Goal: Task Accomplishment & Management: Use online tool/utility

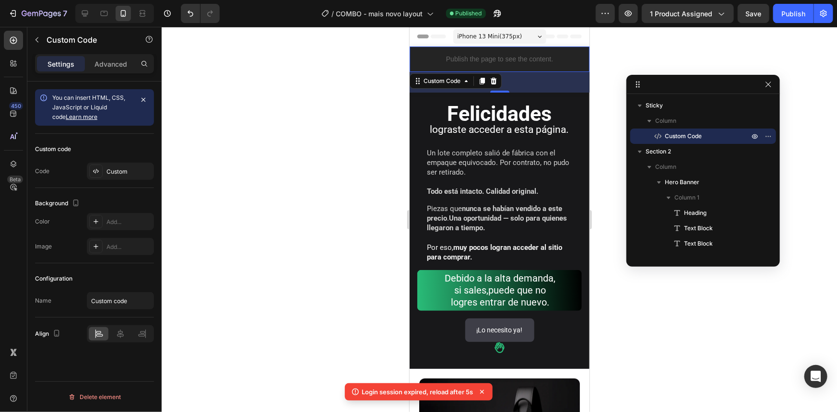
click at [551, 66] on div "Publish the page to see the content." at bounding box center [499, 58] width 180 height 25
click at [548, 54] on p "Publish the page to see the content." at bounding box center [499, 59] width 180 height 10
click at [96, 171] on icon at bounding box center [96, 171] width 8 height 8
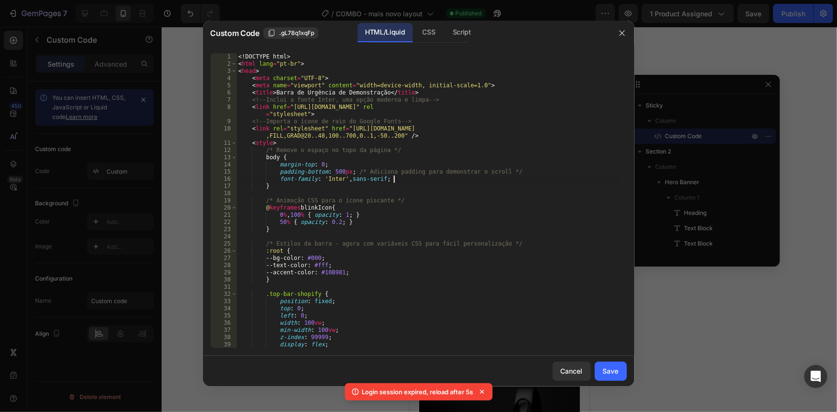
click at [489, 177] on div "<! DOCTYPE html > < html lang = "pt-br" > < head > < meta charset = "UTF-8" > <…" at bounding box center [428, 207] width 383 height 309
type textarea "</html>"
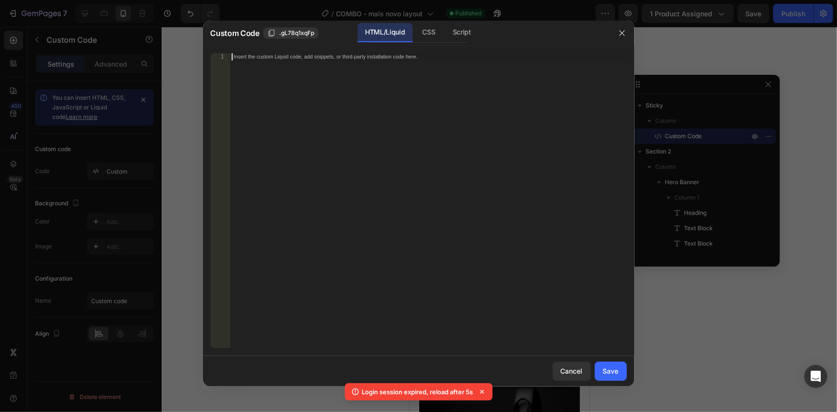
scroll to position [1331, 0]
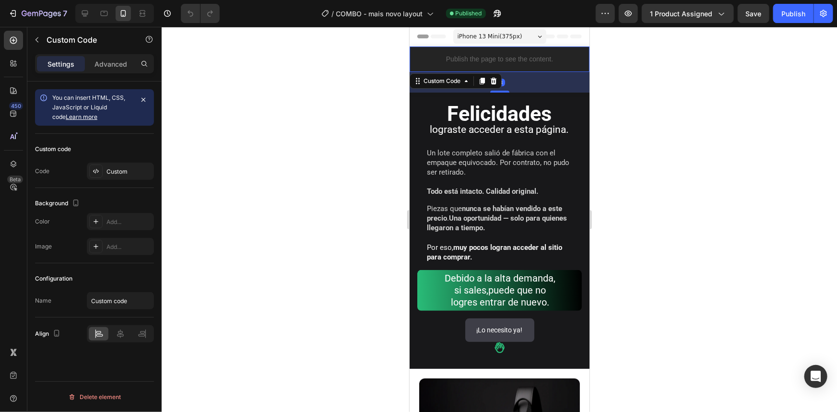
click at [514, 54] on p "Publish the page to see the content." at bounding box center [499, 59] width 180 height 10
click at [113, 169] on div "Custom" at bounding box center [129, 171] width 45 height 9
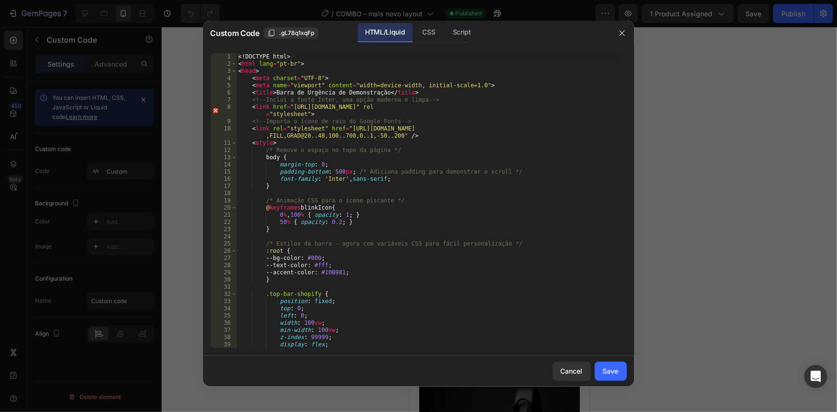
click at [460, 199] on div "<! DOCTYPE html > < html lang = "pt-br" > < head > < meta charset = "UTF-8" > <…" at bounding box center [428, 207] width 383 height 309
type textarea "</html>"
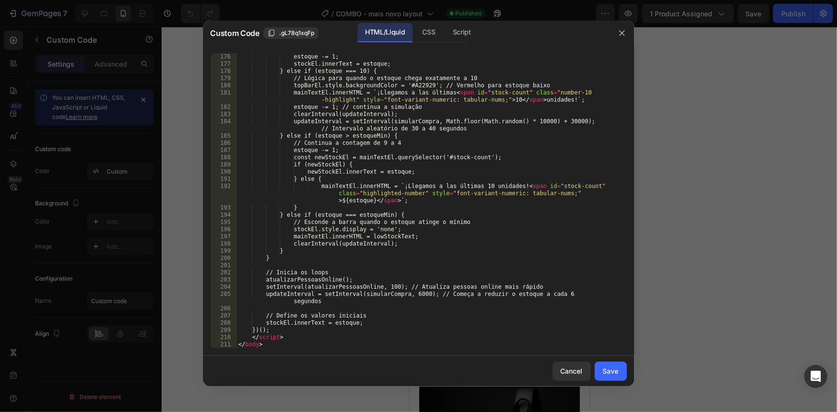
scroll to position [1331, 0]
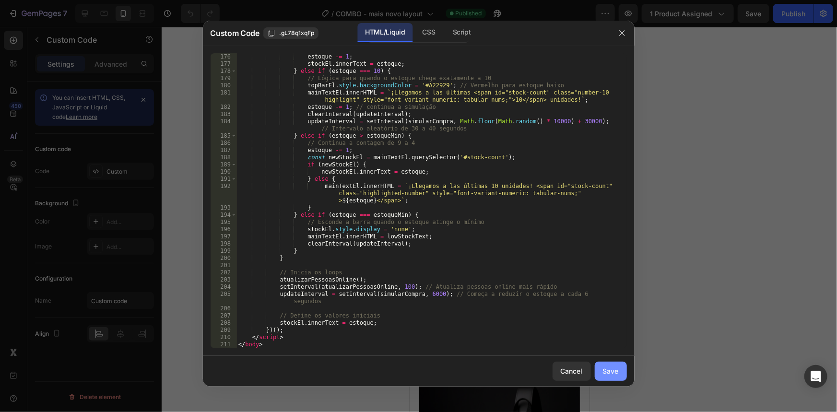
click at [616, 368] on div "Save" at bounding box center [611, 371] width 16 height 10
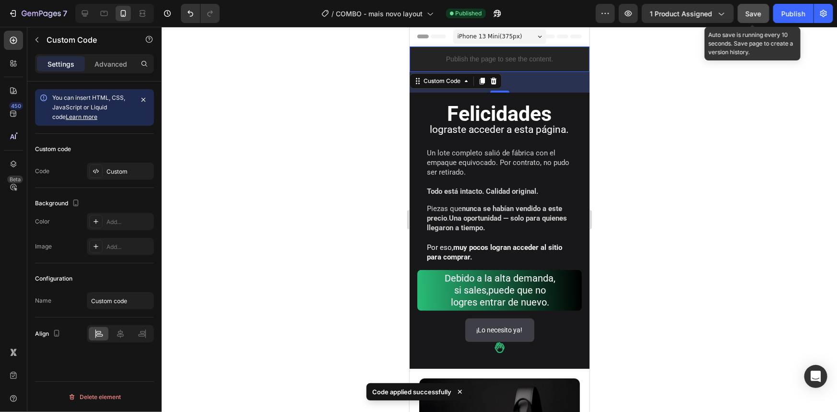
click at [758, 12] on span "Save" at bounding box center [754, 14] width 16 height 8
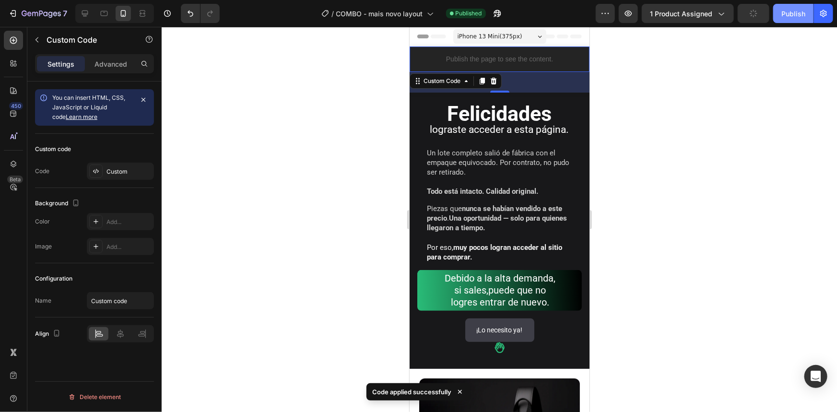
click at [796, 15] on div "Publish" at bounding box center [794, 14] width 24 height 10
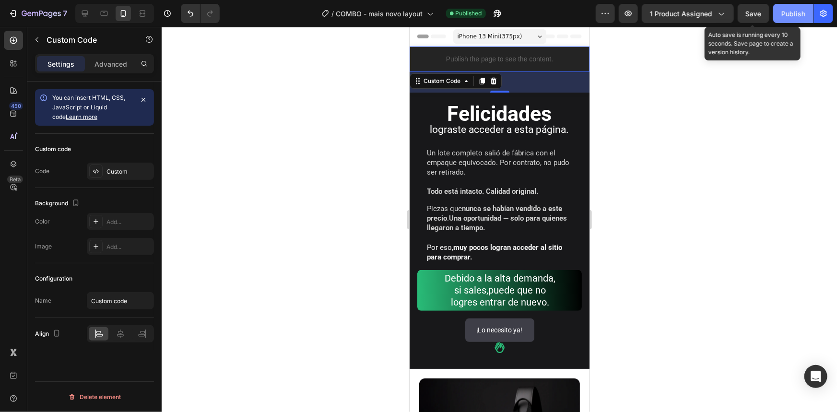
drag, startPoint x: 760, startPoint y: 16, endPoint x: 811, endPoint y: 19, distance: 50.5
click at [760, 15] on span "Save" at bounding box center [754, 14] width 16 height 8
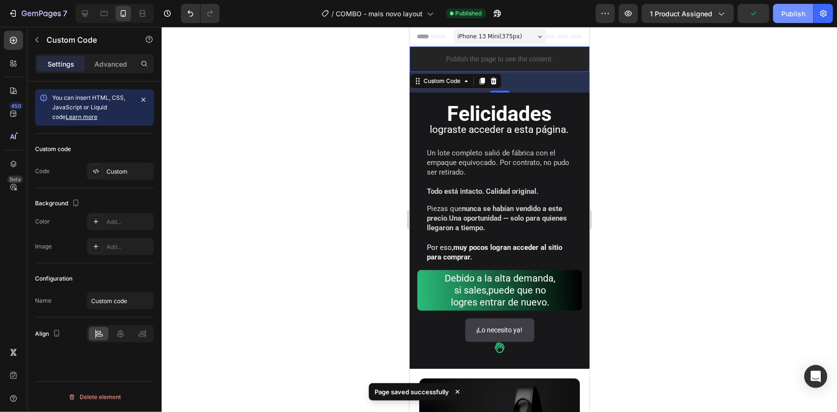
click at [799, 14] on div "Publish" at bounding box center [794, 14] width 24 height 10
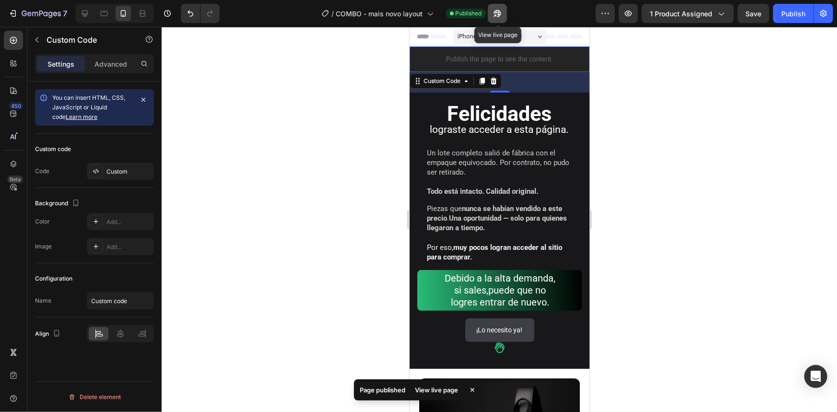
click at [497, 15] on icon "button" at bounding box center [498, 14] width 10 height 10
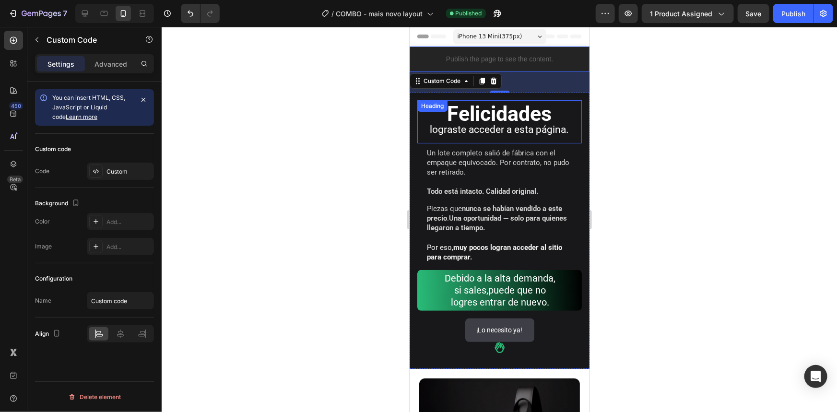
click at [492, 124] on span "lograste acceder a esta página." at bounding box center [499, 129] width 139 height 12
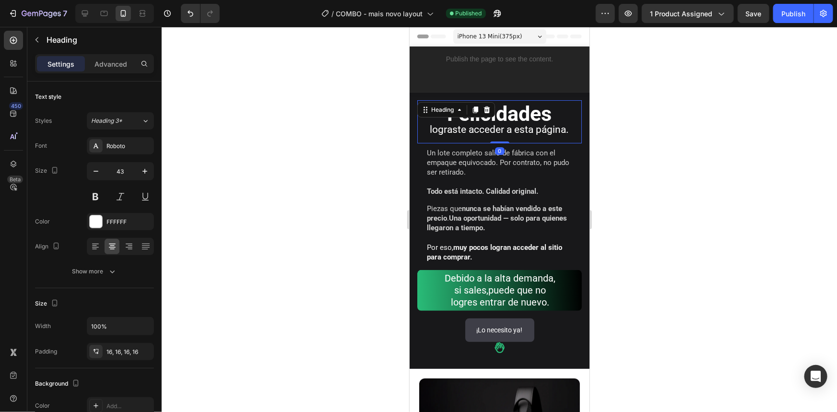
click at [714, 112] on div at bounding box center [499, 219] width 675 height 385
click at [509, 130] on span "lograste acceder a esta página." at bounding box center [499, 129] width 139 height 12
click at [487, 191] on strong "Todo está intacto. Calidad original." at bounding box center [481, 191] width 111 height 9
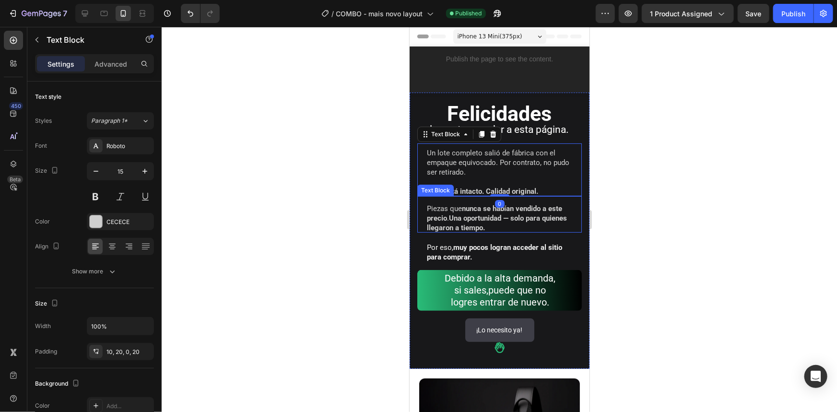
click at [476, 226] on strong "Una oportunidad — solo para quienes llegaron a tiempo." at bounding box center [496, 222] width 140 height 18
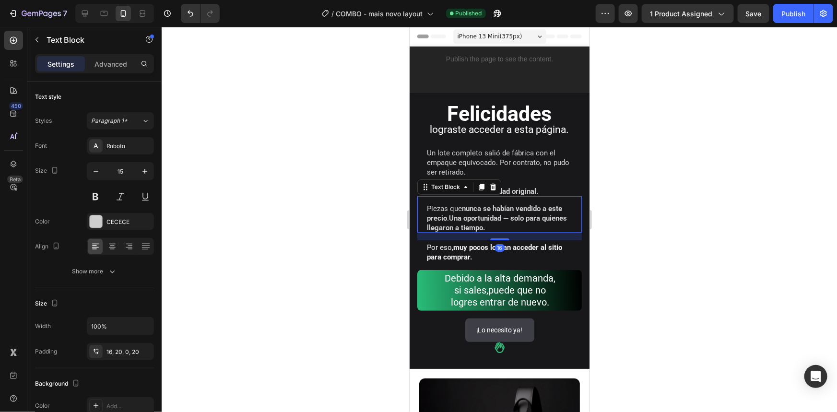
click at [624, 215] on div at bounding box center [499, 219] width 675 height 385
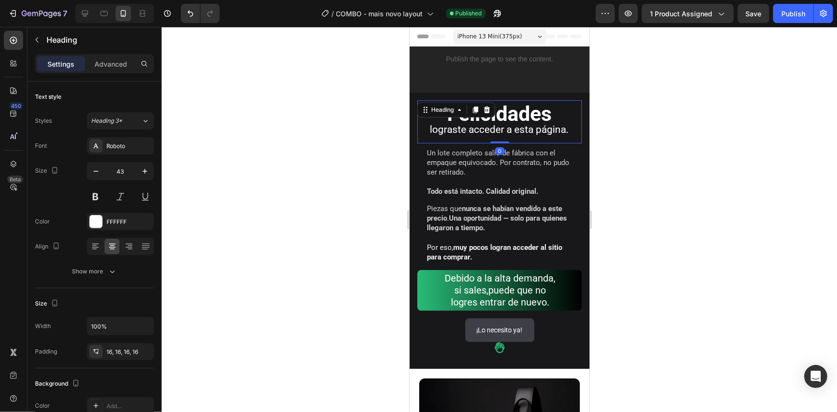
click at [506, 118] on strong "Felicidades" at bounding box center [499, 113] width 105 height 24
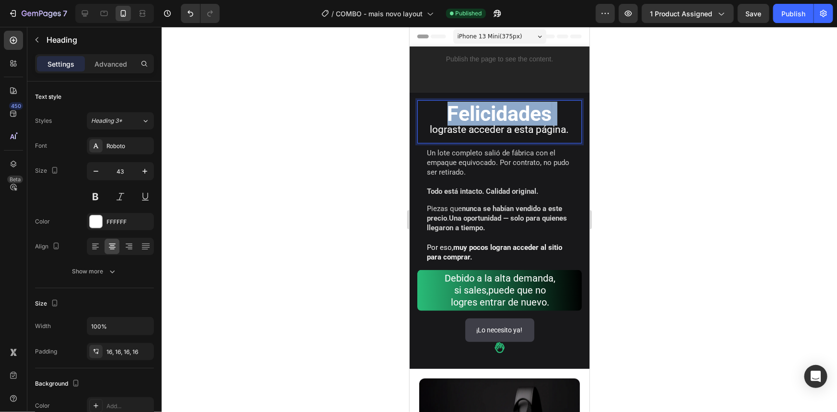
click at [531, 118] on strong "Felicidades" at bounding box center [499, 113] width 105 height 24
click at [526, 130] on span "lograste acceder a esta página." at bounding box center [499, 129] width 139 height 12
click at [525, 130] on span "lograste acceder a esta página." at bounding box center [499, 129] width 139 height 12
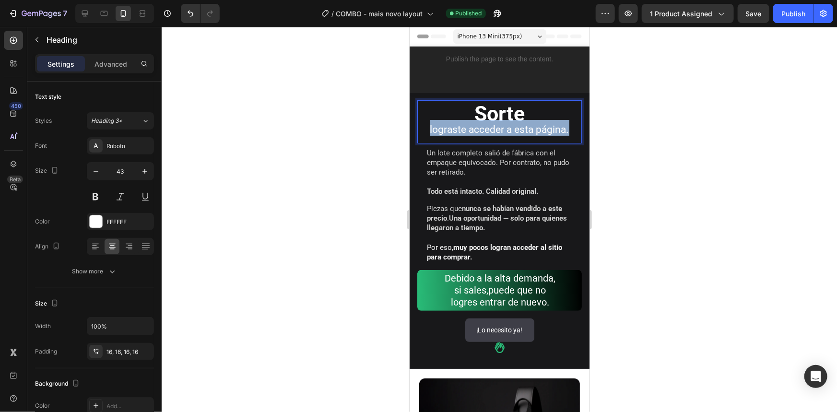
click at [525, 130] on span "lograste acceder a esta página." at bounding box center [499, 129] width 139 height 12
drag, startPoint x: 471, startPoint y: 131, endPoint x: 563, endPoint y: 130, distance: 91.6
click at [563, 130] on p "Sorte Tuviste suerte de llegar aquí." at bounding box center [499, 121] width 149 height 28
drag, startPoint x: 477, startPoint y: 130, endPoint x: 531, endPoint y: 134, distance: 53.8
click at [531, 134] on p "Sorte Tuviste" at bounding box center [499, 121] width 149 height 28
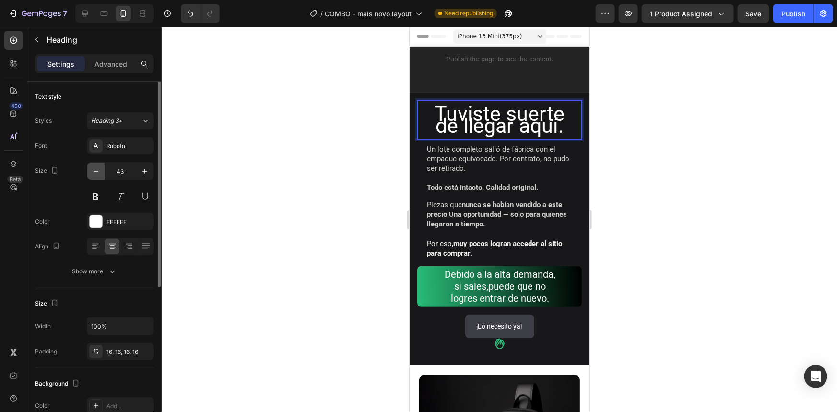
click at [98, 172] on icon "button" at bounding box center [96, 171] width 10 height 10
click at [98, 171] on icon "button" at bounding box center [96, 171] width 10 height 10
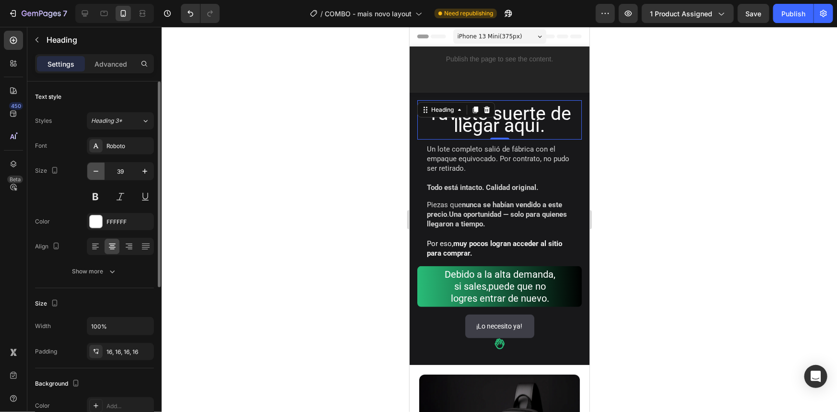
click at [98, 171] on icon "button" at bounding box center [96, 171] width 10 height 10
click at [98, 171] on icon "button" at bounding box center [96, 171] width 5 height 1
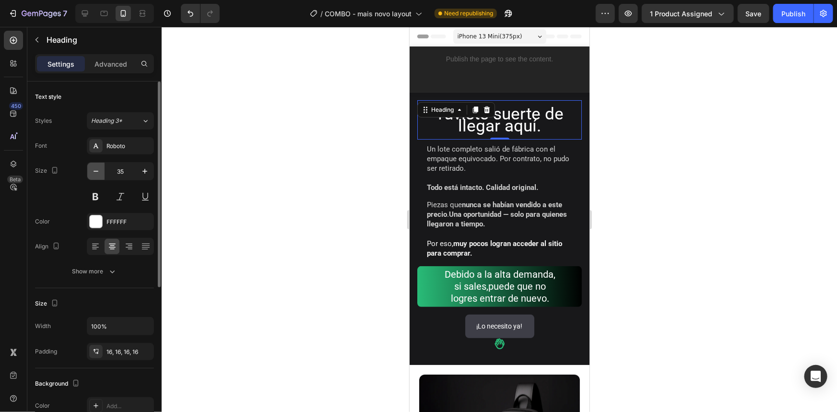
type input "34"
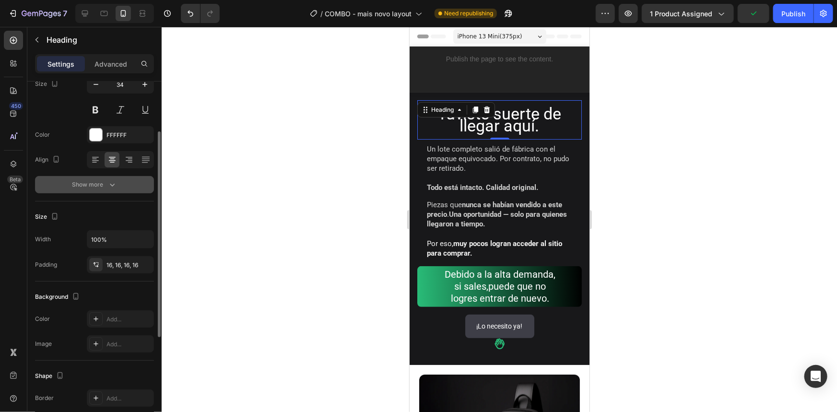
click at [107, 182] on icon "button" at bounding box center [112, 185] width 10 height 10
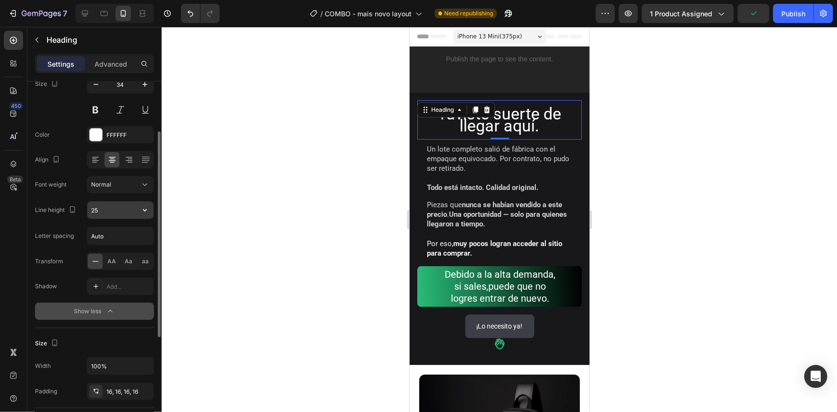
click at [108, 209] on input "25" at bounding box center [120, 209] width 66 height 17
drag, startPoint x: 147, startPoint y: 211, endPoint x: 142, endPoint y: 211, distance: 5.3
click at [146, 211] on icon "button" at bounding box center [145, 210] width 10 height 10
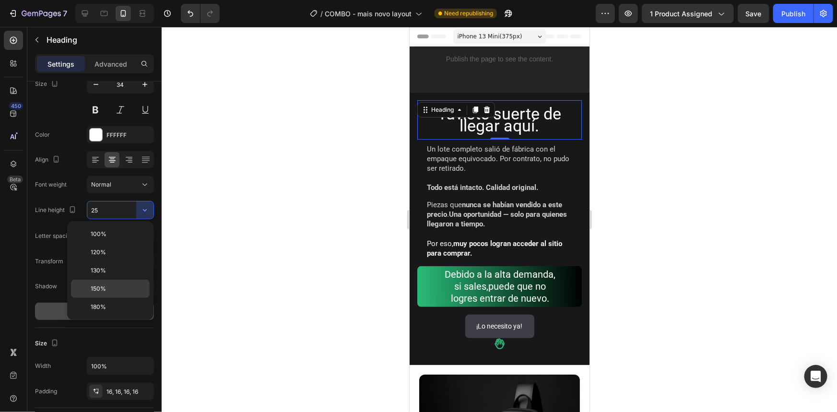
click at [104, 291] on span "150%" at bounding box center [98, 288] width 15 height 9
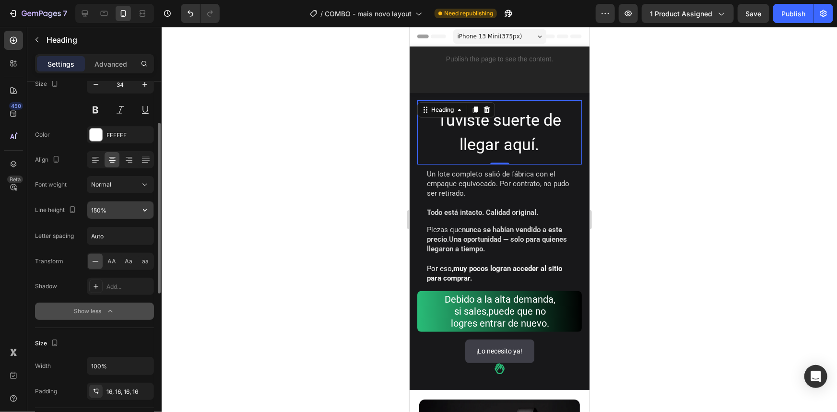
click at [141, 208] on icon "button" at bounding box center [145, 210] width 10 height 10
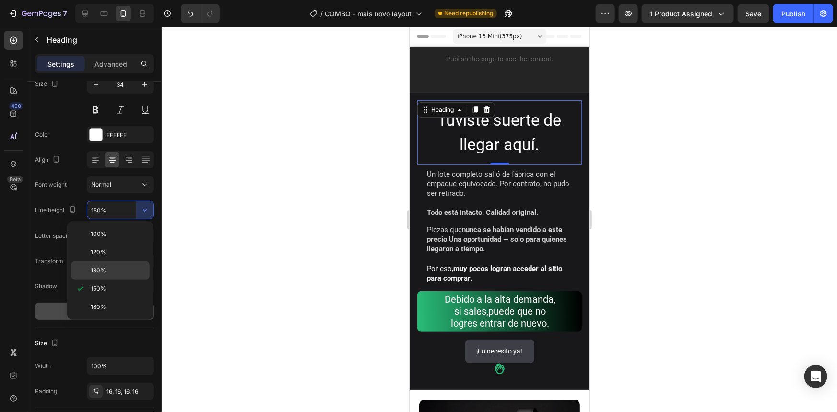
click at [115, 264] on div "130%" at bounding box center [110, 270] width 79 height 18
type input "130%"
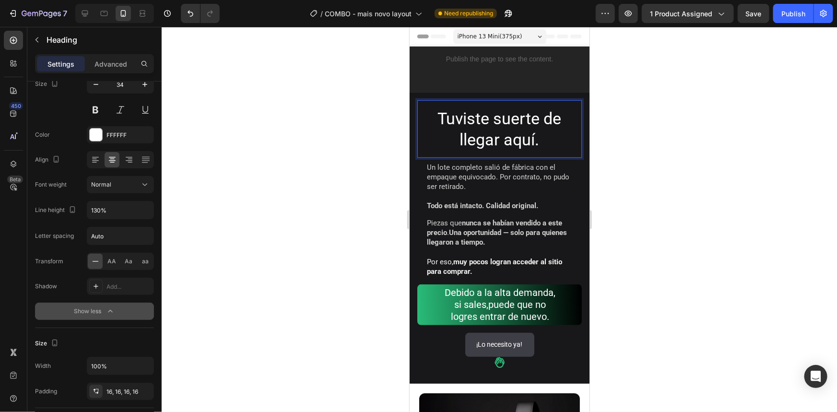
click at [483, 125] on p "Tuviste suerte de llegar aquí." at bounding box center [499, 128] width 149 height 42
click at [504, 117] on p "Tuviste suerte de llegar aquí." at bounding box center [499, 128] width 149 height 42
click at [543, 119] on p "Tuviste suerte de llegar aquí." at bounding box center [499, 128] width 149 height 42
drag, startPoint x: 455, startPoint y: 117, endPoint x: 546, endPoint y: 118, distance: 91.6
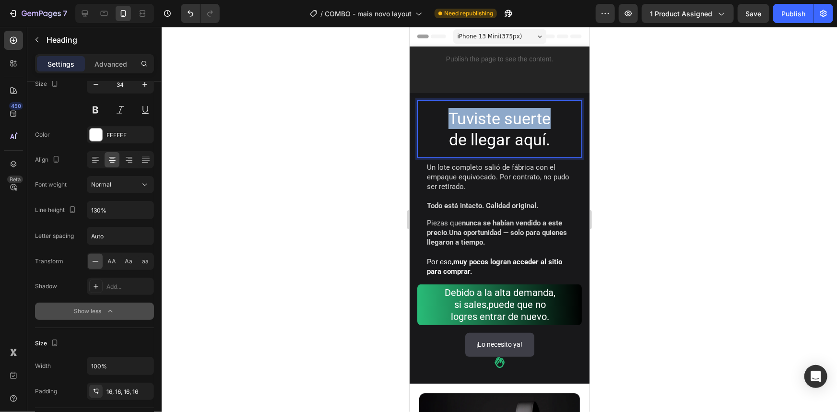
click at [546, 118] on p "Tuviste suerte de llegar aquí." at bounding box center [499, 128] width 149 height 42
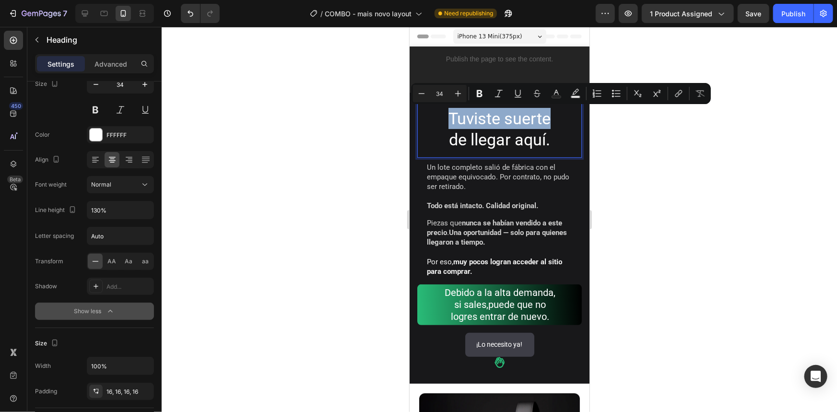
click at [486, 119] on p "Tuviste suerte de llegar aquí." at bounding box center [499, 128] width 149 height 42
drag, startPoint x: 443, startPoint y: 118, endPoint x: 545, endPoint y: 120, distance: 101.7
click at [545, 121] on p "Tuviste suerte de llegar aquí." at bounding box center [499, 128] width 149 height 42
click at [114, 258] on span "AA" at bounding box center [112, 261] width 9 height 9
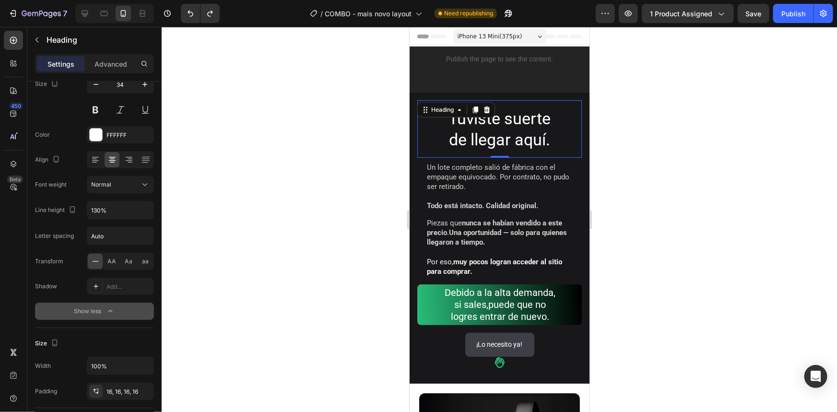
click at [663, 169] on div at bounding box center [499, 219] width 675 height 385
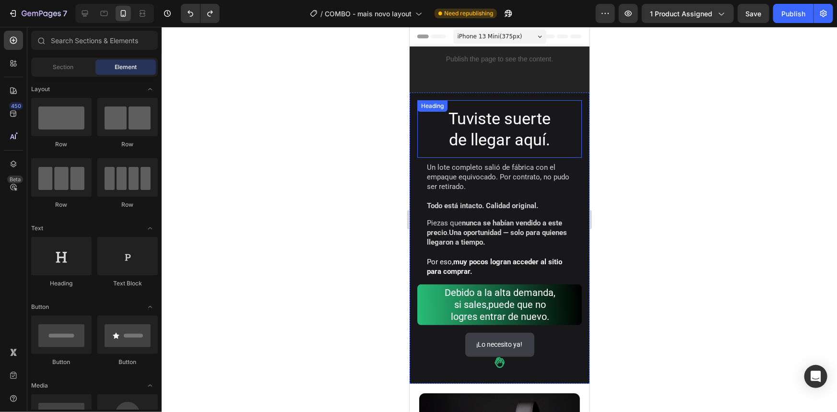
click at [524, 114] on p "Tuviste suerte de llegar aquí." at bounding box center [499, 128] width 149 height 42
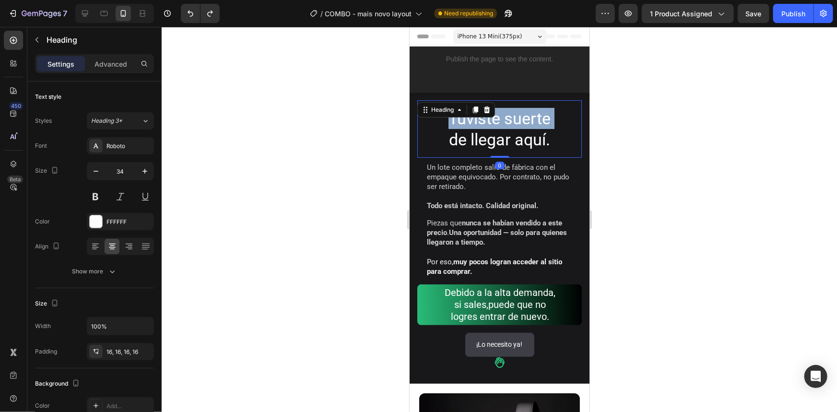
click at [524, 114] on p "Tuviste suerte de llegar aquí." at bounding box center [499, 128] width 149 height 42
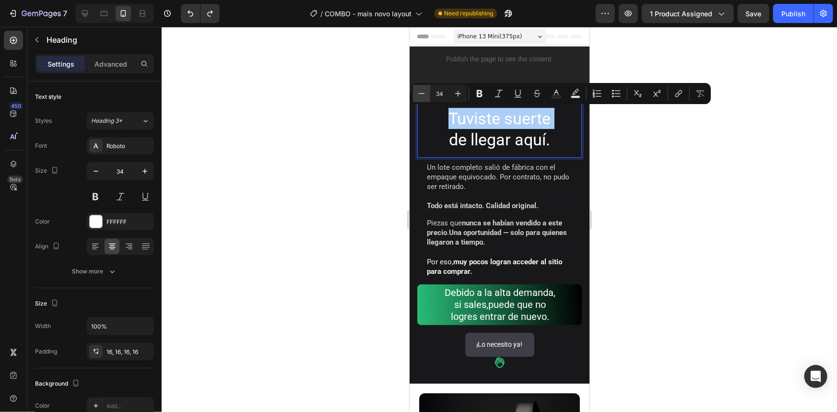
click at [423, 92] on icon "Editor contextual toolbar" at bounding box center [422, 94] width 10 height 10
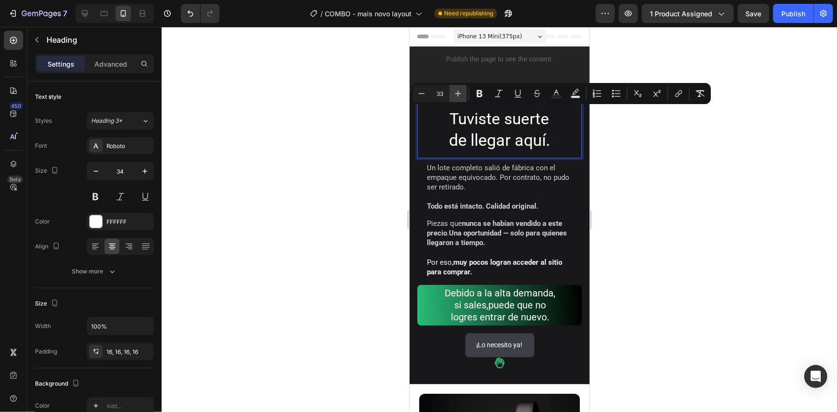
click at [457, 94] on icon "Editor contextual toolbar" at bounding box center [458, 94] width 10 height 10
type input "34"
click at [481, 139] on p "Tuviste suerte de llegar aquí." at bounding box center [499, 128] width 149 height 42
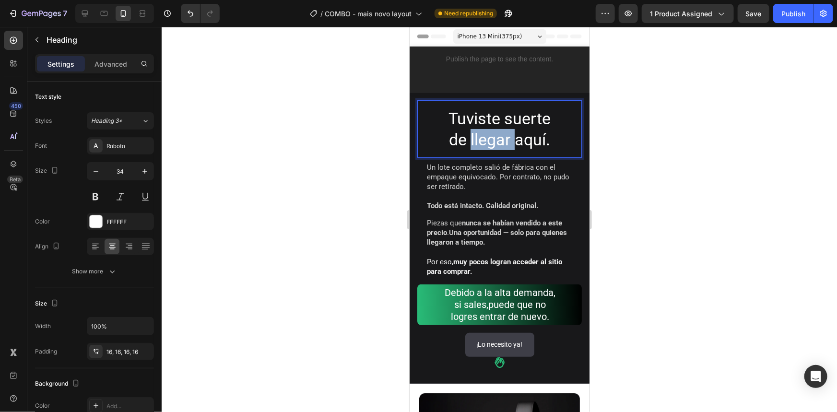
click at [481, 139] on p "Tuviste suerte de llegar aquí." at bounding box center [499, 128] width 149 height 42
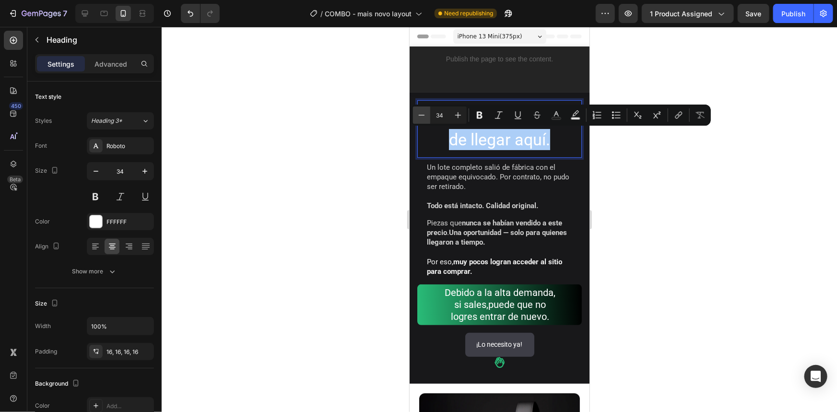
click at [425, 116] on icon "Editor contextual toolbar" at bounding box center [422, 115] width 10 height 10
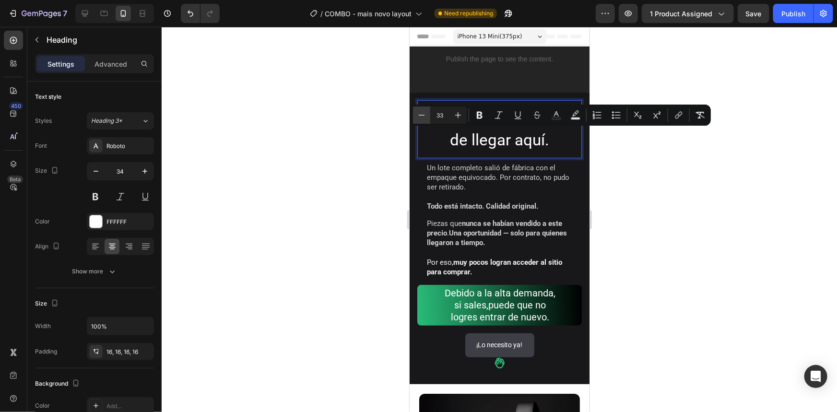
click at [425, 116] on icon "Editor contextual toolbar" at bounding box center [422, 115] width 10 height 10
click at [425, 115] on icon "Editor contextual toolbar" at bounding box center [422, 115] width 10 height 10
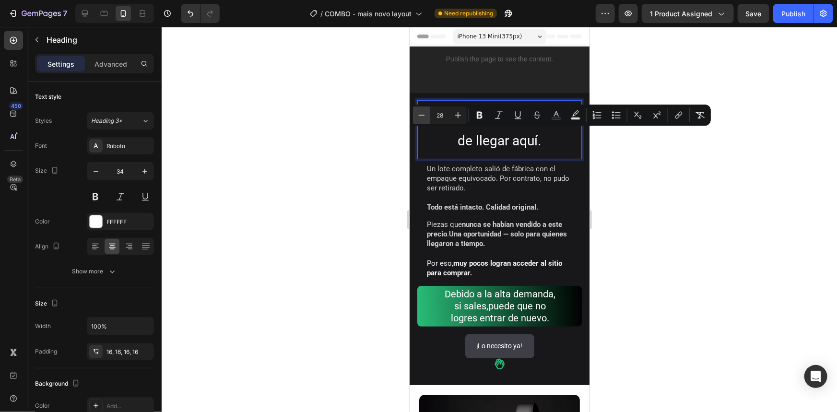
click at [425, 115] on icon "Editor contextual toolbar" at bounding box center [422, 115] width 10 height 10
type input "27"
click at [655, 166] on div at bounding box center [499, 219] width 675 height 385
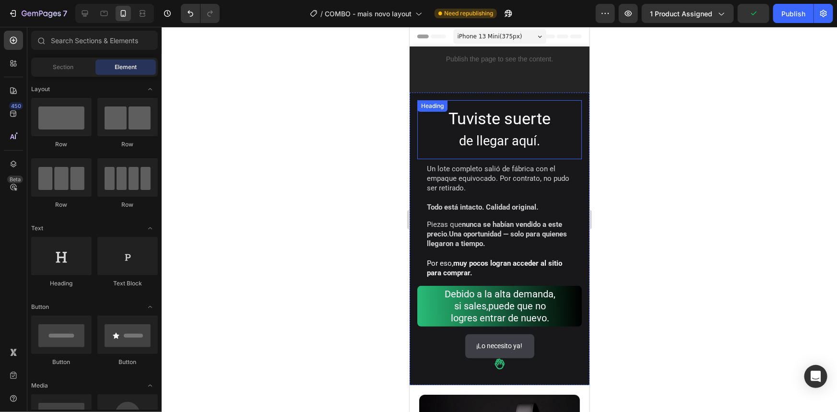
click at [522, 141] on span "de llegar aquí." at bounding box center [499, 140] width 81 height 15
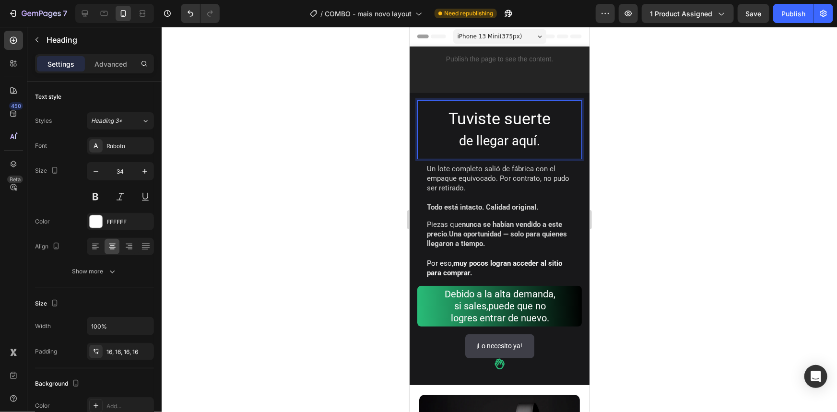
click at [527, 117] on span "Tuviste suerte" at bounding box center [499, 117] width 102 height 19
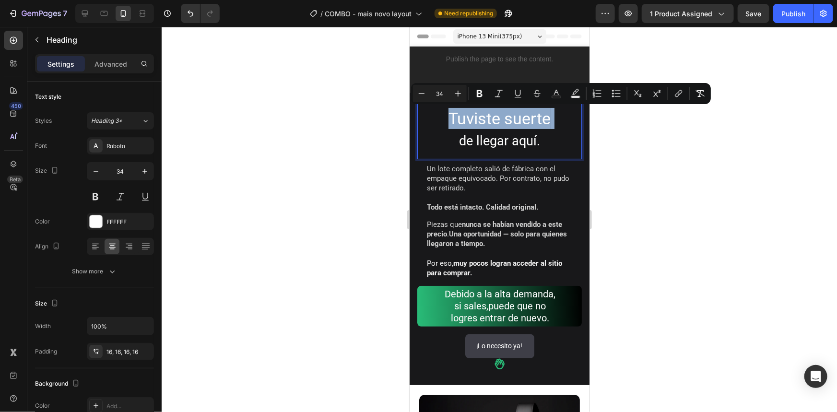
click at [528, 116] on span "Tuviste suerte" at bounding box center [499, 117] width 102 height 19
click at [529, 122] on span "Tuviste suerte" at bounding box center [499, 117] width 102 height 19
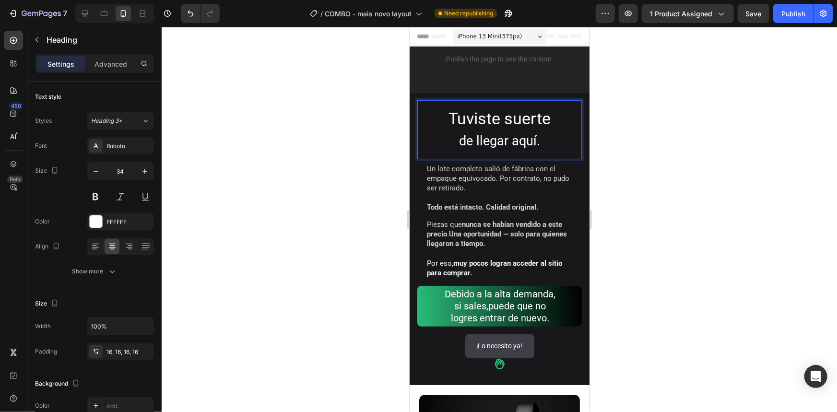
click at [514, 143] on span "de llegar aquí." at bounding box center [499, 140] width 81 height 15
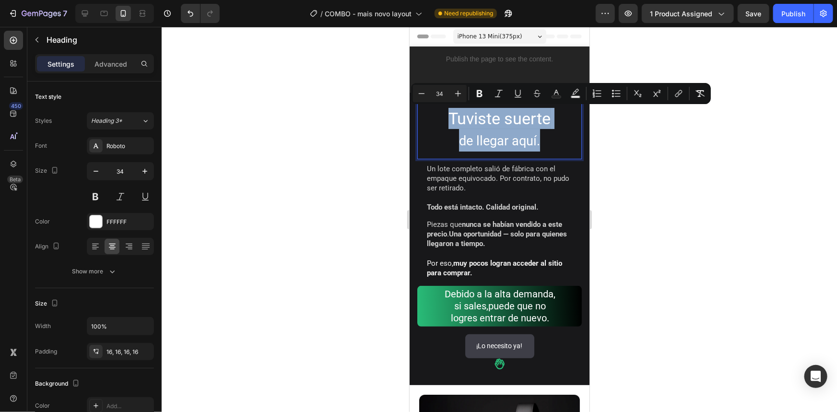
drag, startPoint x: 535, startPoint y: 141, endPoint x: 432, endPoint y: 107, distance: 108.8
click at [432, 107] on h2 "Tuviste suerte de llegar aquí." at bounding box center [499, 129] width 165 height 59
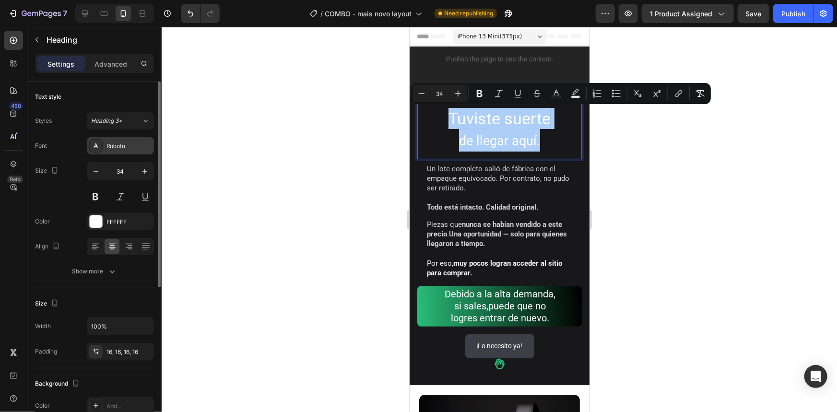
click at [118, 144] on div "Roboto" at bounding box center [129, 146] width 45 height 9
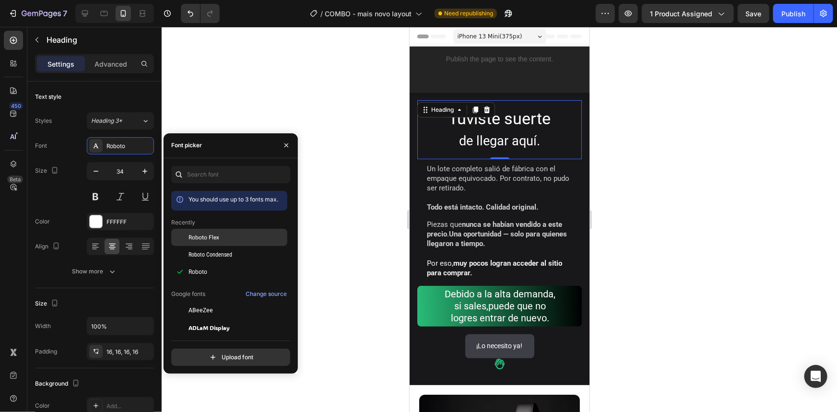
click at [242, 235] on div "Roboto Flex" at bounding box center [237, 237] width 97 height 9
click at [209, 276] on div "Roboto" at bounding box center [237, 272] width 97 height 9
click at [216, 254] on span "Roboto Condensed" at bounding box center [211, 254] width 44 height 9
click at [659, 186] on div at bounding box center [499, 219] width 675 height 385
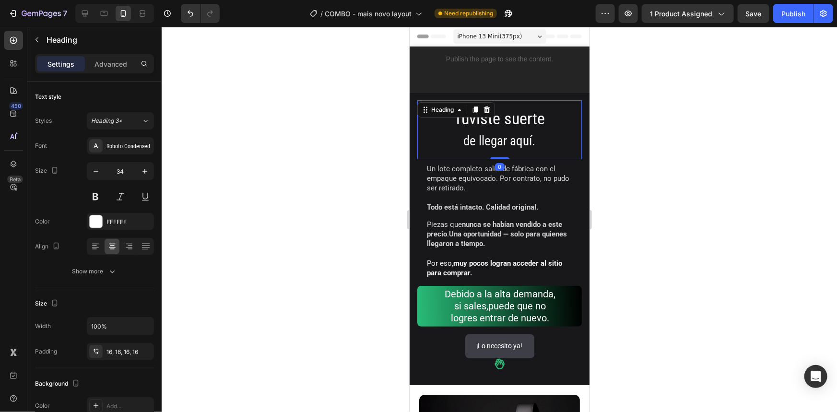
drag, startPoint x: 486, startPoint y: 134, endPoint x: 493, endPoint y: 137, distance: 7.1
click at [486, 134] on span "de llegar aquí." at bounding box center [499, 140] width 72 height 15
click at [114, 143] on div "Roboto Condensed" at bounding box center [129, 146] width 45 height 9
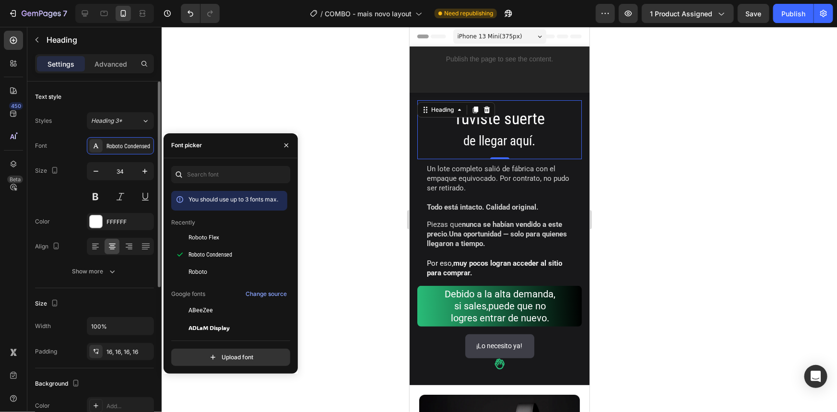
drag, startPoint x: 107, startPoint y: 266, endPoint x: 111, endPoint y: 282, distance: 16.3
click at [107, 267] on icon "button" at bounding box center [112, 272] width 10 height 10
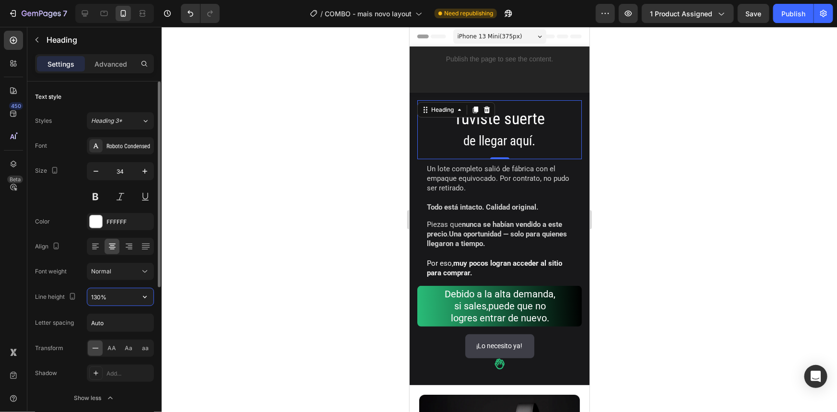
click at [111, 296] on input "130%" at bounding box center [120, 296] width 66 height 17
click at [59, 285] on div "Font Roboto Condensed Size 34 Color FFFFFF Align Font weight Normal Line height…" at bounding box center [94, 272] width 119 height 270
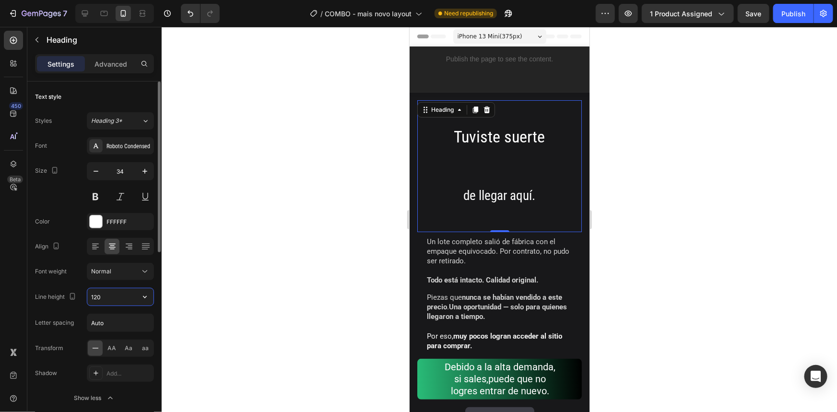
click at [111, 299] on input "120" at bounding box center [120, 296] width 66 height 17
type input "120%"
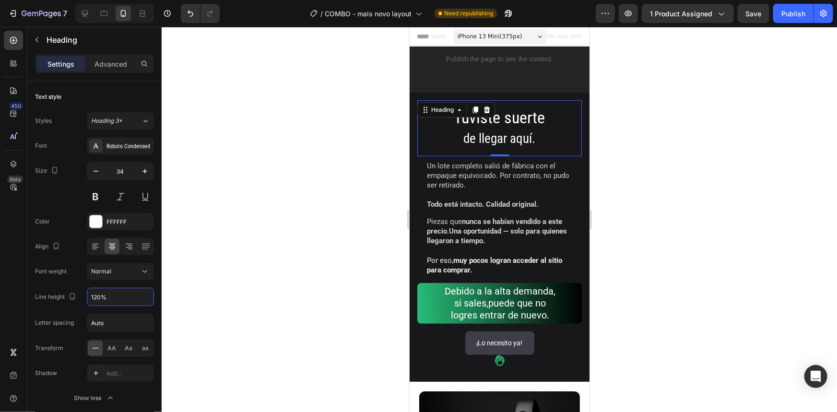
click at [675, 186] on div at bounding box center [499, 219] width 675 height 385
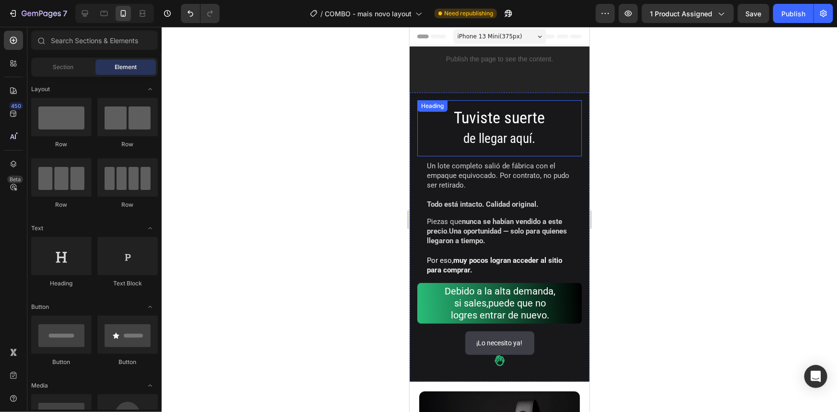
click at [530, 128] on p "⁠⁠⁠⁠⁠⁠⁠ Tuviste suerte de llegar aquí." at bounding box center [499, 127] width 149 height 41
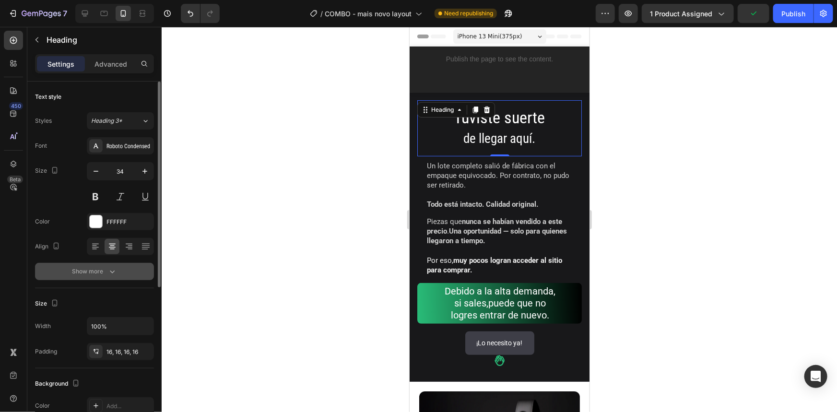
click at [109, 271] on icon "button" at bounding box center [112, 272] width 10 height 10
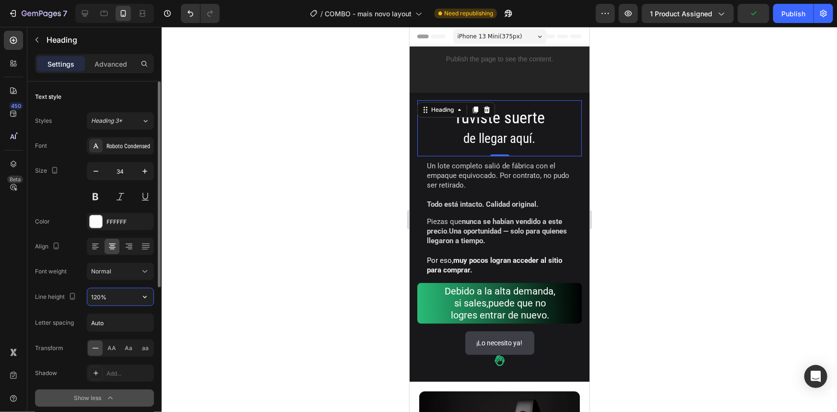
click at [115, 296] on input "120%" at bounding box center [120, 296] width 66 height 17
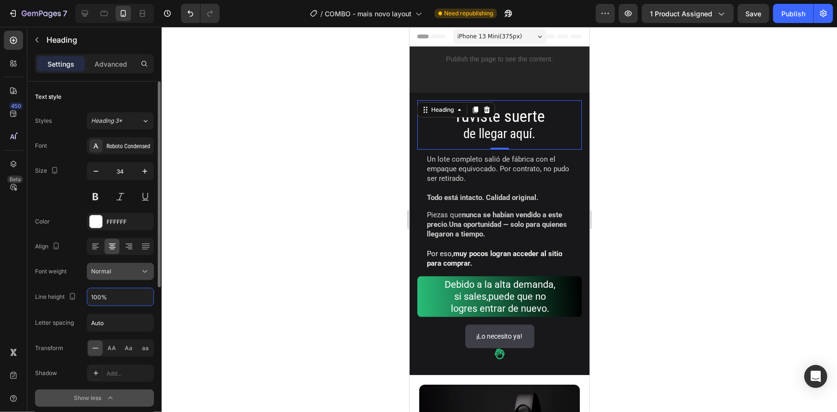
type input "100%"
click at [648, 154] on div at bounding box center [499, 219] width 675 height 385
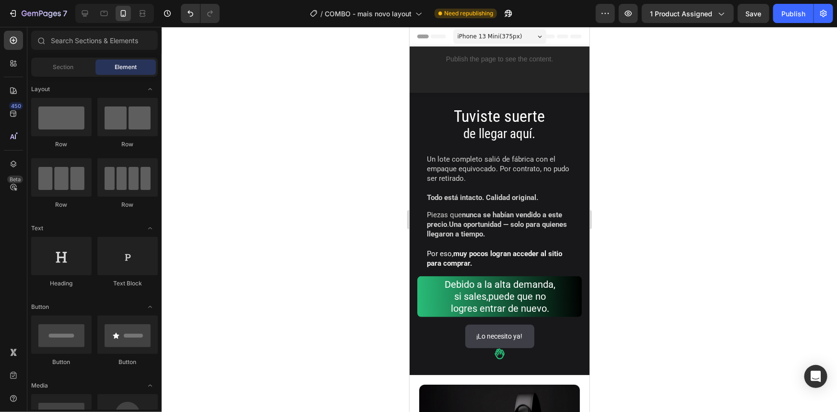
click at [647, 181] on div at bounding box center [499, 219] width 675 height 385
click at [463, 180] on p "Un lote completo salió de fábrica con el empaque equivocado. Por contrato, no p…" at bounding box center [498, 168] width 145 height 29
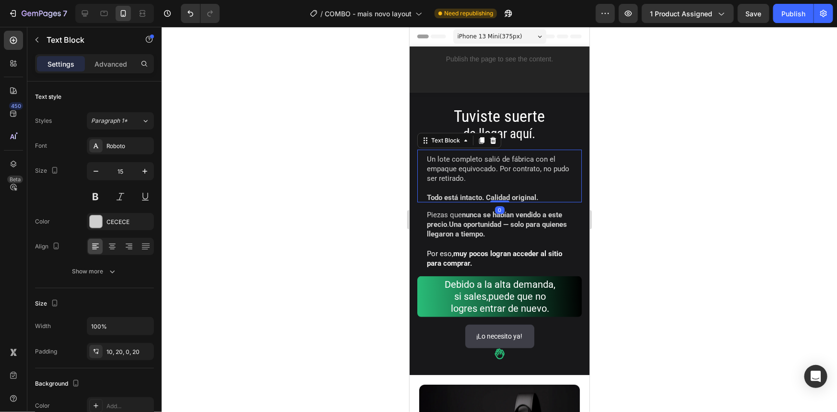
click at [616, 201] on div at bounding box center [499, 219] width 675 height 385
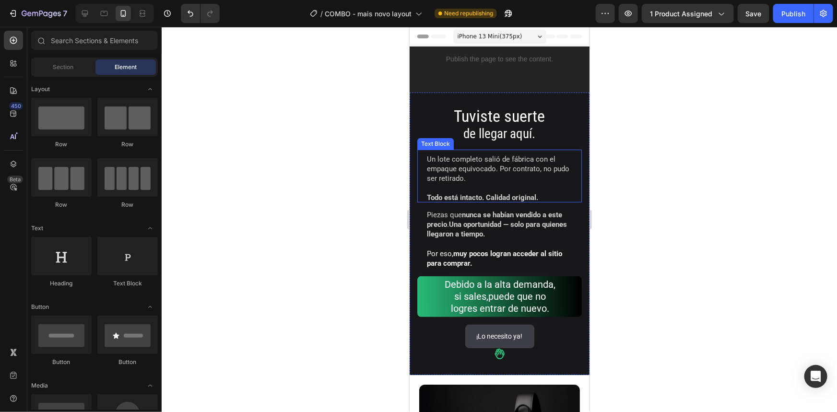
click at [479, 187] on p "Todo está intacto. Calidad original." at bounding box center [498, 192] width 145 height 19
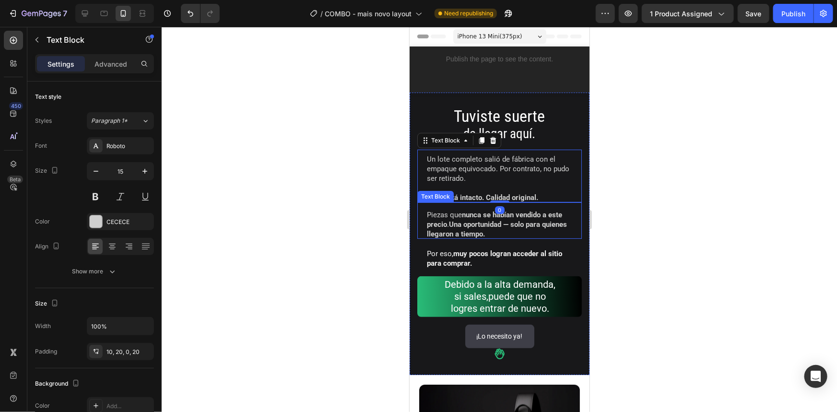
drag, startPoint x: 657, startPoint y: 268, endPoint x: 633, endPoint y: 268, distance: 23.5
click at [656, 268] on div at bounding box center [499, 219] width 675 height 385
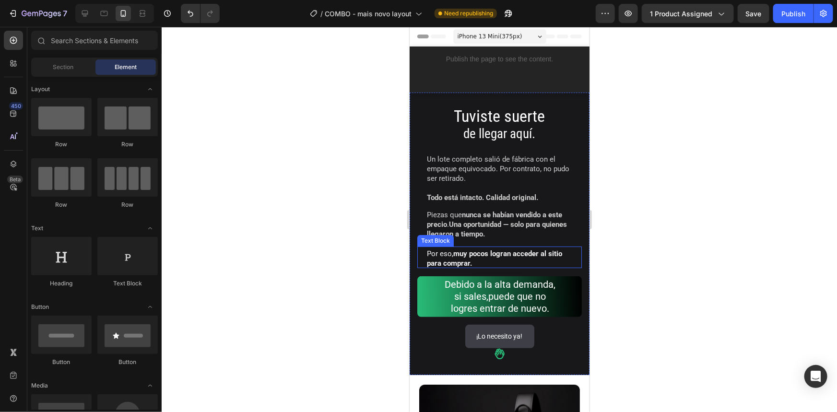
click at [501, 247] on div "Por eso, muy pocos logran acceder al sitio para comprar." at bounding box center [499, 257] width 165 height 22
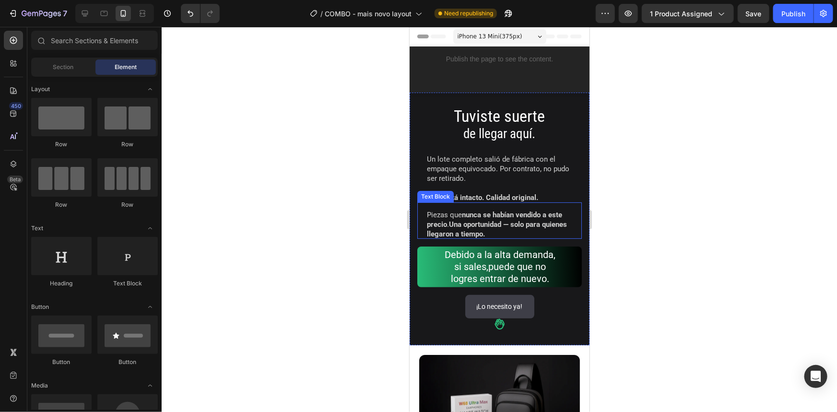
click at [524, 214] on strong "nunca se habían vendido a este precio" at bounding box center [493, 219] width 135 height 18
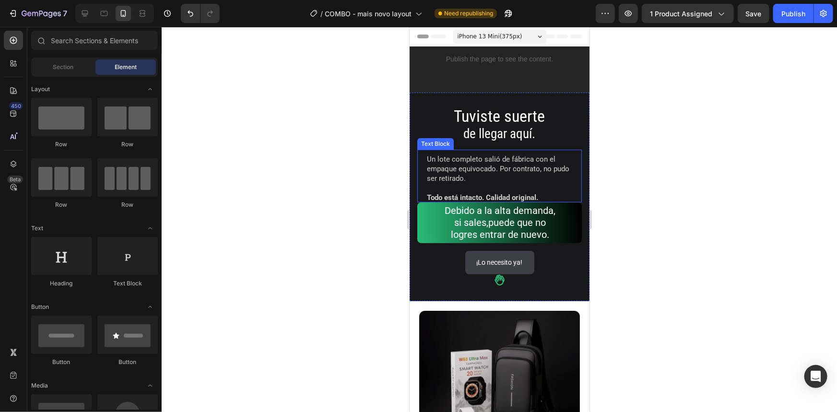
click at [519, 197] on strong "Todo está intacto. Calidad original." at bounding box center [481, 197] width 111 height 9
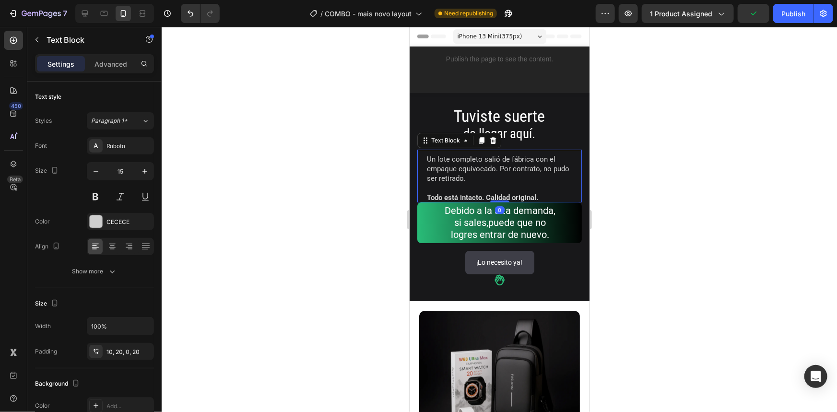
click at [510, 174] on p "Un lote completo salió de fábrica con el empaque equivocado. Por contrato, no p…" at bounding box center [498, 168] width 145 height 29
click at [510, 173] on p "Un lote completo salió de fábrica con el empaque equivocado. Por contrato, no p…" at bounding box center [498, 168] width 145 height 29
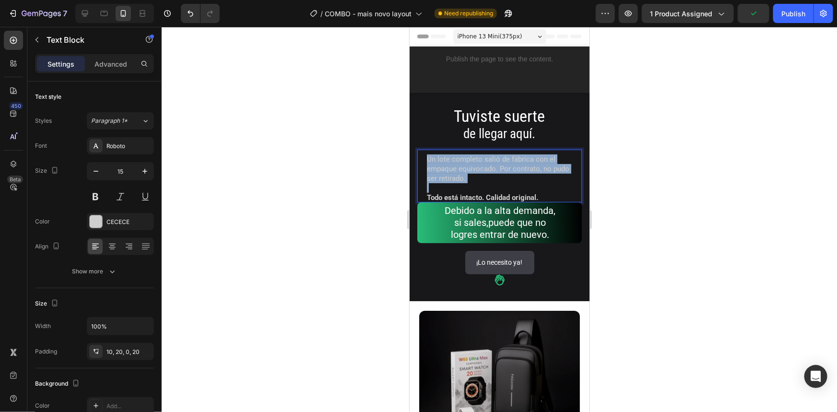
click at [510, 173] on p "Un lote completo salió de fábrica con el empaque equivocado. Por contrato, no p…" at bounding box center [498, 168] width 145 height 29
click at [510, 172] on p "Un lote completo salió de fábrica con el empaque equivocado. Por contrato, no p…" at bounding box center [498, 168] width 145 height 29
drag, startPoint x: 549, startPoint y: 194, endPoint x: 409, endPoint y: 145, distance: 149.0
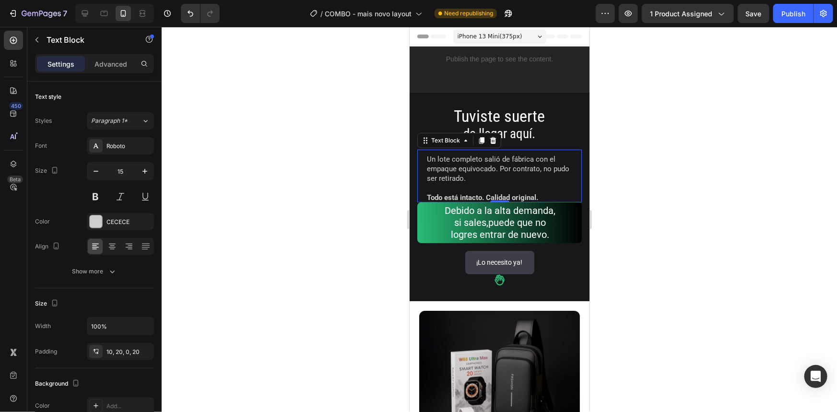
click at [469, 183] on p "Todo está intacto. Calidad original." at bounding box center [498, 192] width 145 height 19
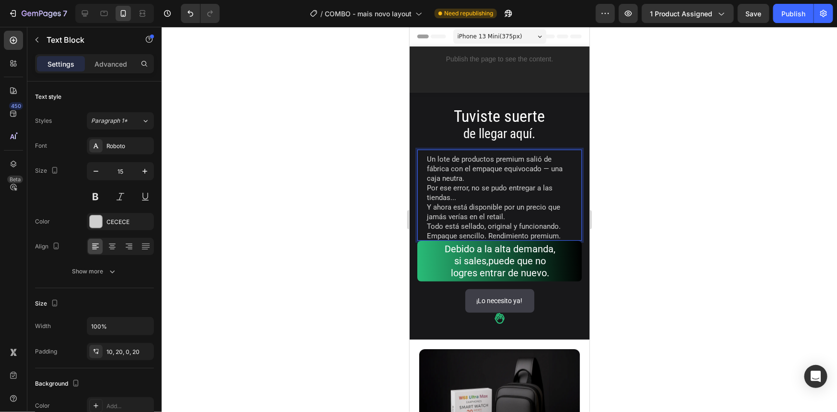
click at [650, 189] on div at bounding box center [499, 219] width 675 height 385
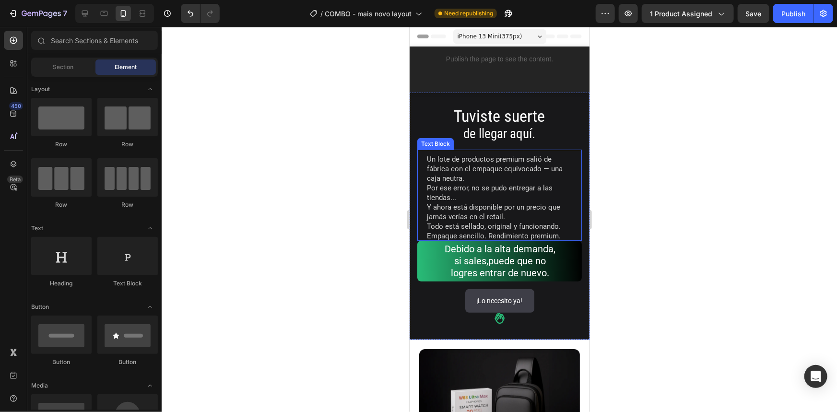
click at [486, 178] on p "Un lote de productos premium salió de fábrica con el empaque equivocado — una c…" at bounding box center [498, 197] width 145 height 86
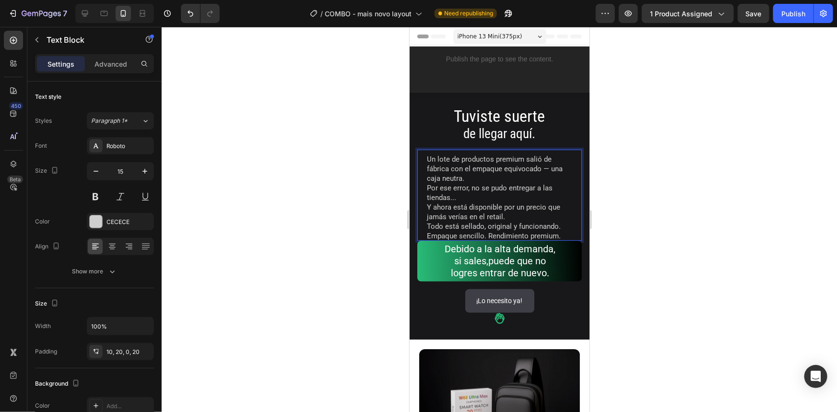
click at [463, 178] on p "Un lote de productos premium salió de fábrica con el empaque equivocado — una c…" at bounding box center [498, 197] width 145 height 86
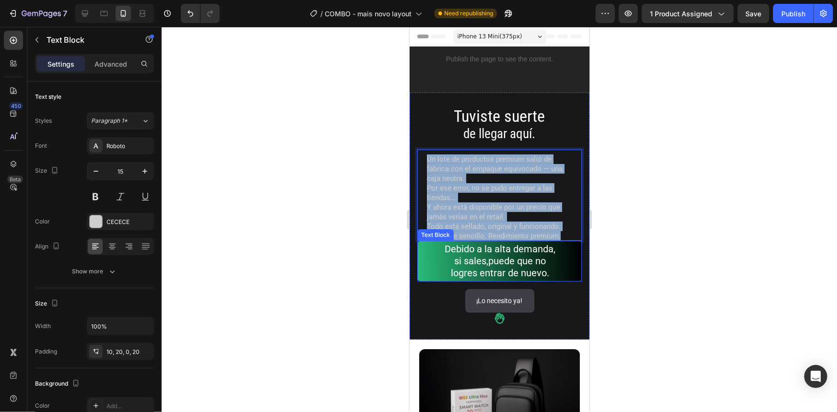
drag, startPoint x: 426, startPoint y: 157, endPoint x: 573, endPoint y: 243, distance: 171.1
click at [573, 243] on div "⁠⁠⁠⁠⁠⁠⁠ Tuviste suerte de llegar aquí. Heading Un lote de productos premium sal…" at bounding box center [499, 206] width 165 height 213
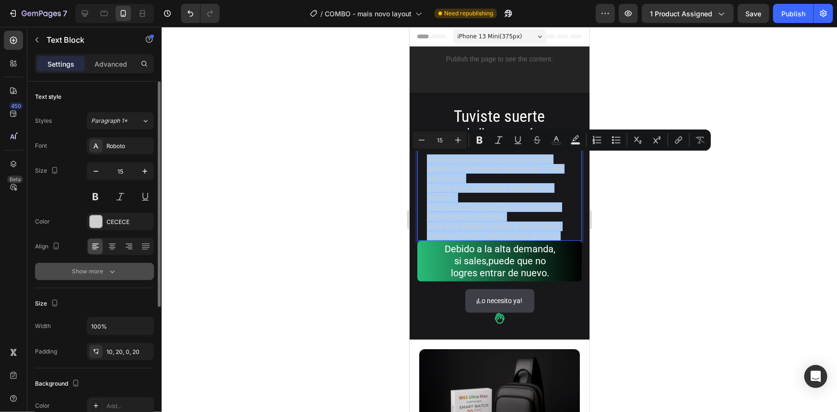
click at [111, 265] on button "Show more" at bounding box center [94, 271] width 119 height 17
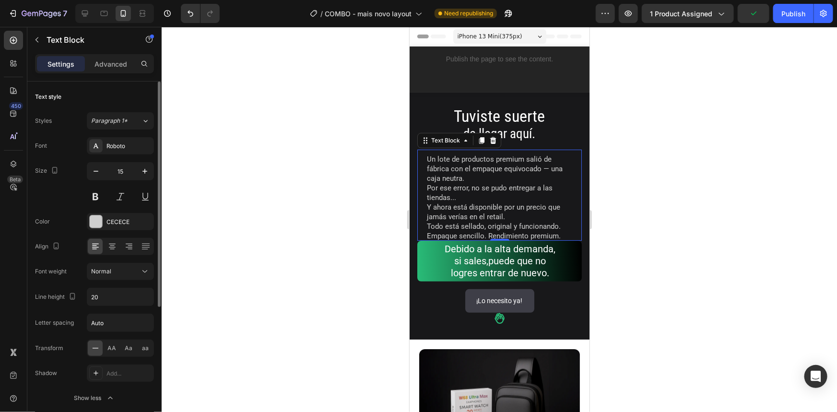
click at [114, 306] on div "Font Roboto Size 15 Color CECECE Align Font weight Normal Line height 20 Letter…" at bounding box center [94, 272] width 119 height 270
click at [119, 296] on input "20" at bounding box center [120, 296] width 66 height 17
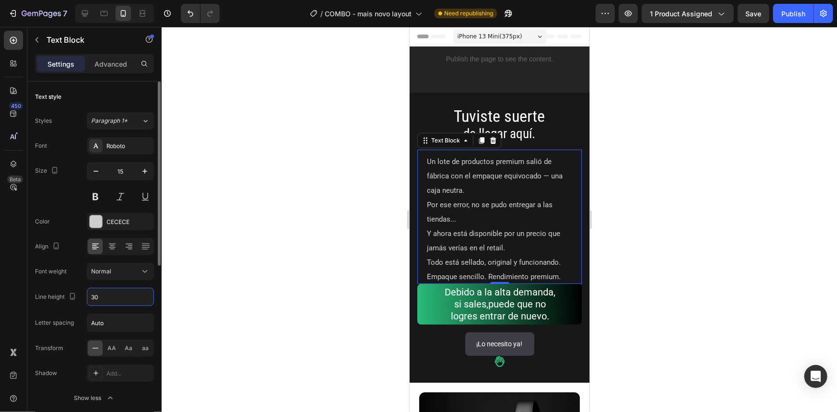
drag, startPoint x: 89, startPoint y: 296, endPoint x: 83, endPoint y: 296, distance: 5.3
click at [83, 296] on div "Line height 30" at bounding box center [94, 297] width 119 height 18
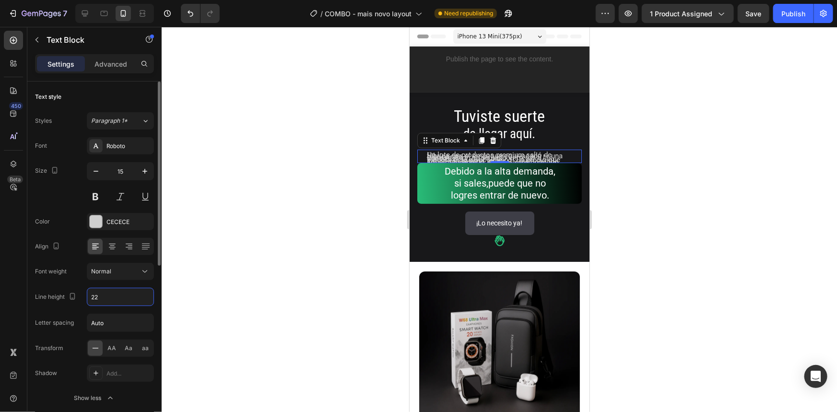
type input "22"
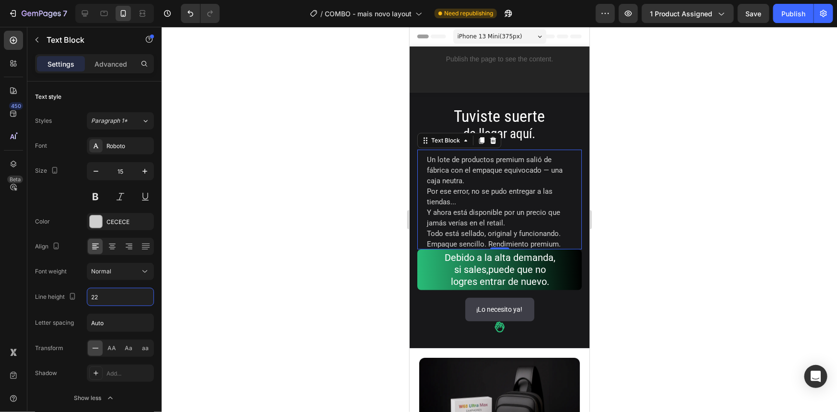
click at [642, 307] on div at bounding box center [499, 219] width 675 height 385
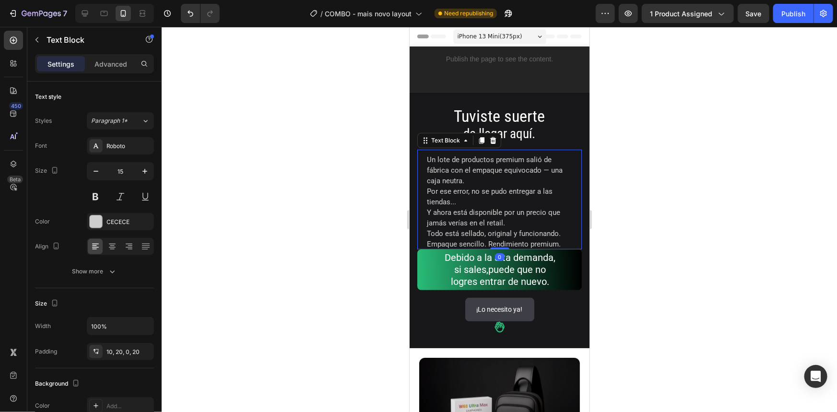
click at [547, 237] on p "Un lote de productos premium salió de fábrica con el empaque equivocado — una c…" at bounding box center [498, 201] width 145 height 95
click at [115, 62] on p "Advanced" at bounding box center [111, 64] width 33 height 10
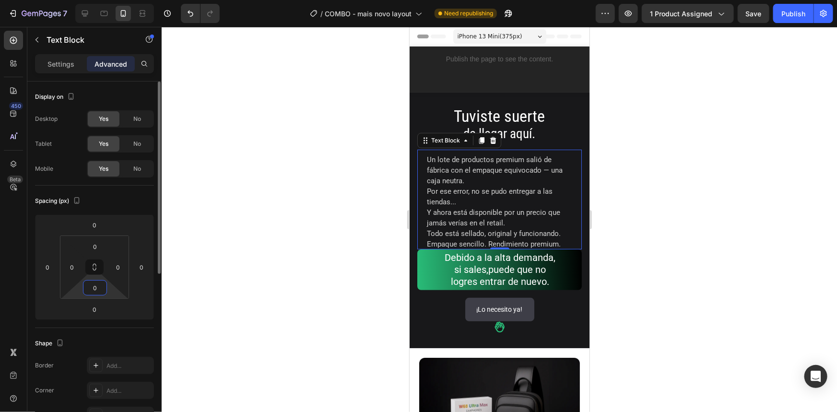
click at [95, 287] on input "0" at bounding box center [94, 288] width 19 height 14
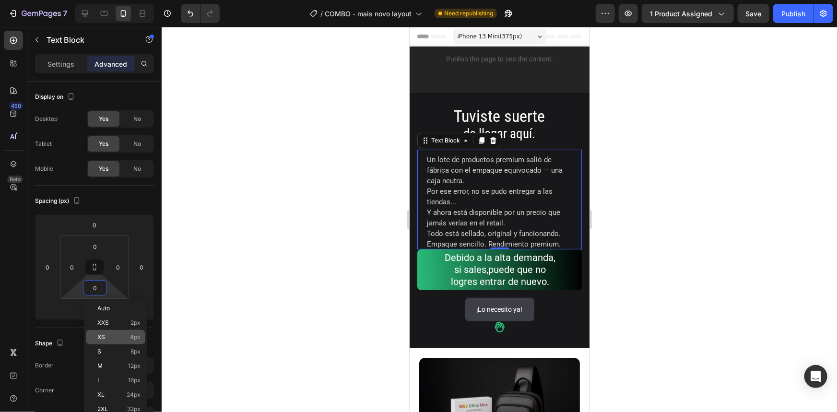
click at [115, 336] on p "XS 4px" at bounding box center [118, 337] width 43 height 7
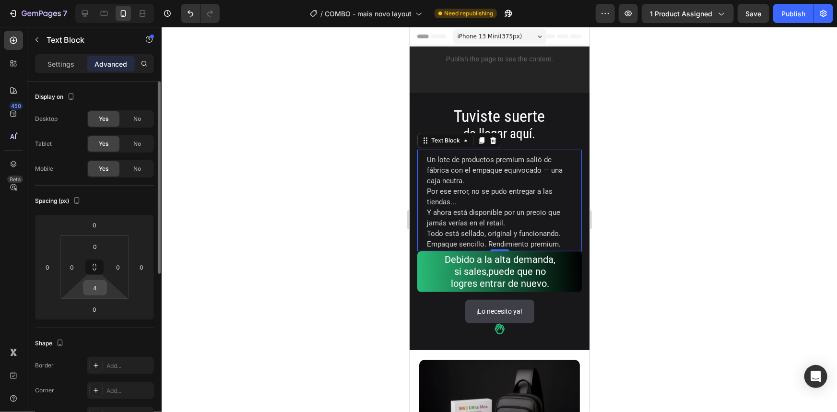
click at [96, 288] on input "4" at bounding box center [94, 288] width 19 height 14
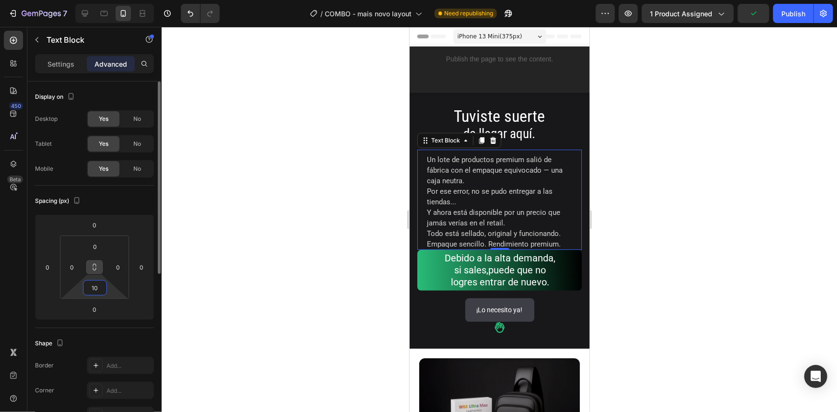
type input "10"
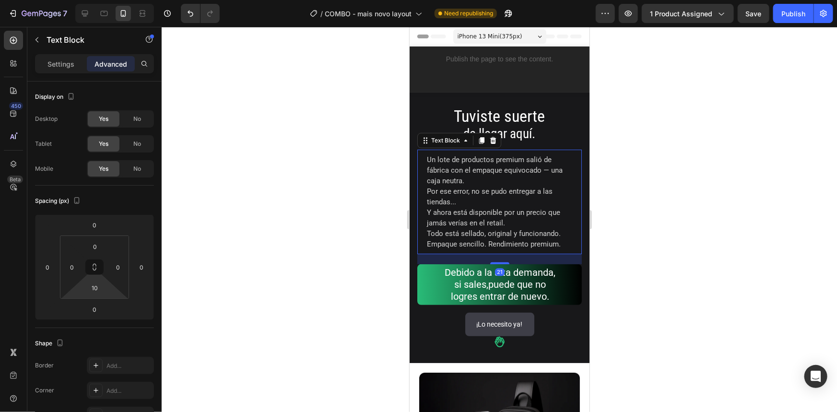
drag, startPoint x: 494, startPoint y: 253, endPoint x: 493, endPoint y: 263, distance: 10.1
click at [493, 263] on div "⁠⁠⁠⁠⁠⁠⁠ Tuviste suerte de llegar aquí. Heading Un lote de productos premium sal…" at bounding box center [499, 218] width 165 height 236
type input "21"
click at [648, 228] on div at bounding box center [499, 219] width 675 height 385
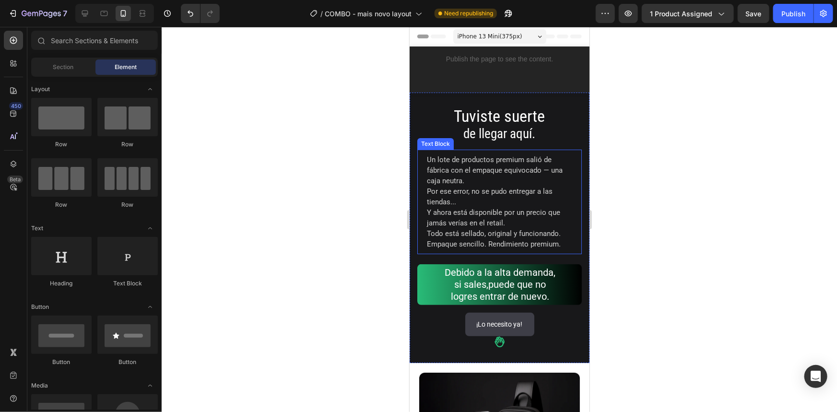
click at [521, 221] on p "Un lote de productos premium salió de fábrica con el empaque equivocado — una c…" at bounding box center [498, 201] width 145 height 95
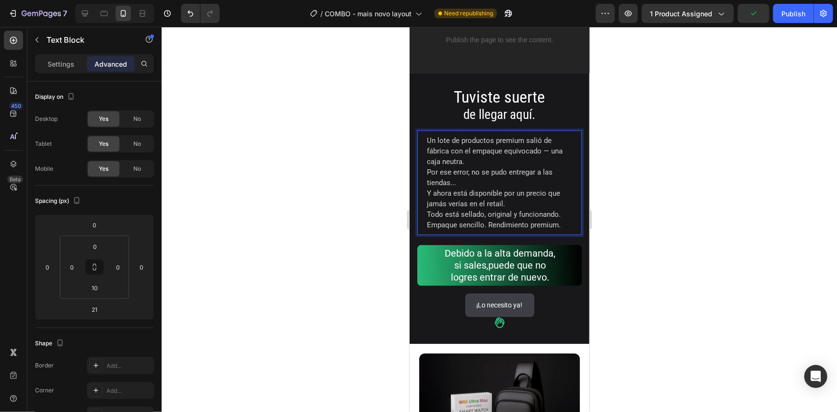
scroll to position [0, 0]
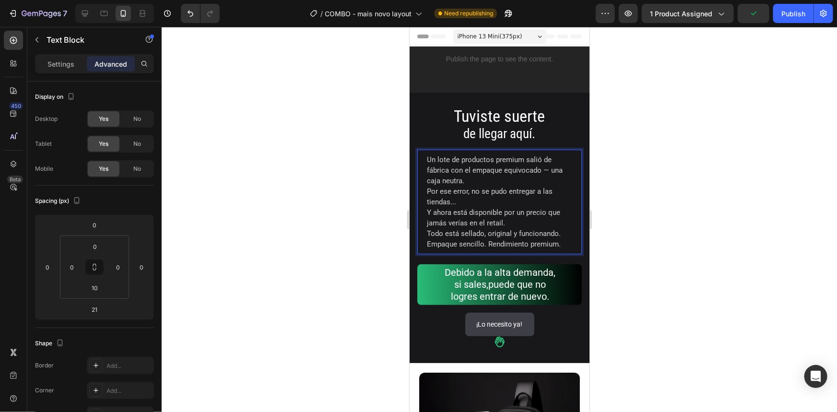
click at [512, 225] on p "Un lote de productos premium salió de fábrica con el empaque equivocado — una c…" at bounding box center [498, 201] width 145 height 95
click at [501, 193] on p "Un lote de productos premium salió de fábrica con el empaque equivocado — una c…" at bounding box center [498, 201] width 145 height 95
click at [545, 167] on p "Un lote de productos premium salió de fábrica con el empaque equivocado — una c…" at bounding box center [498, 201] width 145 height 95
click at [463, 182] on p "Un lote de productos premium salió de fábrica con el empaque equivocado (una ca…" at bounding box center [498, 201] width 145 height 95
click at [451, 195] on p "Un lote de productos premium salió de fábrica con el empaque equivocado (una ca…" at bounding box center [498, 201] width 145 height 95
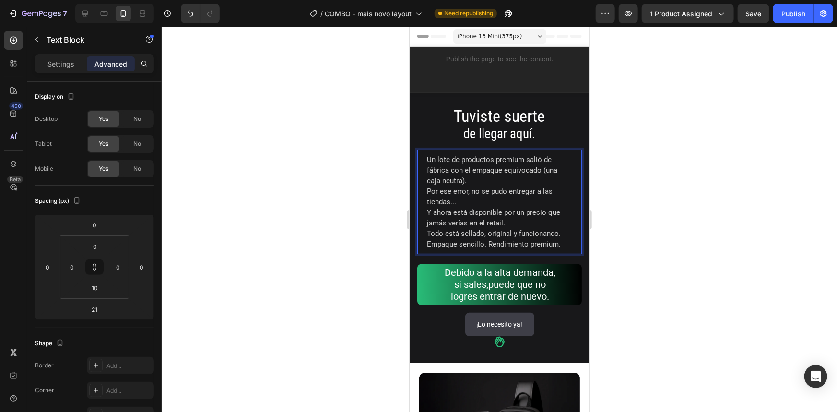
click at [426, 191] on div "Un lote de productos premium salió de fábrica con el empaque equivocado (una ca…" at bounding box center [499, 199] width 165 height 100
click at [463, 203] on p "Un lote de productos premium salió de fábrica con el empaque equivocado (una ca…" at bounding box center [498, 201] width 145 height 95
click at [479, 175] on p "Un lote de productos premium salió de fábrica con el empaque equivocado (una ca…" at bounding box center [498, 201] width 145 height 95
click at [67, 58] on div "Settings" at bounding box center [61, 63] width 48 height 15
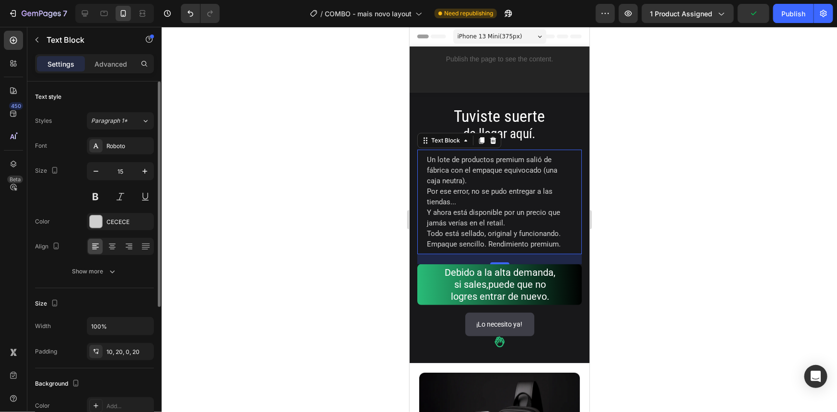
scroll to position [43, 0]
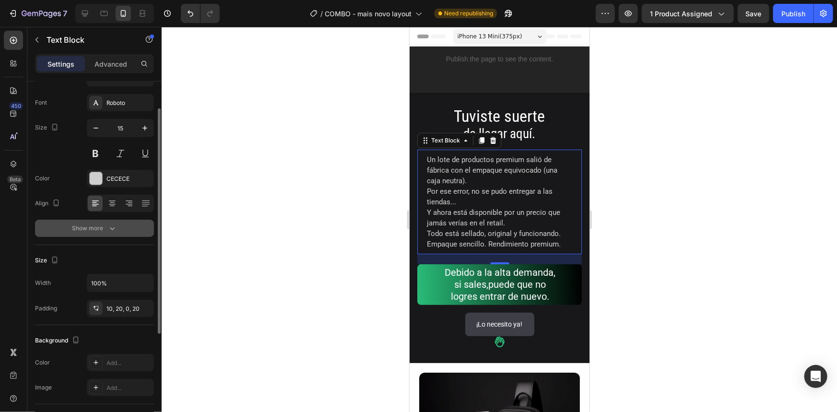
click at [94, 224] on div "Show more" at bounding box center [94, 229] width 45 height 10
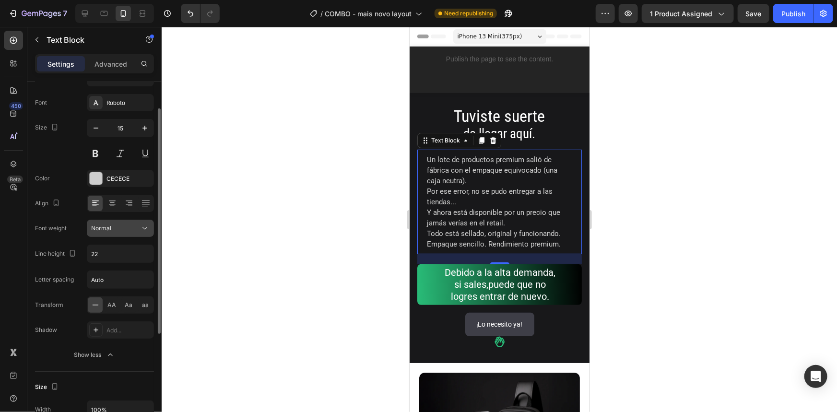
scroll to position [130, 0]
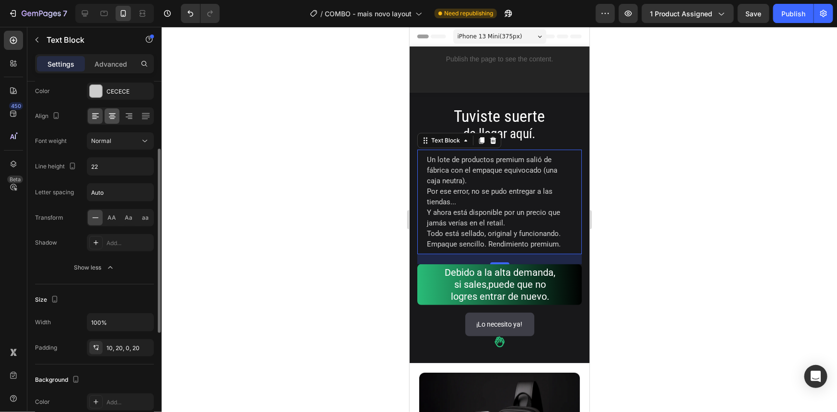
click at [113, 109] on div at bounding box center [112, 115] width 15 height 15
click at [96, 117] on icon at bounding box center [95, 117] width 7 height 1
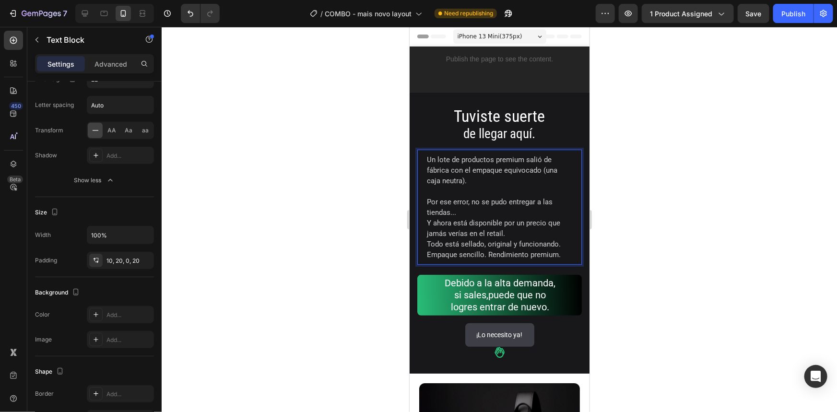
click at [467, 208] on p "⁠⁠⁠⁠⁠⁠⁠ Por ese error, no se pudo entregar a las tiendas... Y ahora está dispon…" at bounding box center [498, 223] width 145 height 74
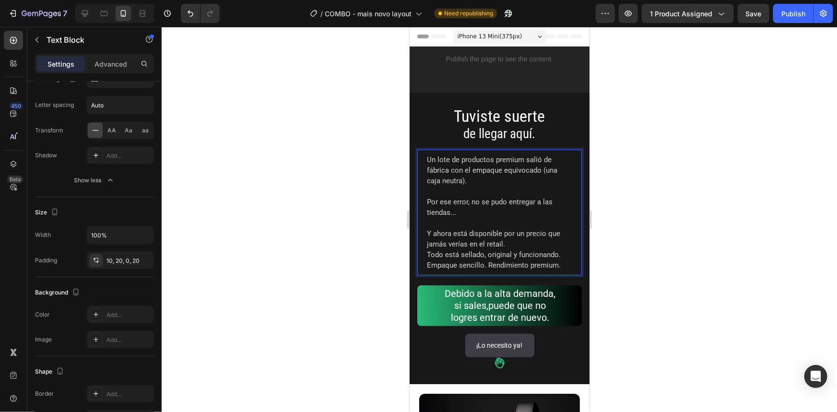
click at [514, 246] on p "⁠⁠⁠⁠⁠⁠⁠ Y ahora está disponible por un precio que jamás verías en el retail. To…" at bounding box center [498, 243] width 145 height 53
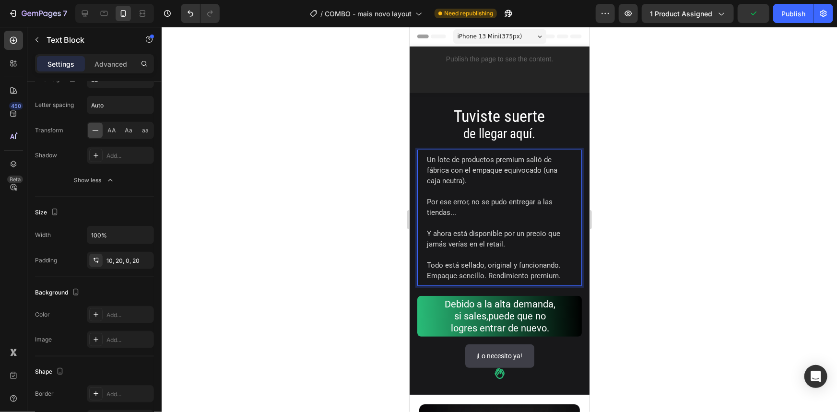
click at [663, 219] on div at bounding box center [499, 219] width 675 height 385
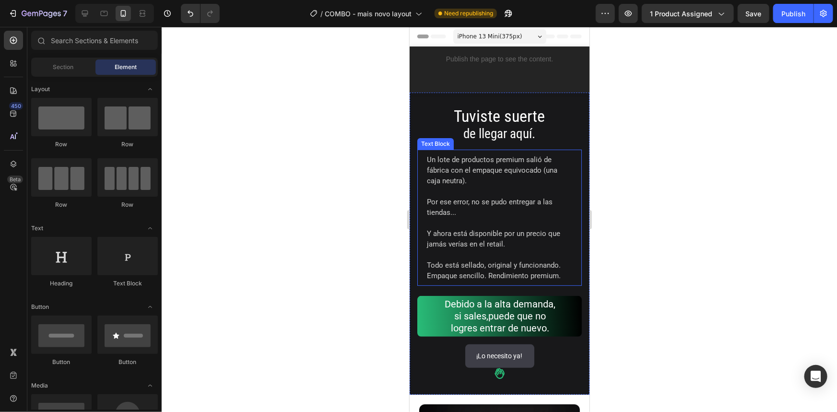
click at [490, 275] on p "⁠⁠⁠⁠⁠⁠⁠ Todo está sellado, original y funcionando. Empaque sencillo. Rendimient…" at bounding box center [498, 265] width 145 height 32
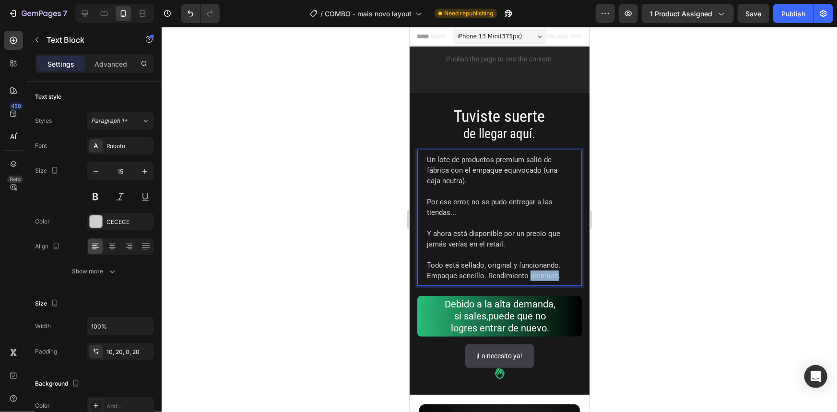
click at [534, 274] on p "Todo está sellado, original y funcionando. Empaque sencillo. Rendimiento premiu…" at bounding box center [498, 265] width 145 height 32
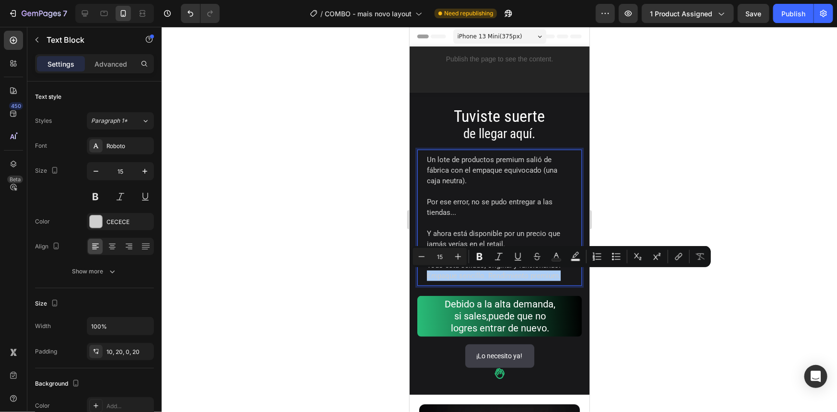
click at [647, 268] on div at bounding box center [499, 219] width 675 height 385
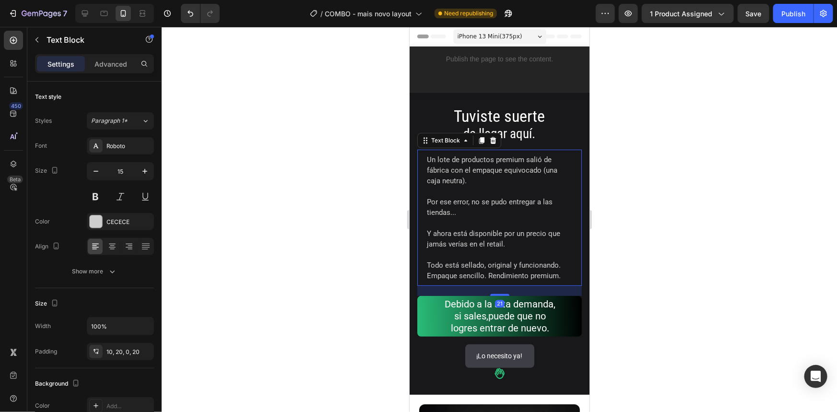
click at [438, 268] on p "Todo está sellado, original y funcionando. Empaque sencillo. Rendimiento premiu…" at bounding box center [498, 265] width 145 height 32
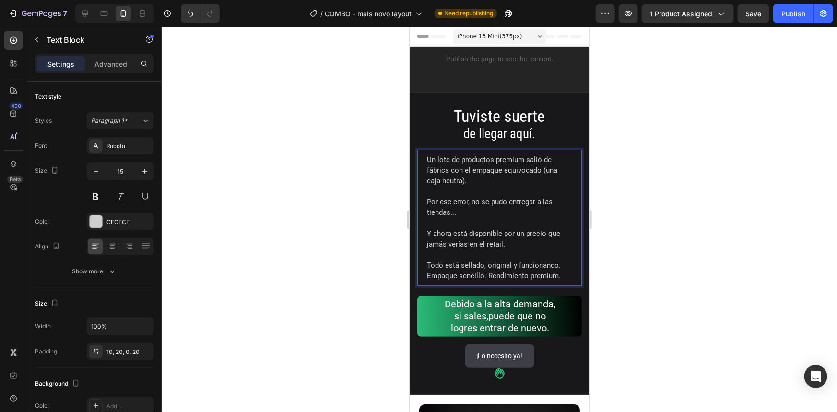
click at [462, 266] on p "Todo está sellado, original y funcionando. Empaque sencillo. Rendimiento premiu…" at bounding box center [498, 265] width 145 height 32
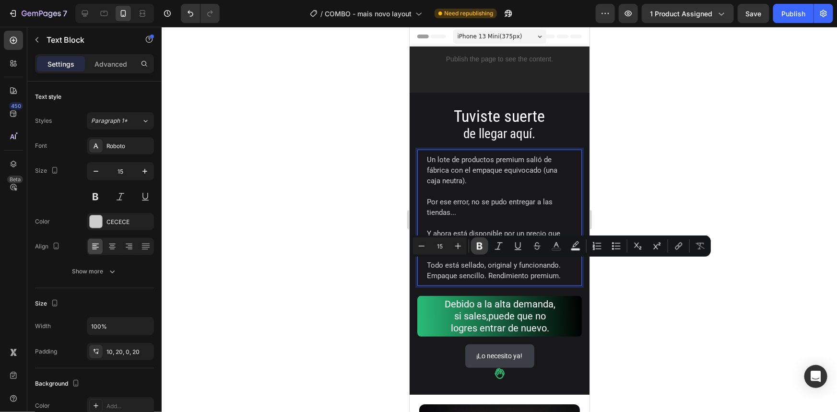
click at [476, 245] on icon "Editor contextual toolbar" at bounding box center [480, 246] width 10 height 10
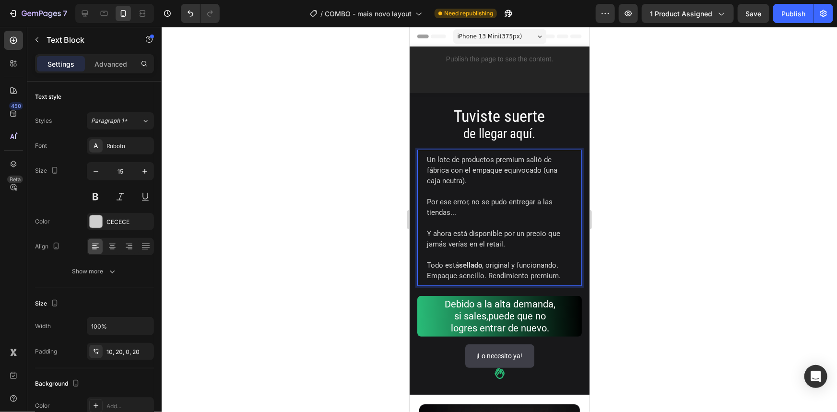
click at [640, 296] on div at bounding box center [499, 219] width 675 height 385
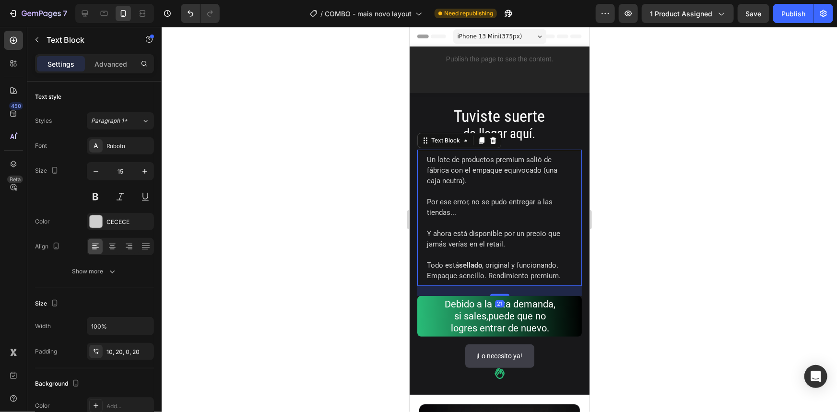
click at [517, 276] on p "Todo está sellado , original y funcionando. Empaque sencillo. Rendimiento premi…" at bounding box center [498, 265] width 145 height 32
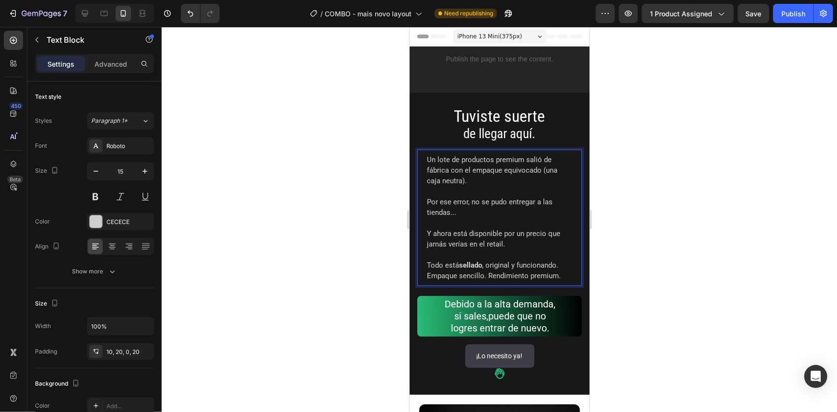
click at [517, 276] on p "Todo está sellado , original y funcionando. Empaque sencillo. Rendimiento premi…" at bounding box center [498, 265] width 145 height 32
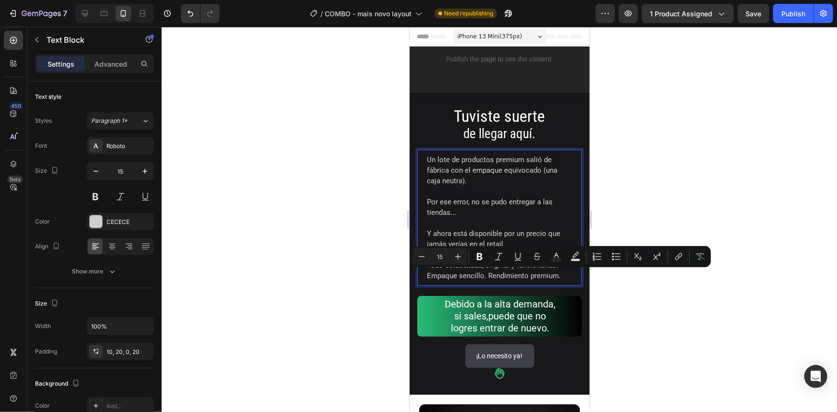
click at [512, 277] on p "Todo está sellado , original y funcionando. Empaque sencillo. Rendimiento premi…" at bounding box center [498, 265] width 145 height 32
drag, startPoint x: 509, startPoint y: 275, endPoint x: 561, endPoint y: 276, distance: 52.3
click at [561, 276] on p "Todo está sellado , original y funcionando. Empaque sencillo. Rendimiento premi…" at bounding box center [498, 265] width 145 height 32
click at [509, 273] on p "Todo está sellado , original y funcionando. Empaque sencillo. Rendimiento premi…" at bounding box center [498, 265] width 145 height 32
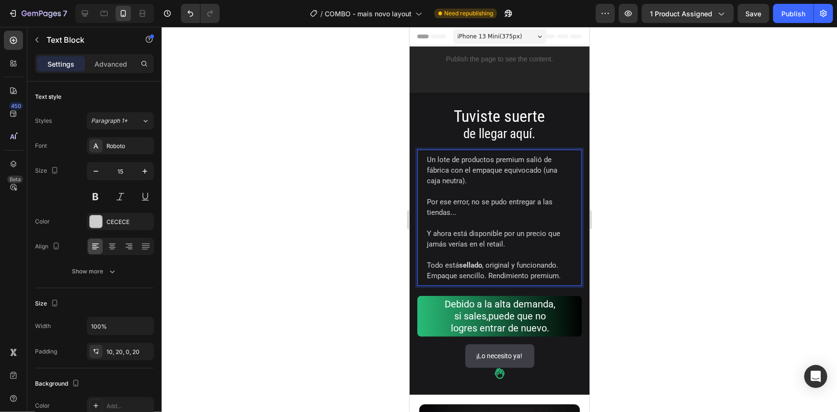
click at [545, 276] on p "Todo está sellado , original y funcionando. Empaque sencillo. Rendimiento premi…" at bounding box center [498, 265] width 145 height 32
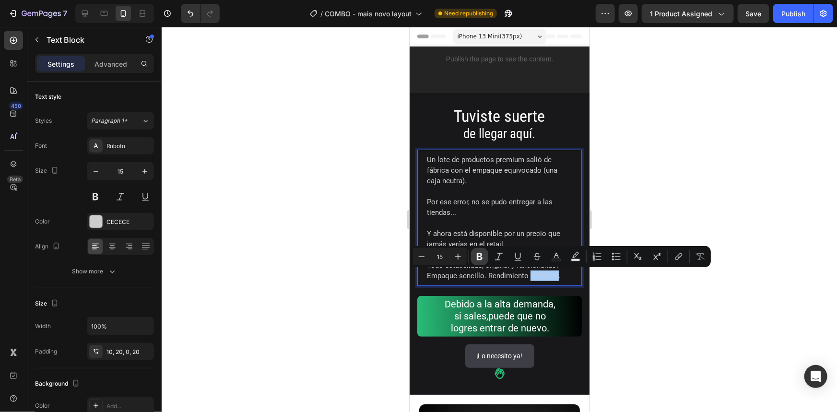
click at [477, 253] on icon "Editor contextual toolbar" at bounding box center [480, 256] width 6 height 7
click at [604, 312] on div at bounding box center [499, 219] width 675 height 385
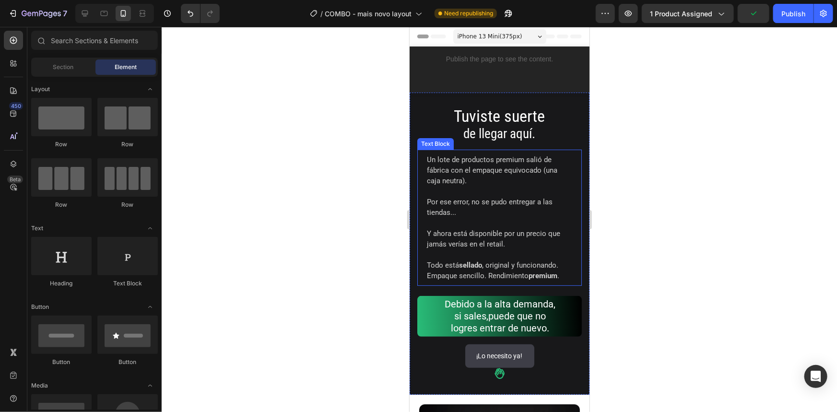
click at [433, 160] on p "Un lote de productos premium salió de fábrica con el empaque equivocado (una ca…" at bounding box center [498, 170] width 145 height 32
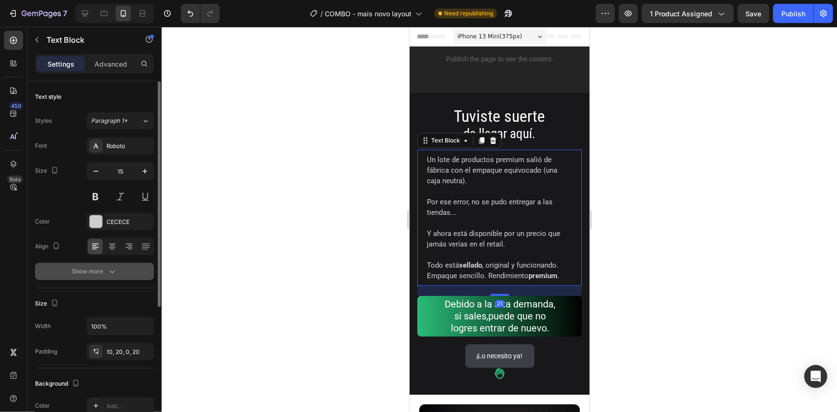
click at [86, 263] on button "Show more" at bounding box center [94, 271] width 119 height 17
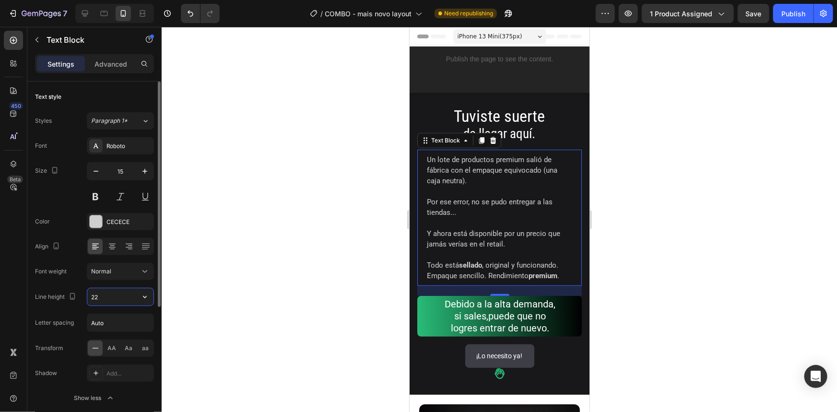
click at [120, 293] on input "22" at bounding box center [120, 296] width 66 height 17
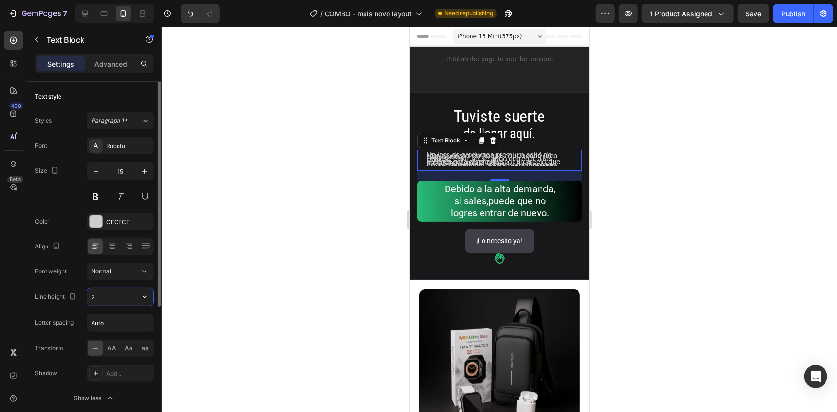
type input "20"
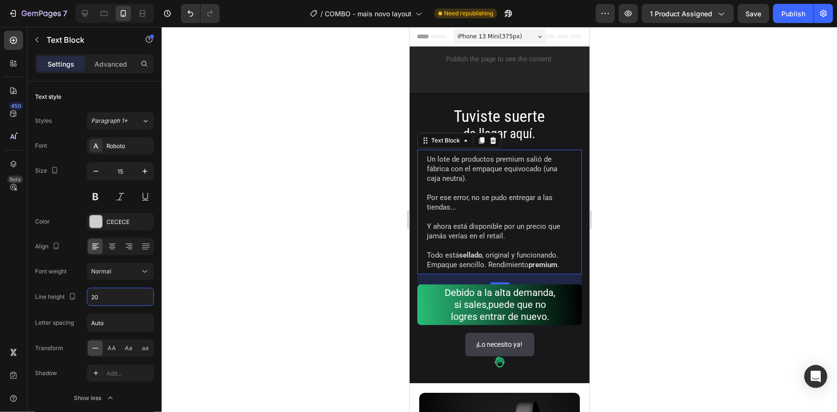
click at [679, 167] on div at bounding box center [499, 219] width 675 height 385
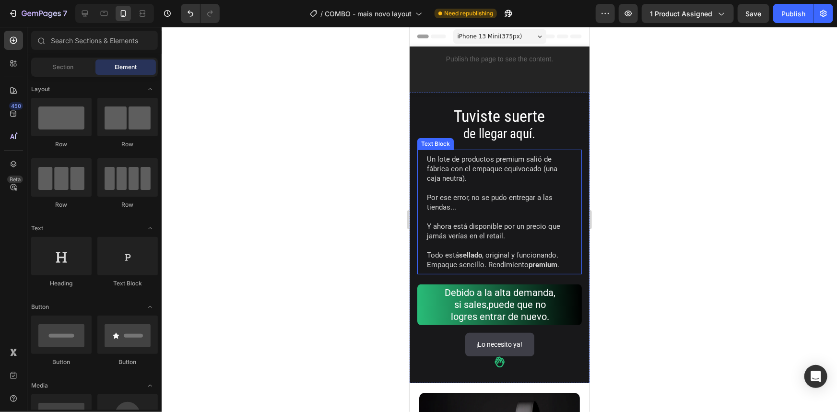
click at [501, 171] on p "Un lote de productos premium salió de fábrica con el empaque equivocado (una ca…" at bounding box center [498, 168] width 145 height 29
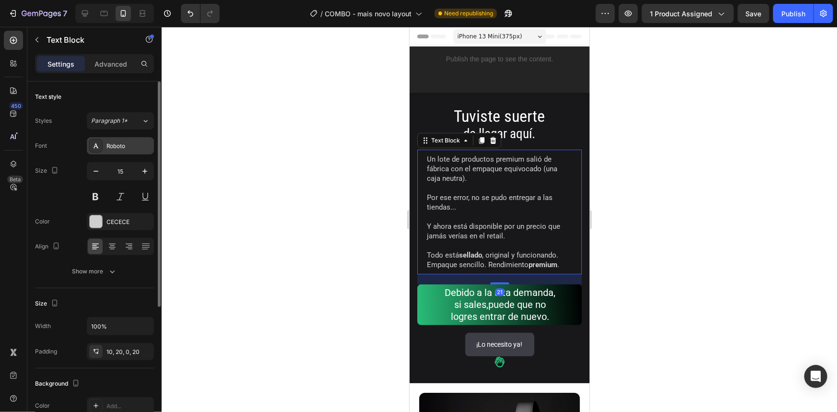
click at [116, 153] on div "Roboto" at bounding box center [120, 145] width 67 height 17
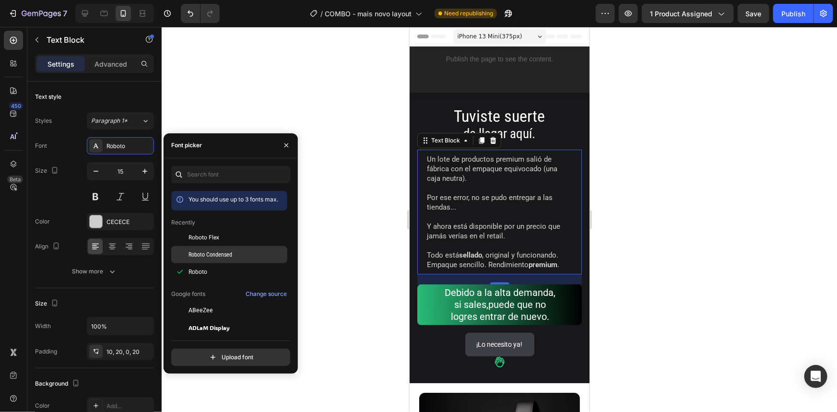
click at [197, 254] on span "Roboto Condensed" at bounding box center [211, 254] width 44 height 9
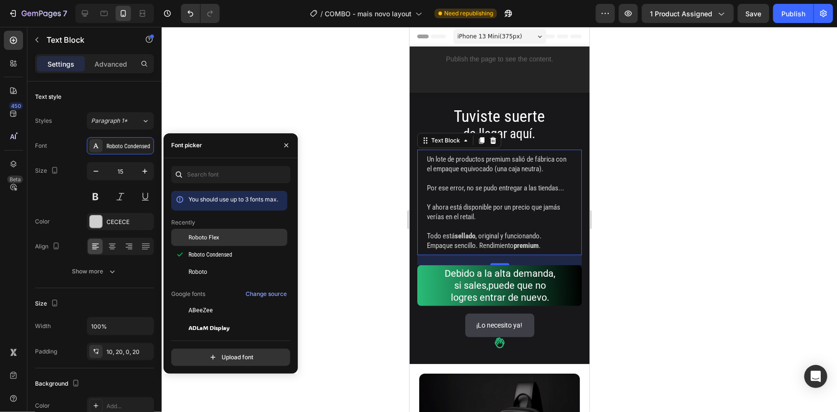
click at [203, 302] on div "Roboto Flex" at bounding box center [229, 310] width 116 height 17
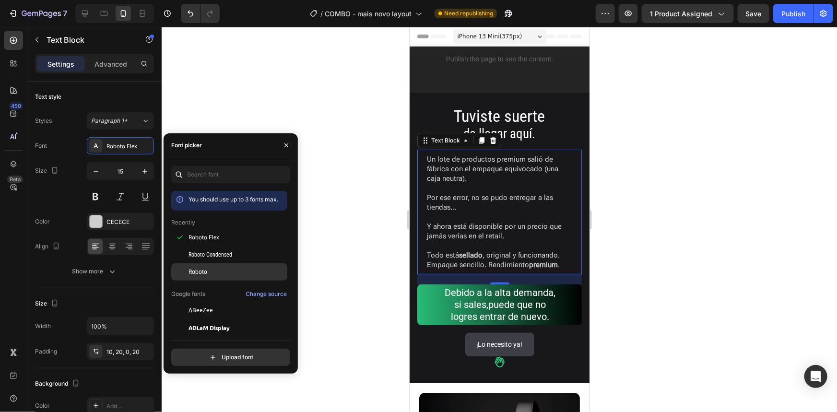
click at [203, 276] on span "Roboto" at bounding box center [198, 272] width 19 height 9
click at [216, 237] on span "Roboto Flex" at bounding box center [204, 237] width 31 height 9
click at [618, 214] on div at bounding box center [499, 219] width 675 height 385
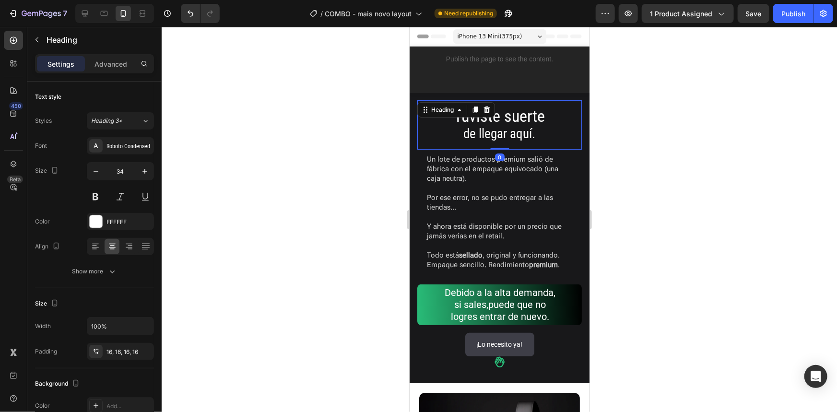
click at [536, 104] on h2 "⁠⁠⁠⁠⁠⁠⁠ Tuviste suerte de llegar aquí." at bounding box center [499, 124] width 165 height 49
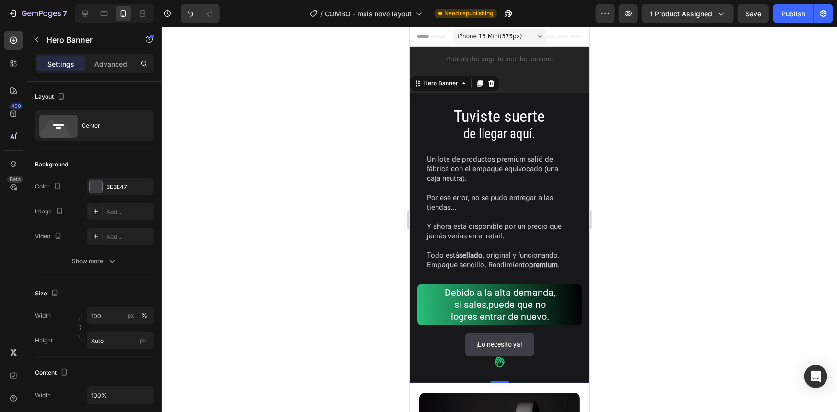
click at [509, 95] on div "⁠⁠⁠⁠⁠⁠⁠ Tuviste suerte de llegar aquí. Heading Un lote de productos premium sal…" at bounding box center [499, 237] width 180 height 291
click at [505, 104] on h2 "⁠⁠⁠⁠⁠⁠⁠ Tuviste suerte de llegar aquí." at bounding box center [499, 124] width 165 height 49
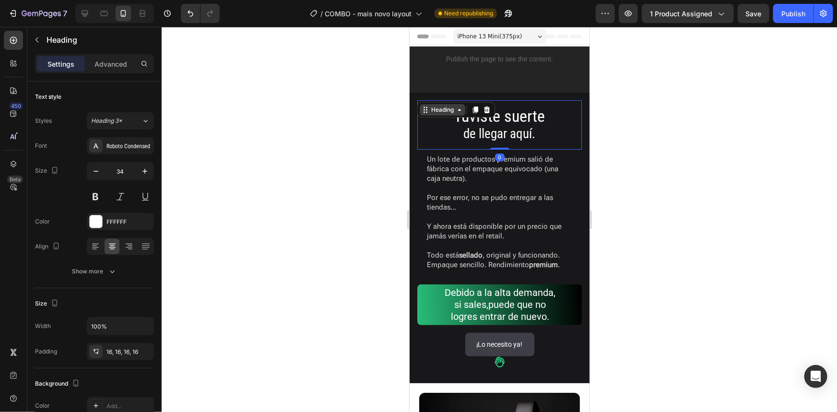
click at [437, 110] on div "Heading" at bounding box center [442, 109] width 26 height 9
click at [92, 58] on div "Advanced" at bounding box center [111, 63] width 48 height 15
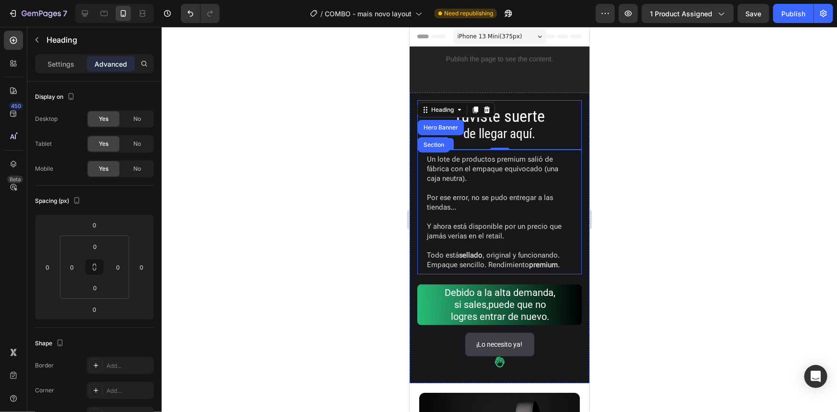
click at [461, 162] on p "Un lote de productos premium salió de fábrica con el empaque equivocado (una ca…" at bounding box center [498, 168] width 145 height 29
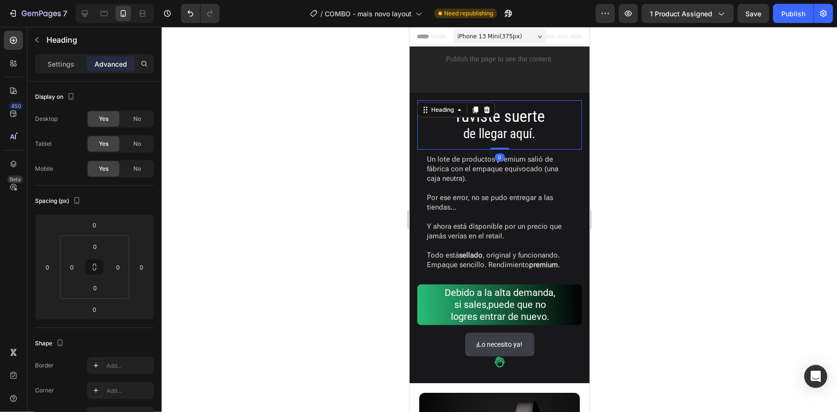
click at [511, 110] on span "Tuviste suerte" at bounding box center [499, 115] width 91 height 19
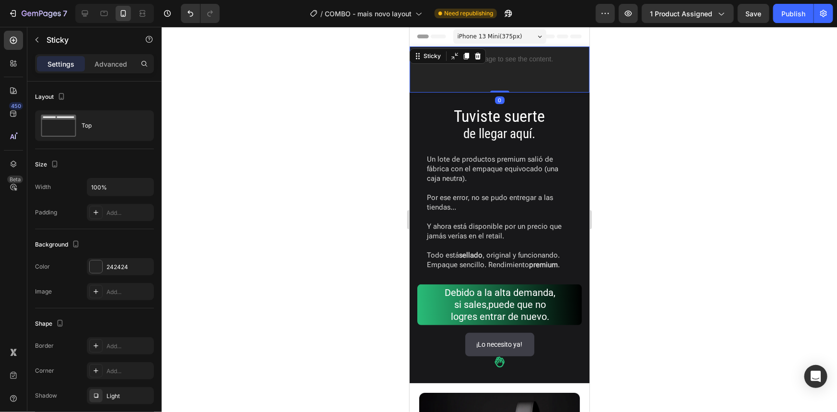
click at [518, 90] on div "Publish the page to see the content. Custom Code" at bounding box center [499, 69] width 180 height 46
click at [513, 104] on h2 "⁠⁠⁠⁠⁠⁠⁠ Tuviste suerte de llegar aquí." at bounding box center [499, 124] width 165 height 49
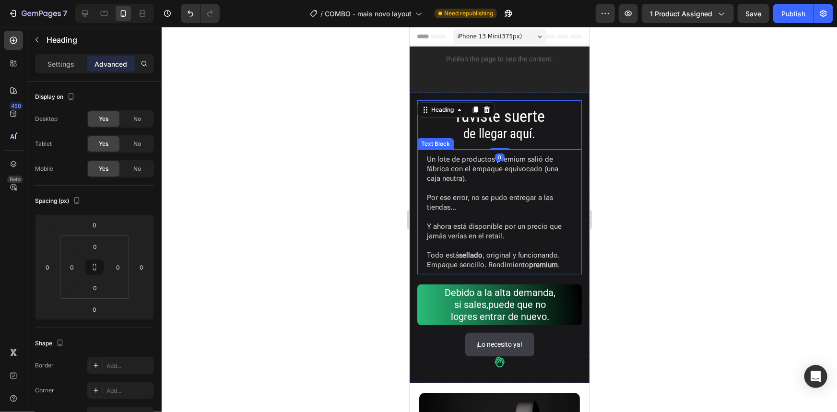
click at [515, 164] on p "Un lote de productos premium salió de fábrica con el empaque equivocado (una ca…" at bounding box center [498, 168] width 145 height 29
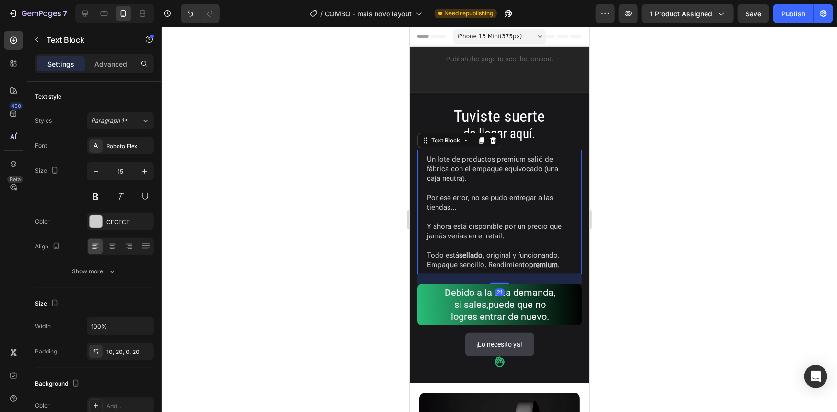
click at [681, 167] on div at bounding box center [499, 219] width 675 height 385
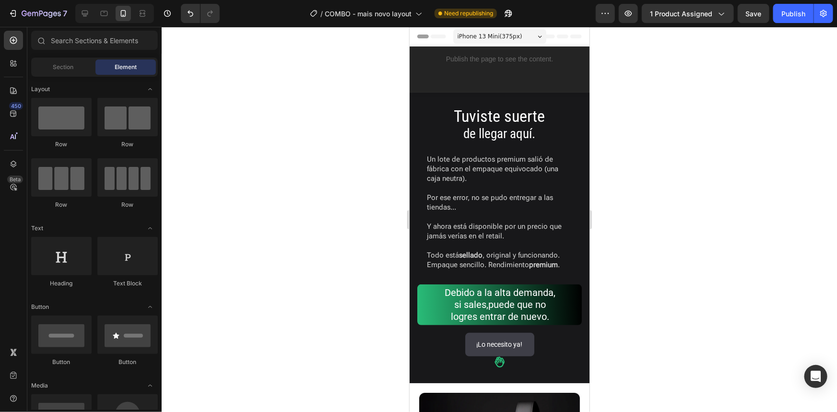
click at [680, 121] on div at bounding box center [499, 219] width 675 height 385
click at [668, 122] on div at bounding box center [499, 219] width 675 height 385
click at [519, 113] on span "Tuviste suerte" at bounding box center [499, 115] width 91 height 19
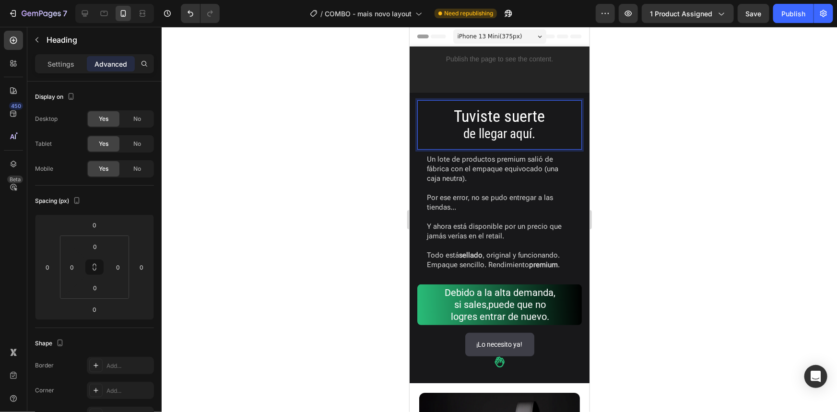
click at [521, 117] on span "Tuviste suerte" at bounding box center [499, 115] width 91 height 19
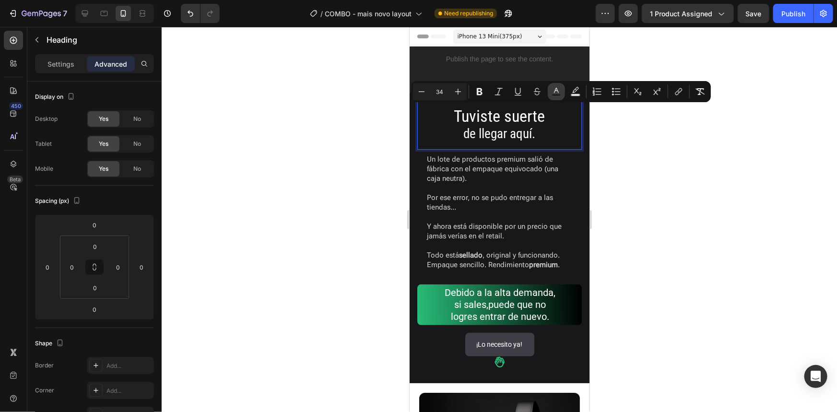
click at [555, 89] on icon "Editor contextual toolbar" at bounding box center [557, 92] width 10 height 10
type input "FFFFFF"
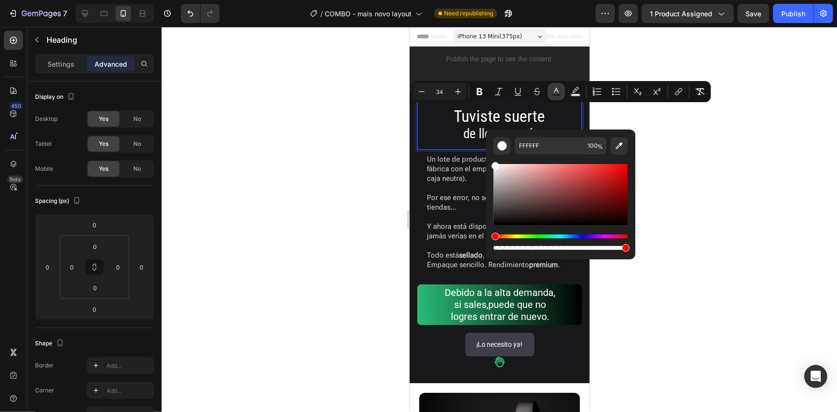
click at [555, 89] on icon "Editor contextual toolbar" at bounding box center [557, 92] width 10 height 10
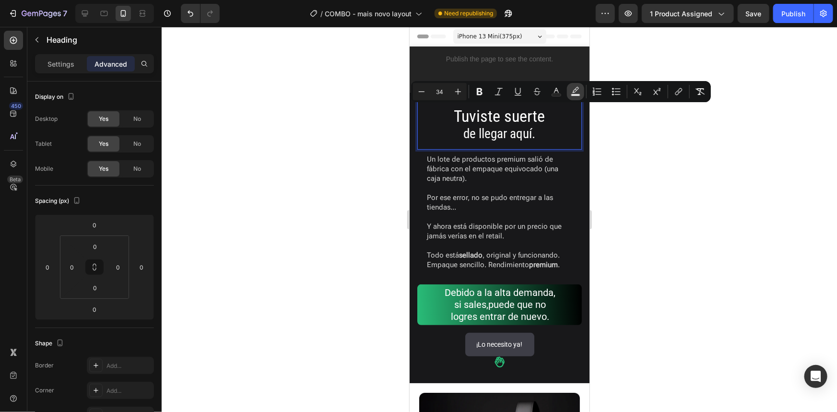
click at [572, 92] on icon "Editor contextual toolbar" at bounding box center [576, 92] width 10 height 10
type input "000000"
type input "77"
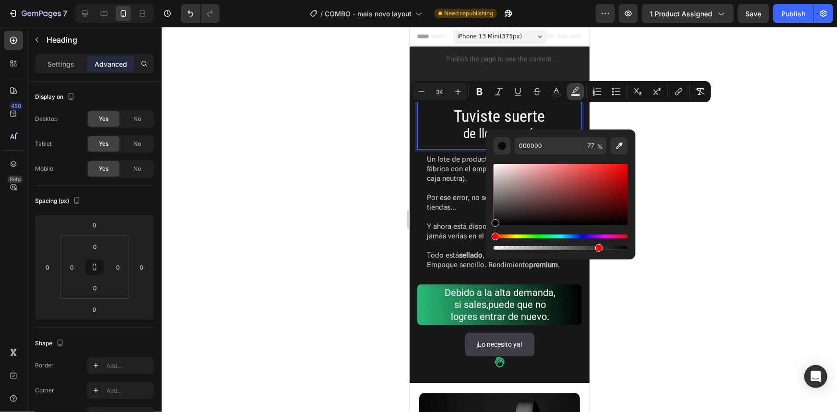
click at [572, 92] on icon "Editor contextual toolbar" at bounding box center [576, 92] width 10 height 10
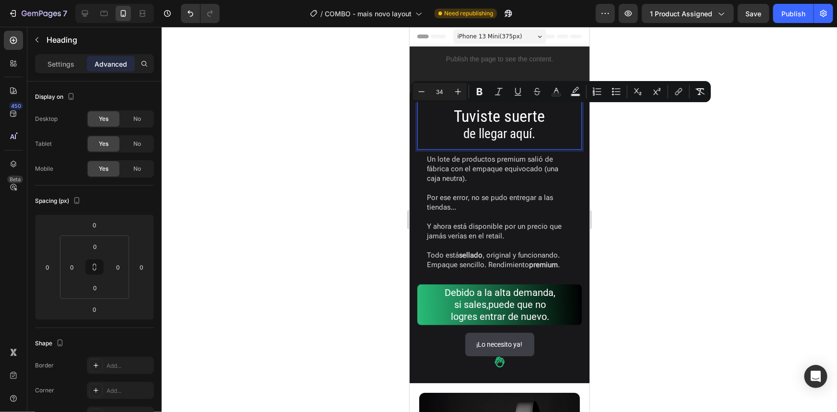
click at [645, 135] on div at bounding box center [499, 219] width 675 height 385
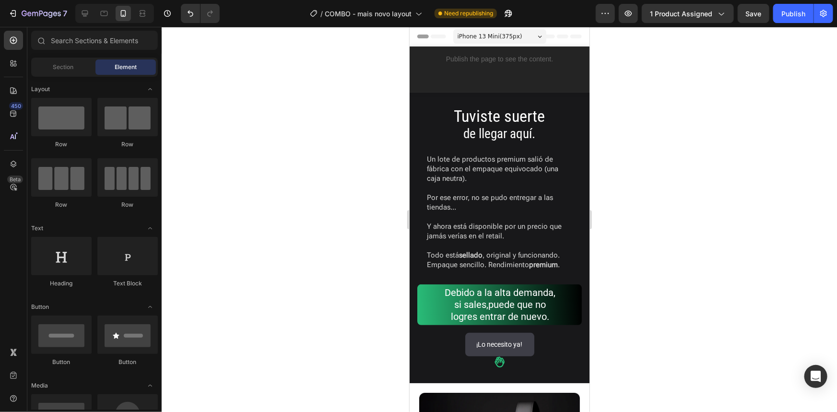
click at [645, 135] on div at bounding box center [499, 219] width 675 height 385
click at [538, 313] on span "logres entrar de nuevo" at bounding box center [498, 316] width 96 height 12
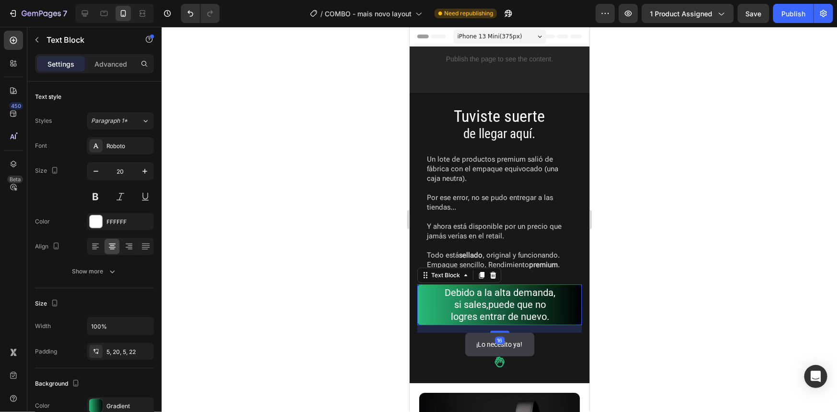
click at [675, 257] on div at bounding box center [499, 219] width 675 height 385
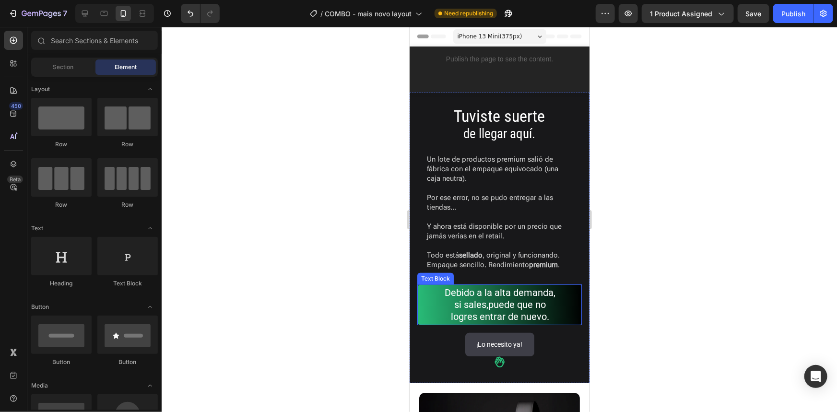
click at [614, 296] on div at bounding box center [499, 219] width 675 height 385
click at [556, 307] on p "si sales, puede que no" at bounding box center [499, 304] width 144 height 12
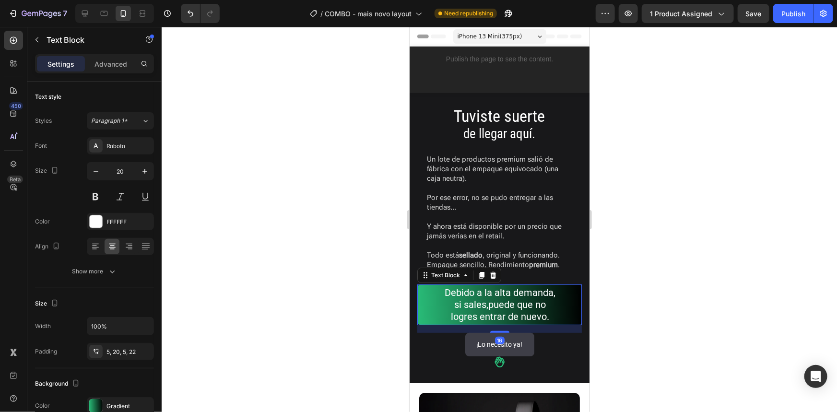
click at [488, 308] on span "puede que no" at bounding box center [517, 304] width 58 height 12
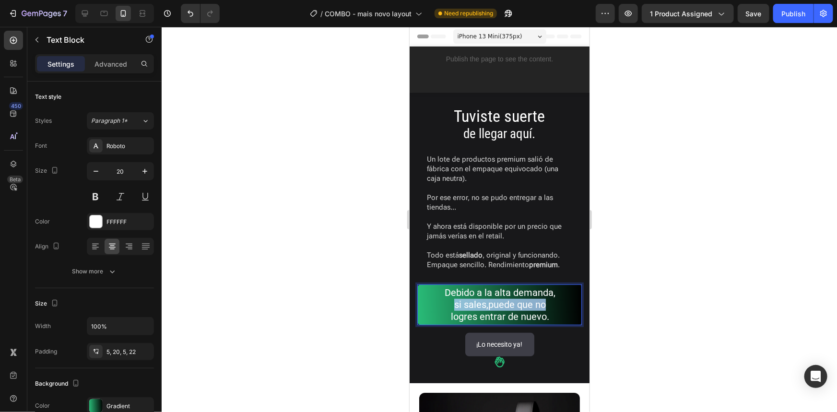
click at [488, 308] on span "puede que no" at bounding box center [517, 304] width 58 height 12
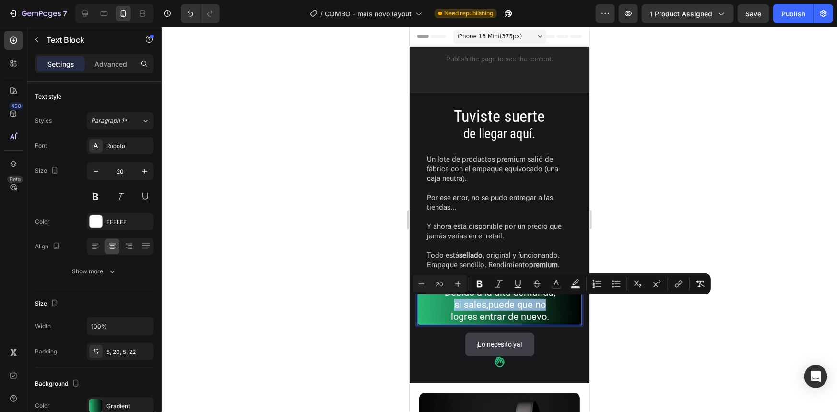
click at [484, 308] on p "si sales, puede que no" at bounding box center [499, 304] width 144 height 12
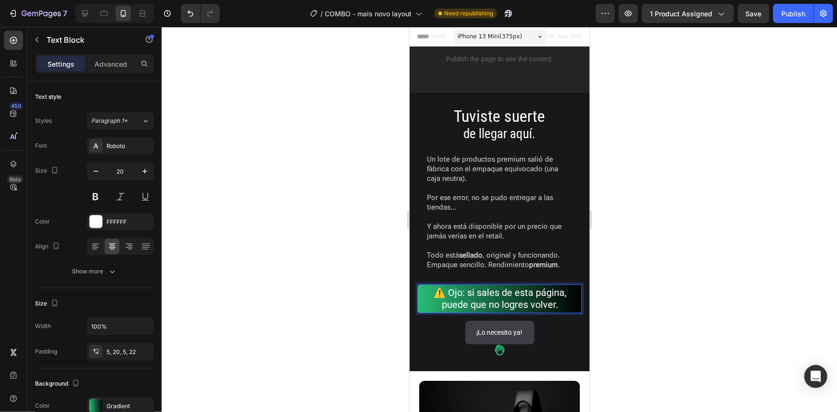
click at [627, 299] on div at bounding box center [499, 219] width 675 height 385
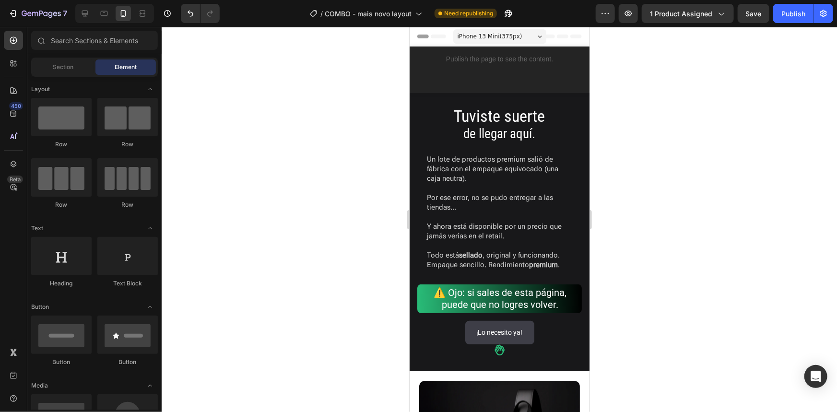
click at [638, 314] on div at bounding box center [499, 219] width 675 height 385
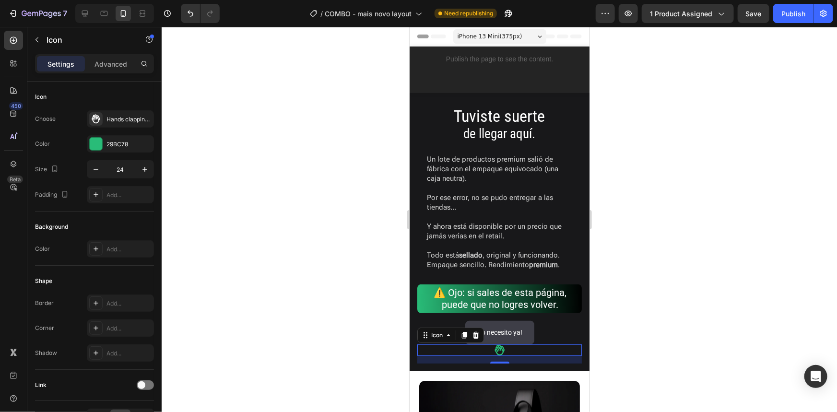
click at [497, 349] on icon at bounding box center [499, 349] width 10 height 11
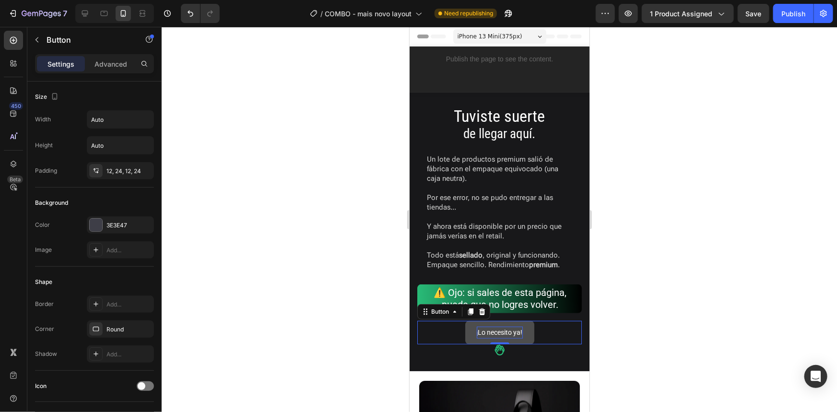
click at [509, 332] on p "¡Lo necesito ya!" at bounding box center [499, 332] width 46 height 12
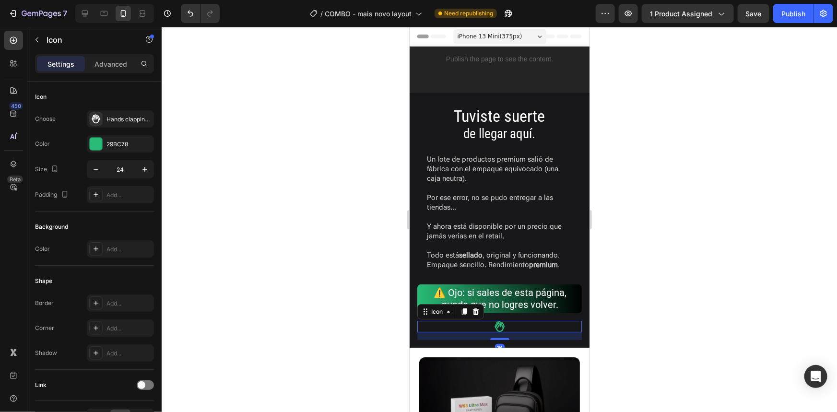
click at [496, 330] on icon at bounding box center [500, 326] width 12 height 12
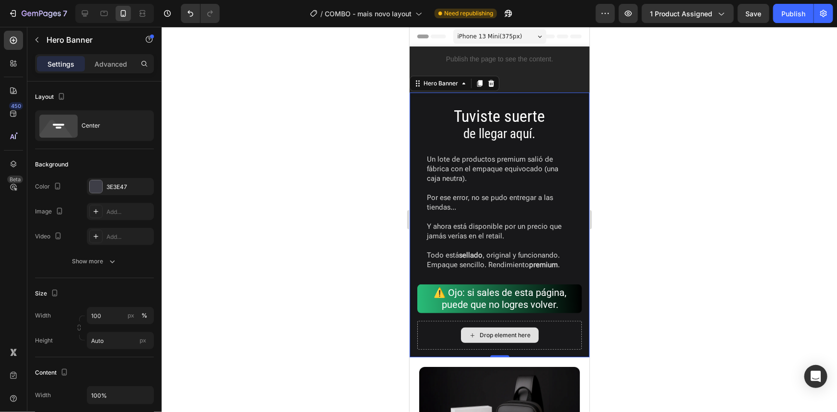
click at [541, 332] on div "Drop element here" at bounding box center [499, 334] width 165 height 29
click at [683, 249] on div at bounding box center [499, 219] width 675 height 385
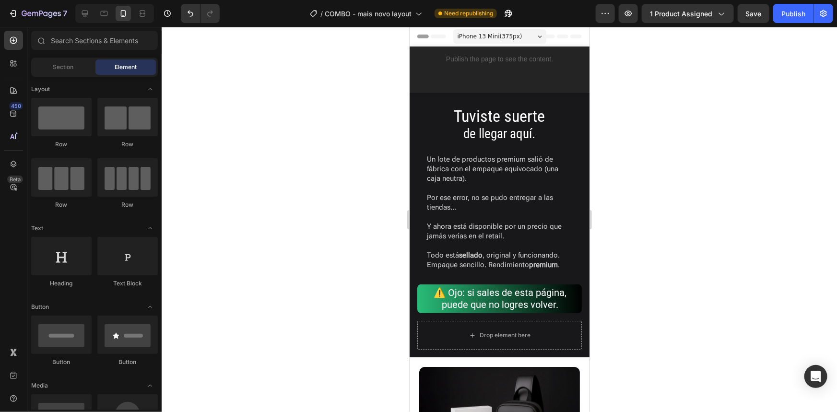
click at [671, 259] on div at bounding box center [499, 219] width 675 height 385
click at [782, 83] on div at bounding box center [499, 219] width 675 height 385
click at [691, 213] on div at bounding box center [499, 219] width 675 height 385
click at [541, 295] on p "⚠️ Ojo: si sales de esta página, puede que no logres volver." at bounding box center [499, 298] width 144 height 24
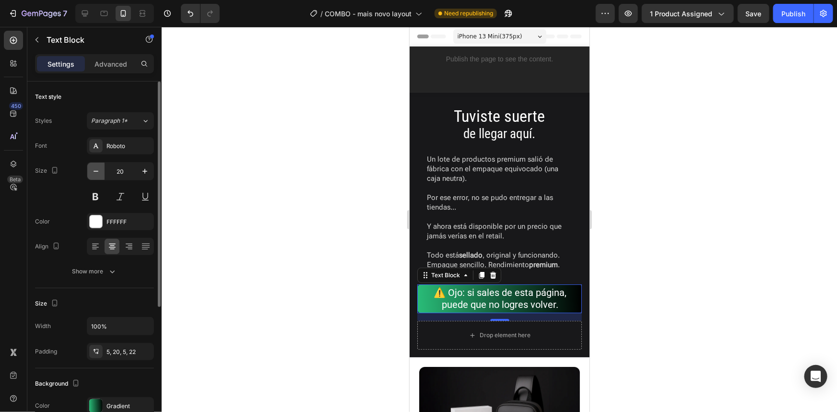
click at [100, 172] on icon "button" at bounding box center [96, 171] width 10 height 10
type input "19"
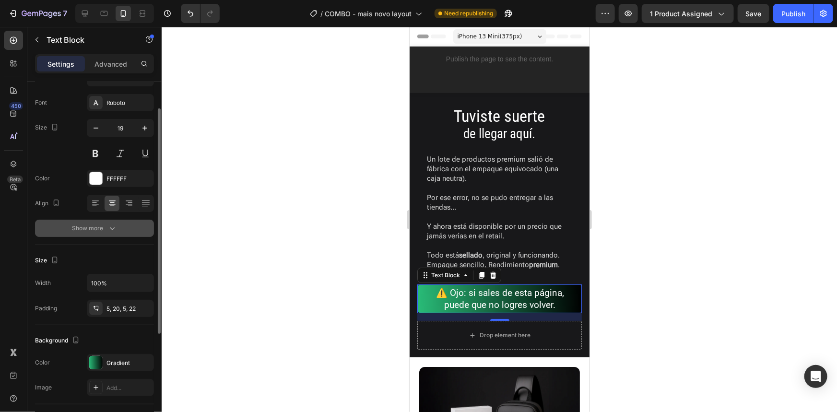
click at [107, 224] on icon "button" at bounding box center [112, 229] width 10 height 10
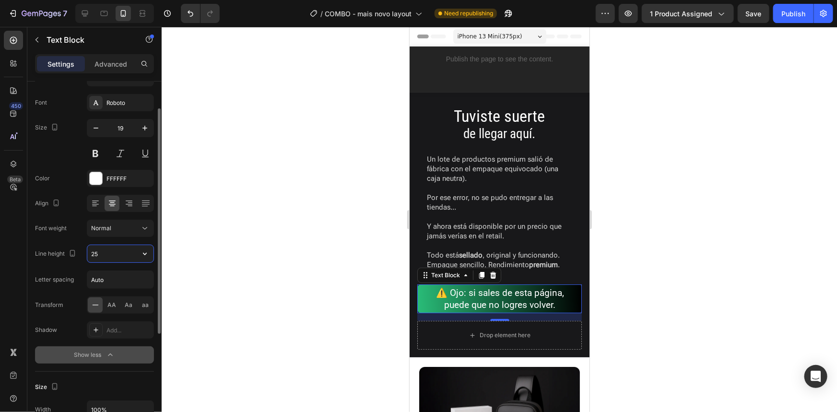
click at [110, 255] on input "25" at bounding box center [120, 253] width 66 height 17
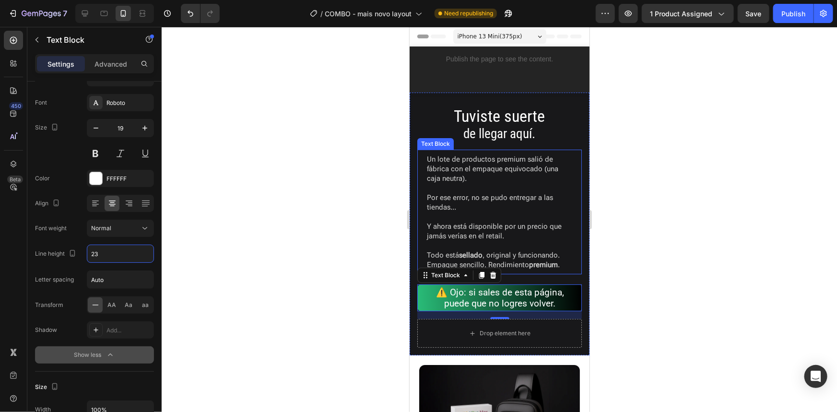
type input "23"
click at [679, 249] on div at bounding box center [499, 219] width 675 height 385
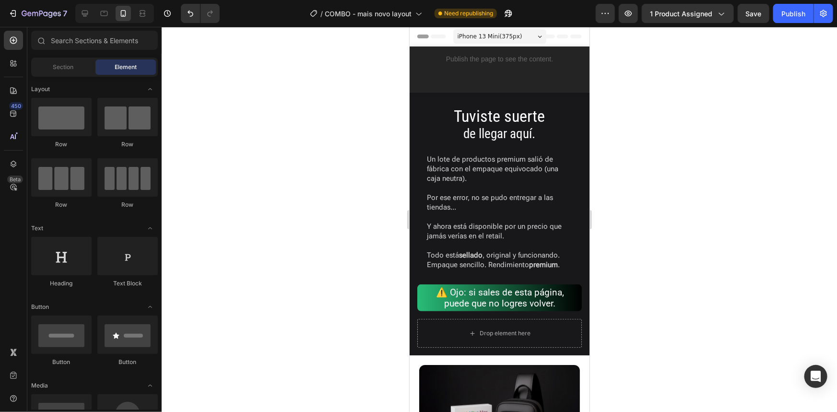
click at [719, 252] on div at bounding box center [499, 219] width 675 height 385
click at [529, 301] on p "⚠️ Ojo: si sales de esta página, puede que no logres volver." at bounding box center [499, 297] width 144 height 22
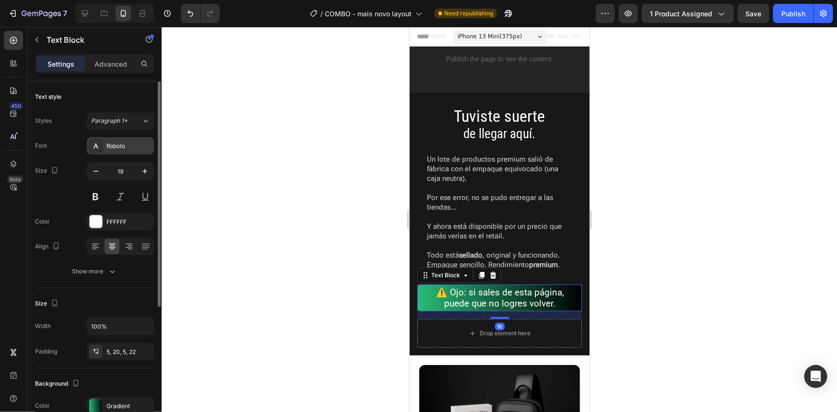
click at [130, 143] on div "Roboto" at bounding box center [129, 146] width 45 height 9
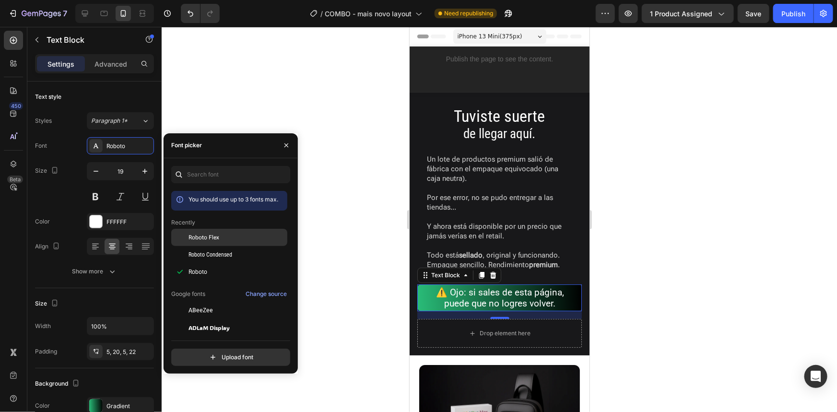
click at [214, 302] on div "Roboto Flex" at bounding box center [229, 310] width 116 height 17
click at [209, 254] on span "Roboto Condensed" at bounding box center [211, 254] width 44 height 9
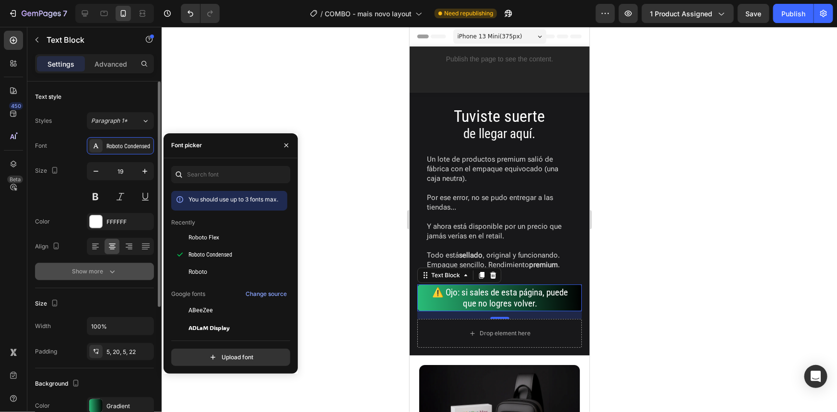
click at [104, 271] on div "Show more" at bounding box center [94, 272] width 45 height 10
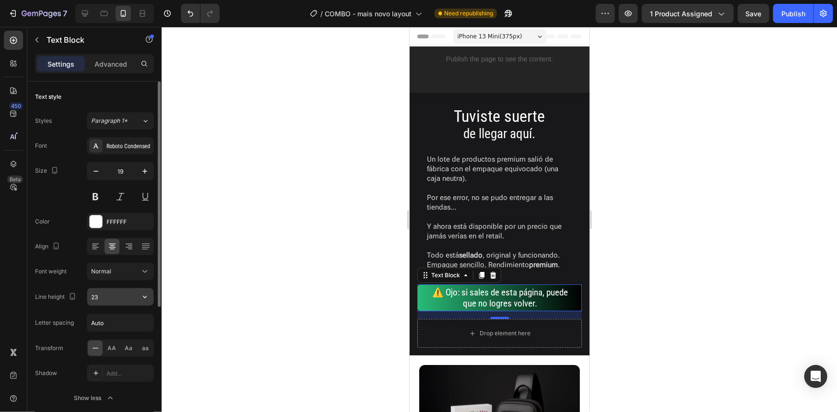
click at [103, 296] on input "23" at bounding box center [120, 296] width 66 height 17
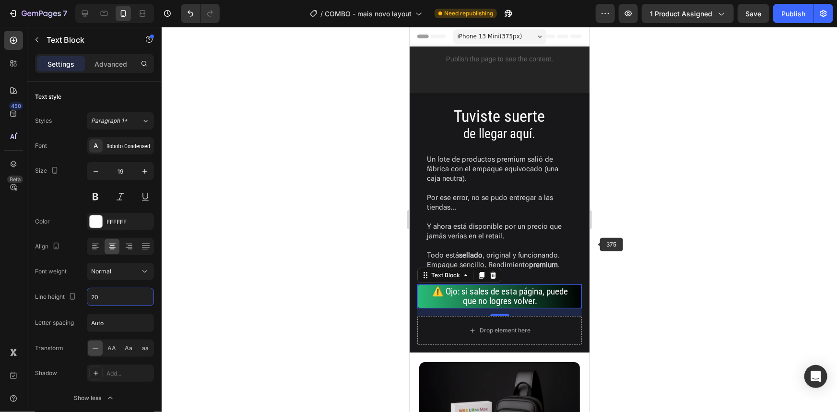
type input "20"
click at [676, 288] on div at bounding box center [499, 219] width 675 height 385
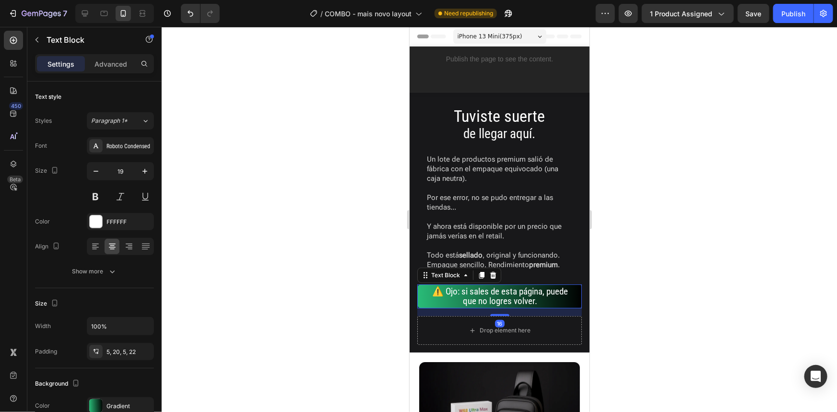
click at [569, 296] on div "⚠️ Ojo: si sales de esta página, puede que no logres volver." at bounding box center [499, 296] width 165 height 24
click at [741, 279] on div at bounding box center [499, 219] width 675 height 385
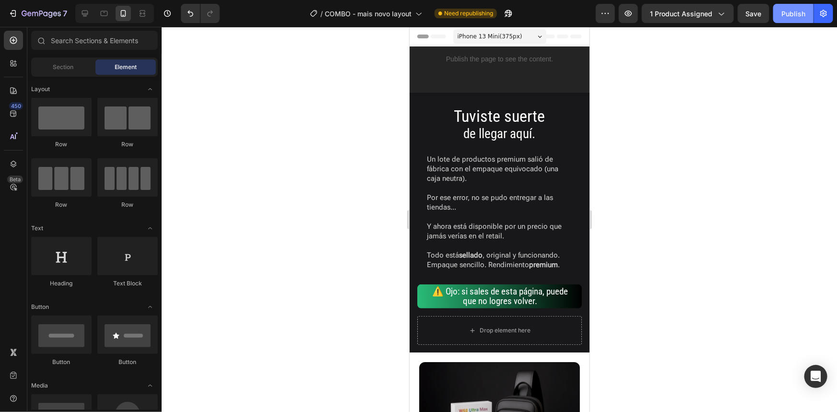
click at [797, 14] on div "Publish" at bounding box center [794, 14] width 24 height 10
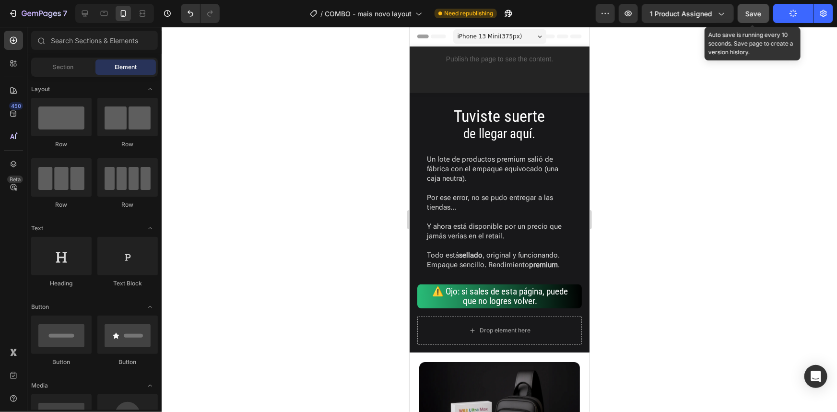
click at [761, 15] on span "Save" at bounding box center [754, 14] width 16 height 8
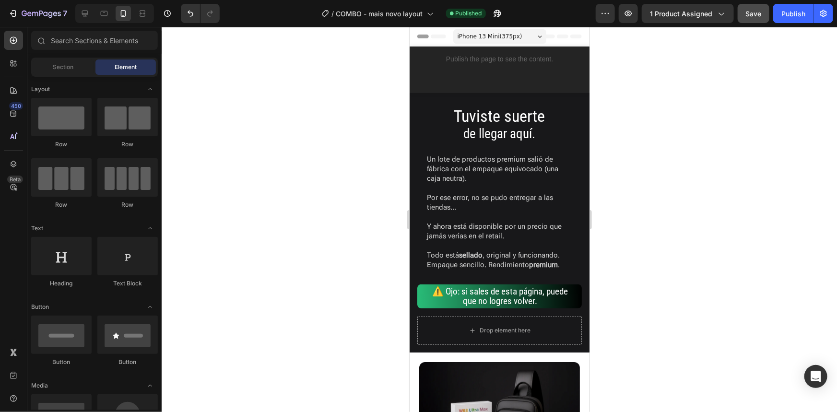
click at [334, 176] on div at bounding box center [499, 219] width 675 height 385
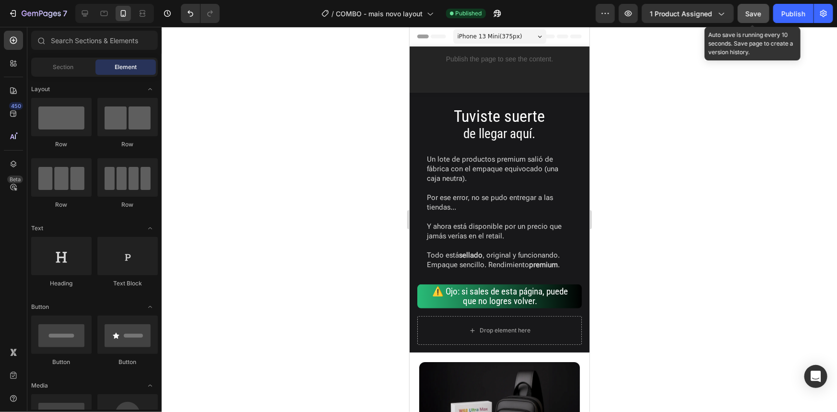
click at [749, 10] on span "Save" at bounding box center [754, 14] width 16 height 8
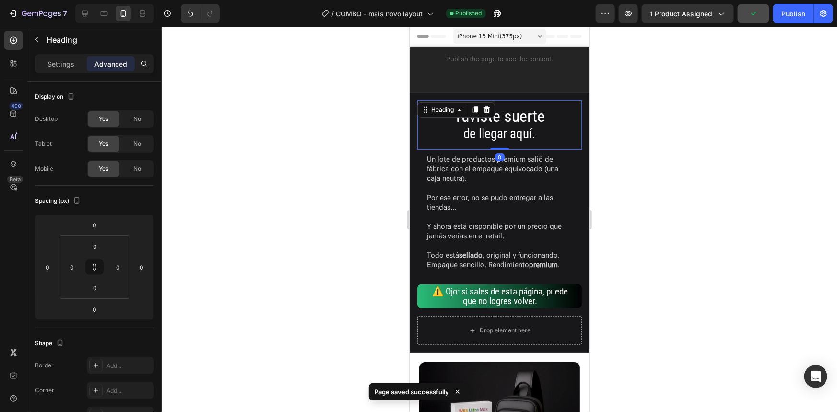
drag, startPoint x: 492, startPoint y: 111, endPoint x: 490, endPoint y: 102, distance: 8.8
click at [492, 110] on div "⁠⁠⁠⁠⁠⁠⁠ Tuviste suerte de llegar aquí. Heading 0" at bounding box center [499, 124] width 165 height 49
click at [208, 209] on div at bounding box center [499, 219] width 675 height 385
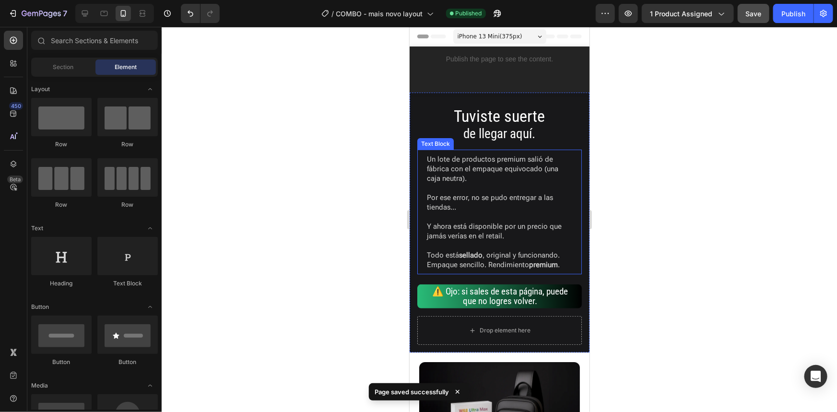
click at [438, 164] on p "Un lote de productos premium salió de fábrica con el empaque equivocado (una ca…" at bounding box center [498, 168] width 145 height 29
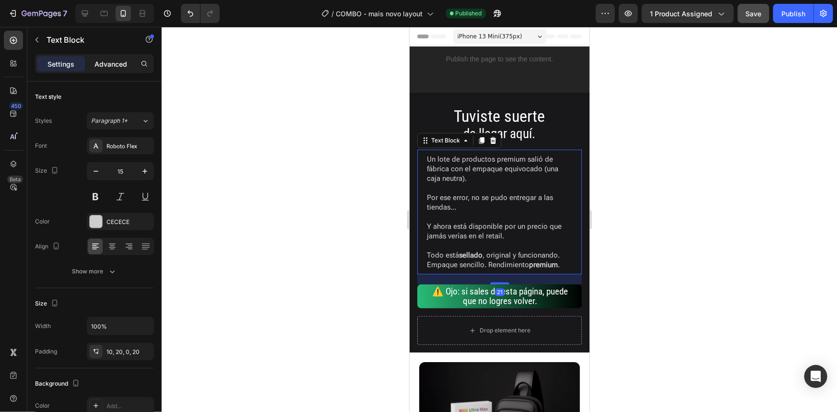
click at [108, 63] on p "Advanced" at bounding box center [111, 64] width 33 height 10
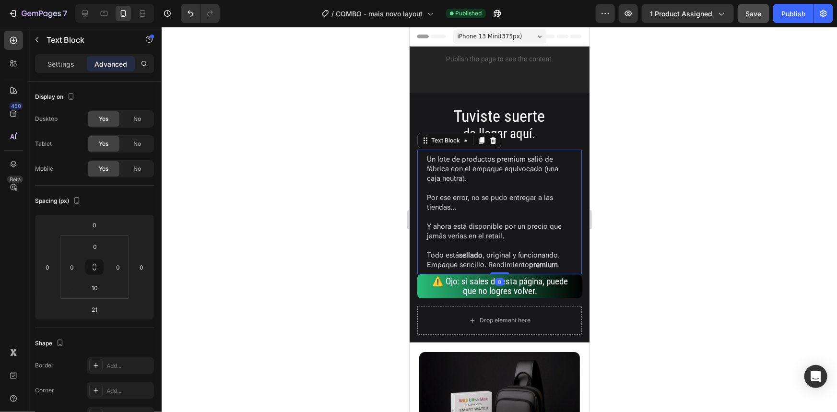
drag, startPoint x: 492, startPoint y: 281, endPoint x: 508, endPoint y: 134, distance: 148.1
click at [492, 263] on div "Un lote de productos premium salió de fábrica con el empaque equivocado (una ca…" at bounding box center [499, 211] width 165 height 125
type input "0"
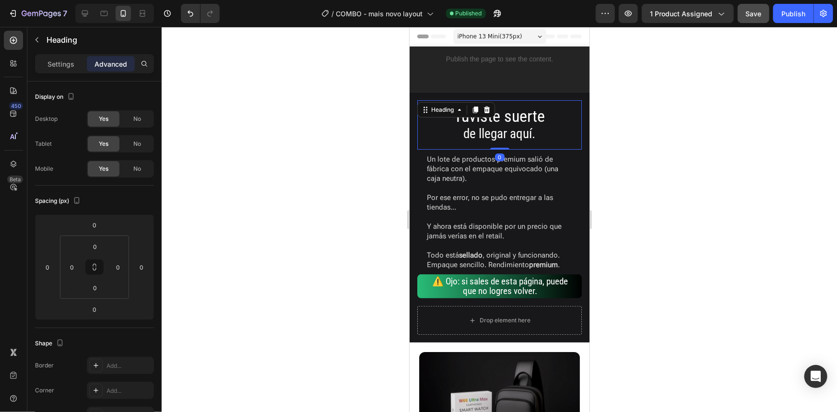
click at [509, 116] on span "Tuviste suerte" at bounding box center [499, 115] width 91 height 19
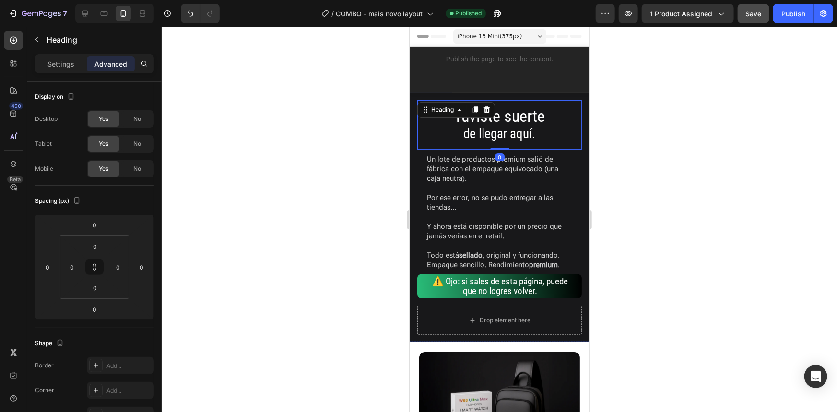
click at [514, 93] on div "⁠⁠⁠⁠⁠⁠⁠ Tuviste suerte de llegar aquí. Heading 0 Un lote de productos premium s…" at bounding box center [499, 217] width 180 height 250
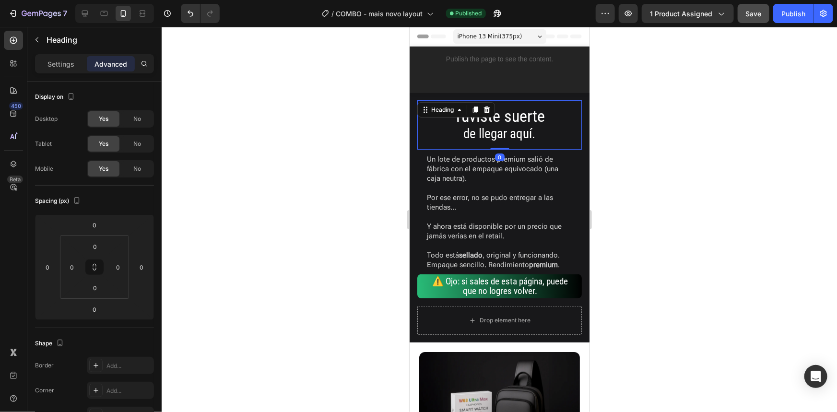
click at [500, 119] on span "Tuviste suerte" at bounding box center [499, 115] width 91 height 19
drag, startPoint x: 493, startPoint y: 148, endPoint x: 499, endPoint y: 115, distance: 34.2
click at [499, 115] on div "⁠⁠⁠⁠⁠⁠⁠ Tuviste suerte de llegar aquí. Heading 0" at bounding box center [499, 124] width 165 height 49
click at [461, 259] on p "Todo está sellado , original y funcionando. Empaque sencillo. Rendimiento premi…" at bounding box center [498, 254] width 145 height 29
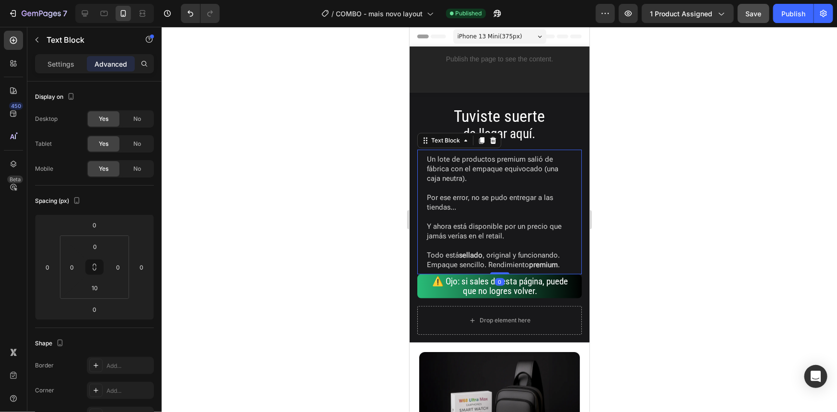
drag, startPoint x: 637, startPoint y: 255, endPoint x: 625, endPoint y: 259, distance: 12.6
click at [637, 255] on div at bounding box center [499, 219] width 675 height 385
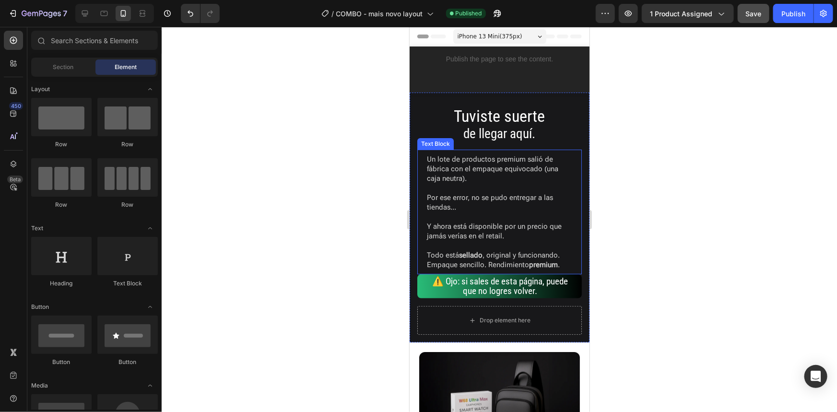
click at [543, 260] on strong "premium" at bounding box center [543, 264] width 29 height 9
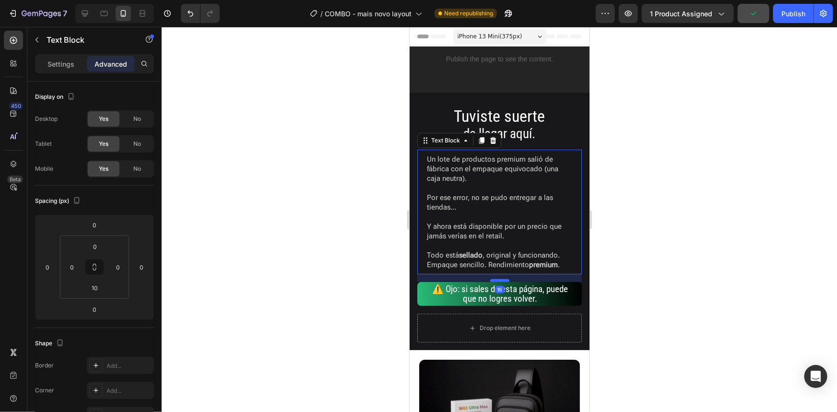
drag, startPoint x: 497, startPoint y: 273, endPoint x: 499, endPoint y: 281, distance: 7.9
click at [499, 281] on div at bounding box center [499, 280] width 19 height 3
type input "16"
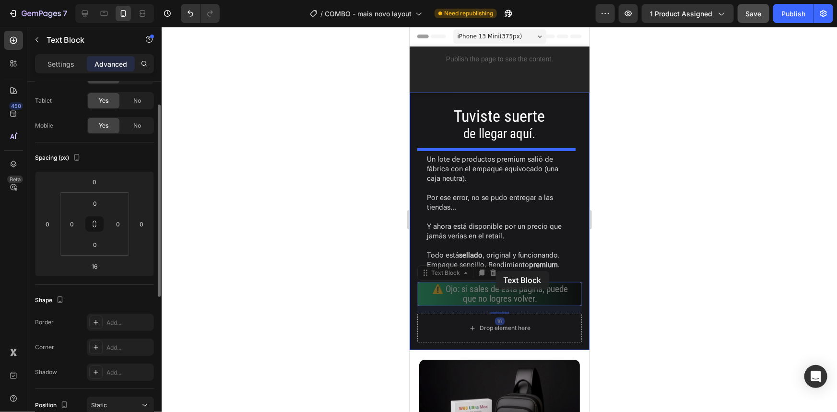
drag, startPoint x: 495, startPoint y: 282, endPoint x: 496, endPoint y: 271, distance: 10.6
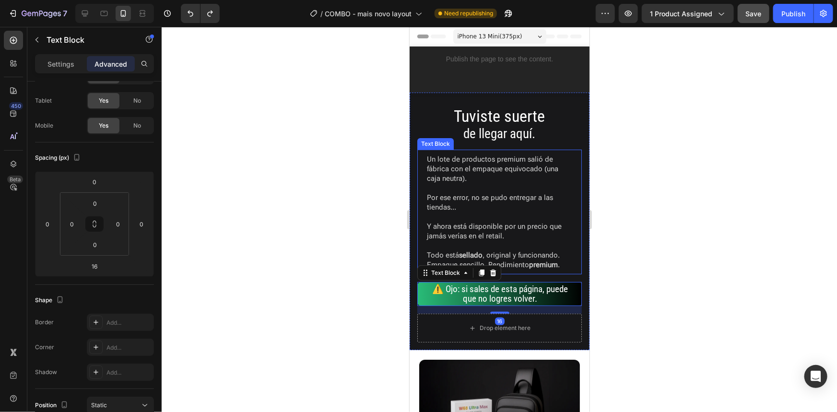
click at [632, 237] on div at bounding box center [499, 219] width 675 height 385
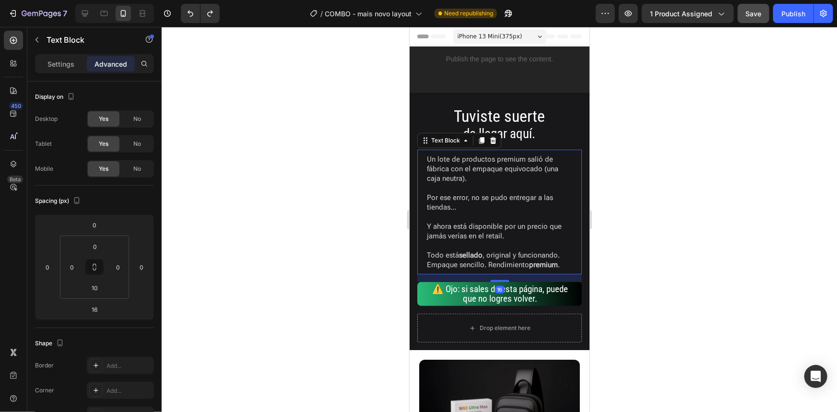
click at [533, 259] on p "Todo está sellado , original y funcionando. Empaque sencillo. Rendimiento premi…" at bounding box center [498, 254] width 145 height 29
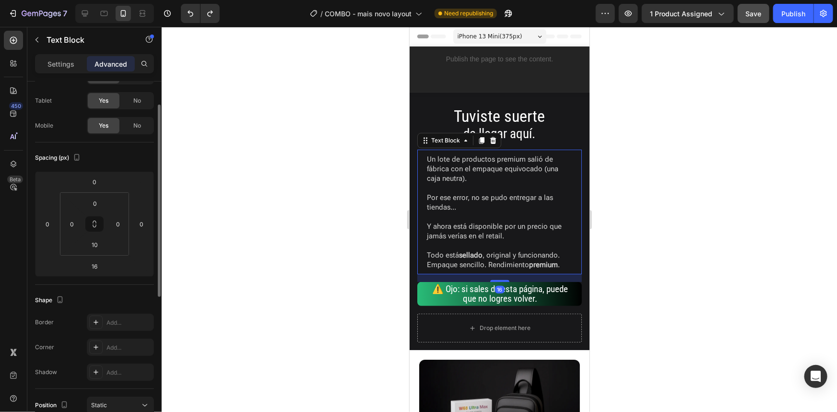
click at [522, 253] on p "Todo está sellado , original y funcionando. Empaque sencillo. Rendimiento premi…" at bounding box center [498, 254] width 145 height 29
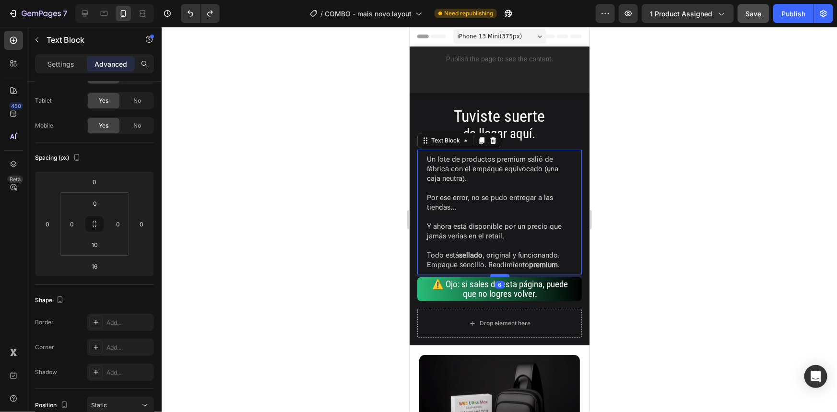
drag, startPoint x: 498, startPoint y: 280, endPoint x: 500, endPoint y: 275, distance: 5.2
click at [500, 275] on div at bounding box center [499, 275] width 19 height 3
type input "6"
click at [623, 254] on div at bounding box center [499, 219] width 675 height 385
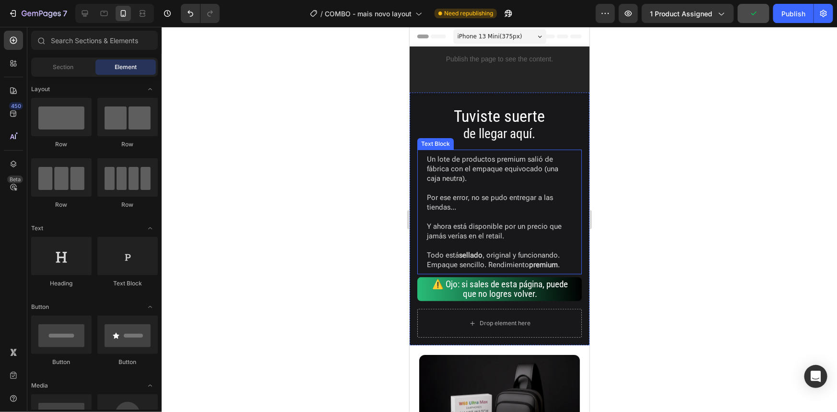
click at [486, 154] on p "Un lote de productos premium salió de fábrica con el empaque equivocado (una ca…" at bounding box center [498, 168] width 145 height 29
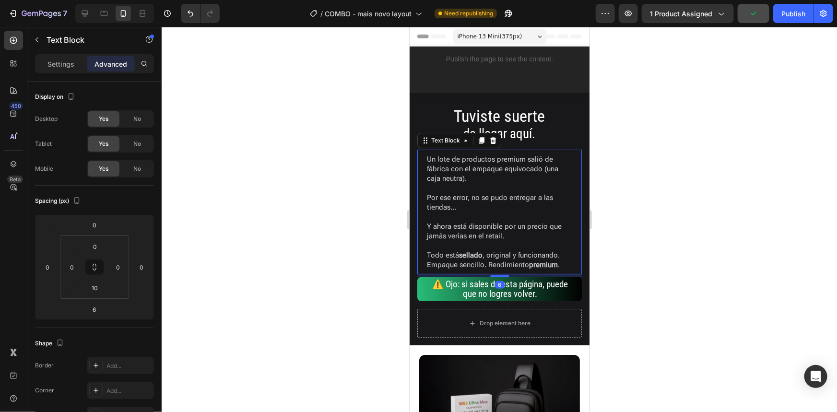
click at [652, 150] on div at bounding box center [499, 219] width 675 height 385
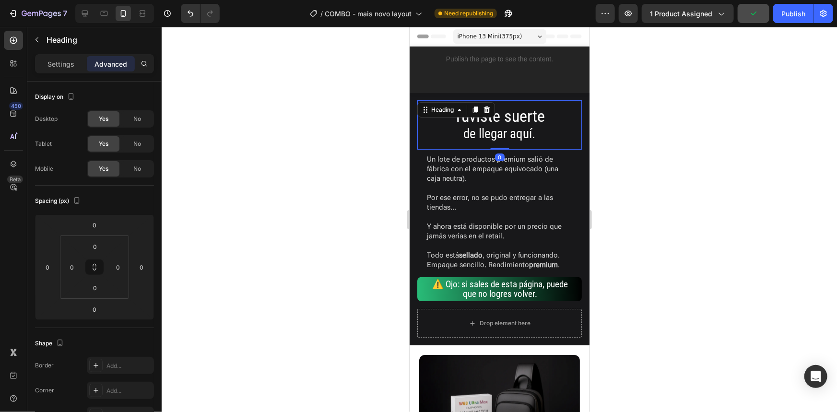
click at [486, 131] on span "de llegar aquí." at bounding box center [499, 133] width 72 height 15
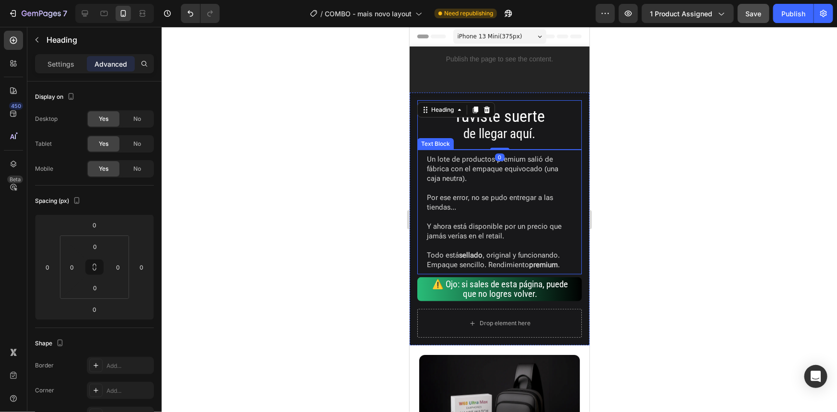
click at [456, 162] on p "Un lote de productos premium salió de fábrica con el empaque equivocado (una ca…" at bounding box center [498, 168] width 145 height 29
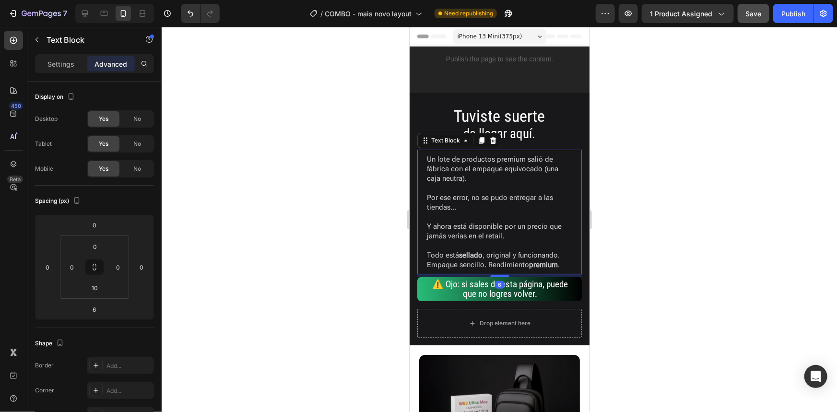
click at [710, 182] on div at bounding box center [499, 219] width 675 height 385
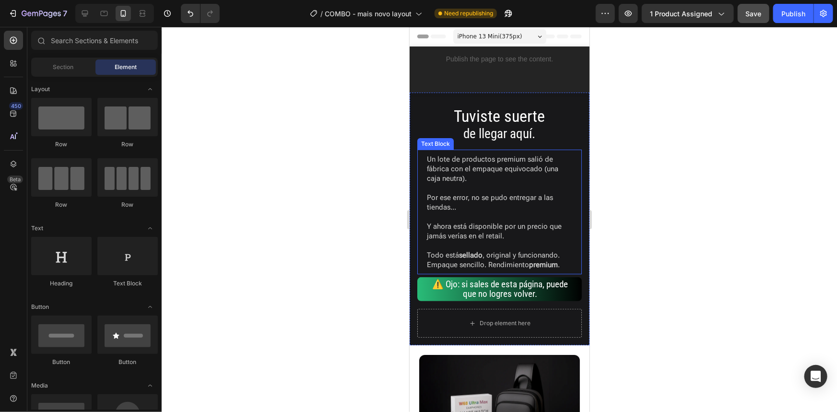
click at [488, 157] on p "Un lote de productos premium salió de fábrica con el empaque equivocado (una ca…" at bounding box center [498, 168] width 145 height 29
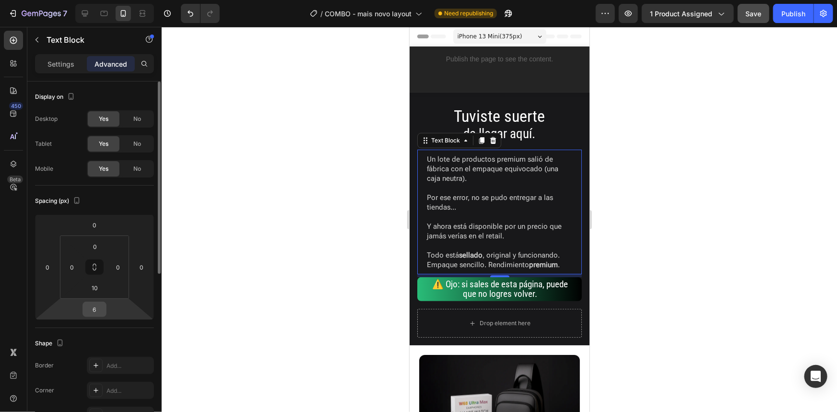
click at [95, 309] on input "6" at bounding box center [94, 309] width 19 height 14
click at [91, 291] on input "10" at bounding box center [94, 288] width 19 height 14
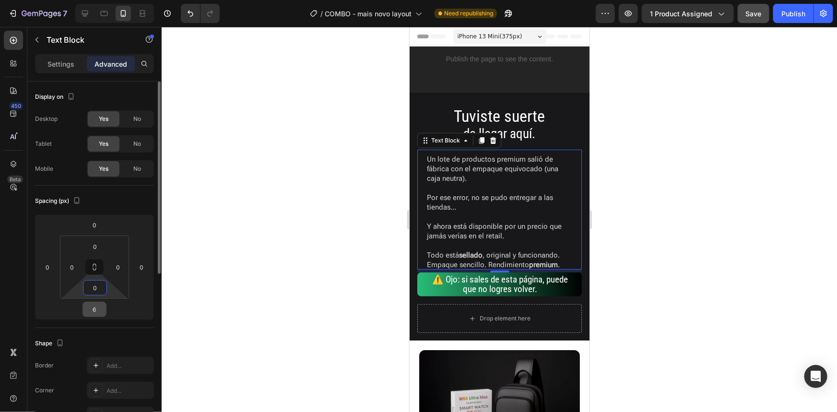
type input "0"
click at [95, 308] on input "6" at bounding box center [94, 309] width 19 height 14
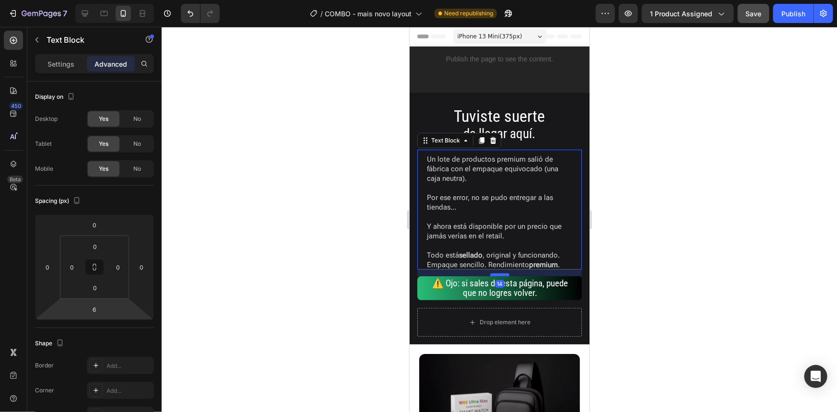
click at [495, 274] on div at bounding box center [499, 274] width 19 height 3
type input "14"
click at [646, 234] on div at bounding box center [499, 219] width 675 height 385
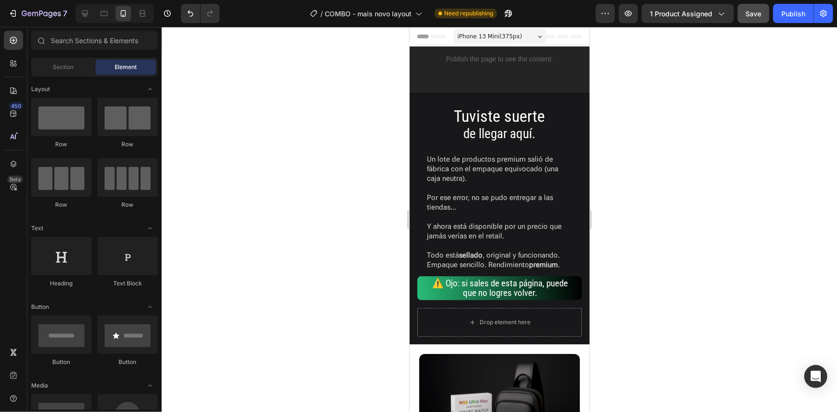
click at [634, 116] on div at bounding box center [499, 219] width 675 height 385
drag, startPoint x: 785, startPoint y: 4, endPoint x: 775, endPoint y: 13, distance: 13.3
click at [786, 4] on button "Publish" at bounding box center [793, 13] width 40 height 19
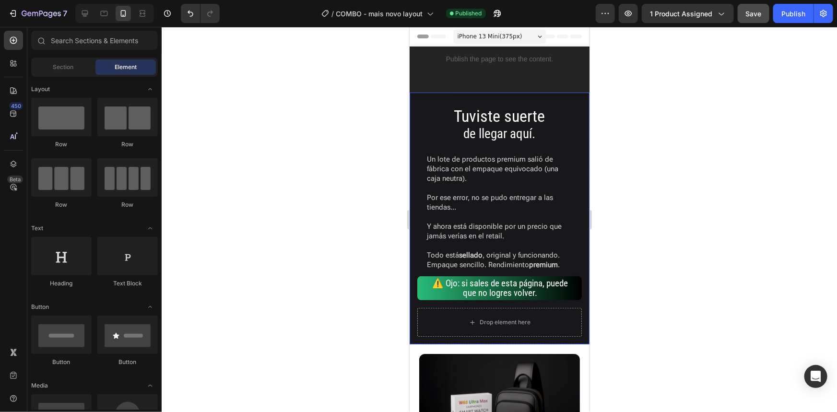
click at [666, 165] on div at bounding box center [499, 219] width 675 height 385
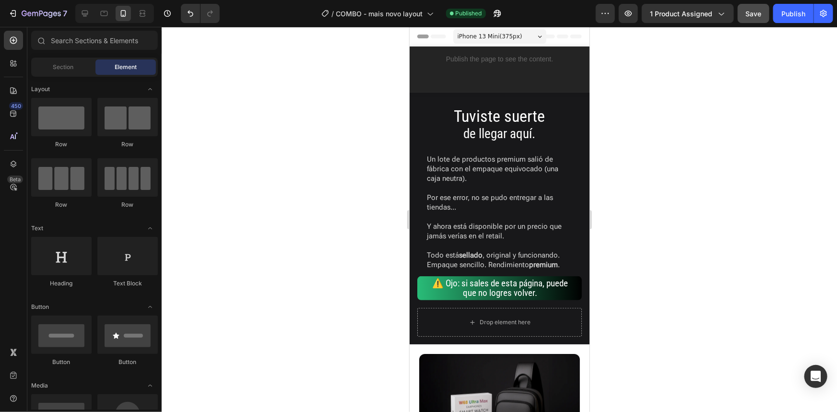
click at [300, 247] on div at bounding box center [499, 219] width 675 height 385
click at [304, 246] on div at bounding box center [499, 219] width 675 height 385
click at [665, 258] on div at bounding box center [499, 219] width 675 height 385
click at [13, 62] on icon at bounding box center [12, 61] width 3 height 3
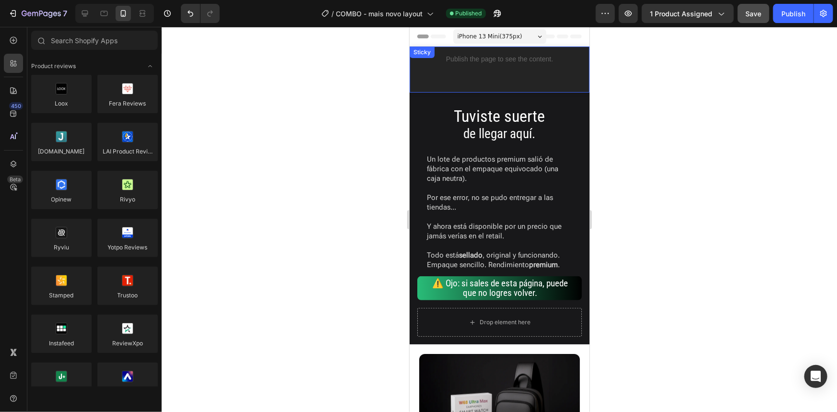
click at [546, 108] on p "⁠⁠⁠⁠⁠⁠⁠ Tuviste suerte de llegar aquí." at bounding box center [499, 124] width 149 height 34
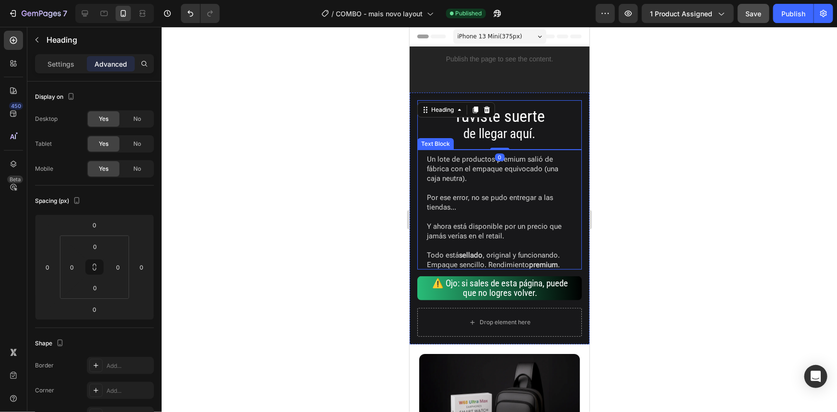
click at [572, 169] on div "Un lote de productos premium salió de fábrica con el empaque equivocado (una ca…" at bounding box center [499, 209] width 165 height 120
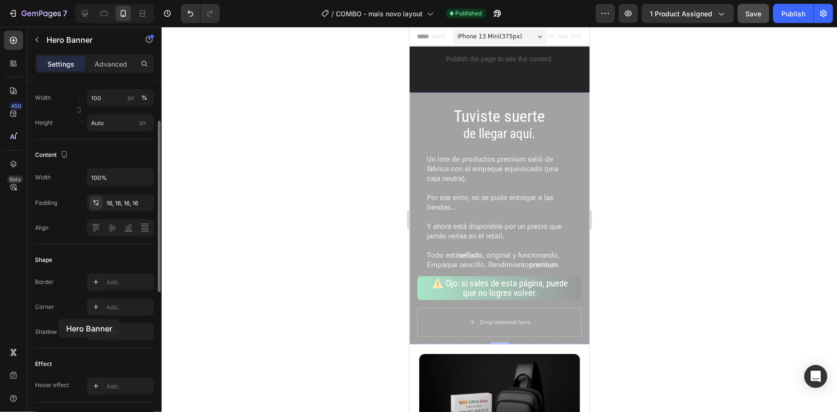
scroll to position [130, 0]
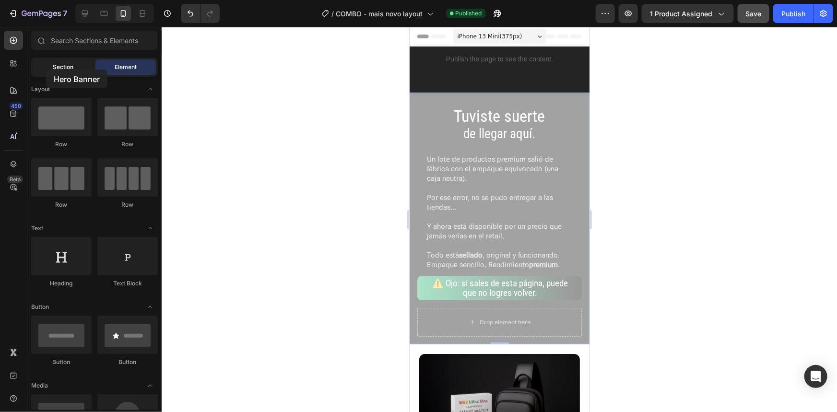
click at [46, 70] on div "Section" at bounding box center [63, 66] width 60 height 15
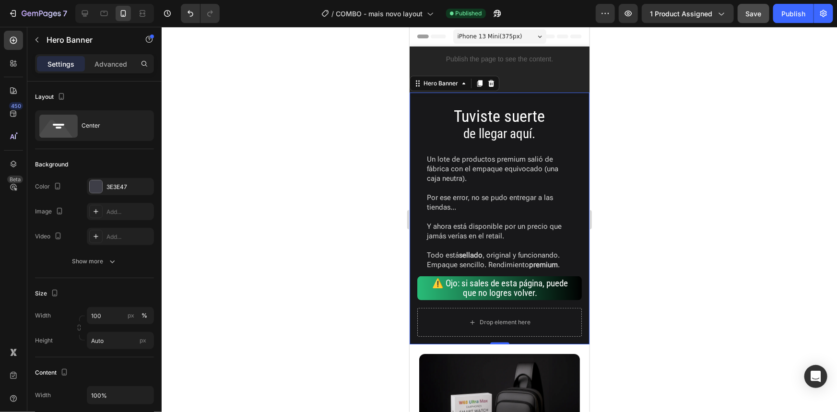
click at [389, 137] on div at bounding box center [499, 219] width 675 height 385
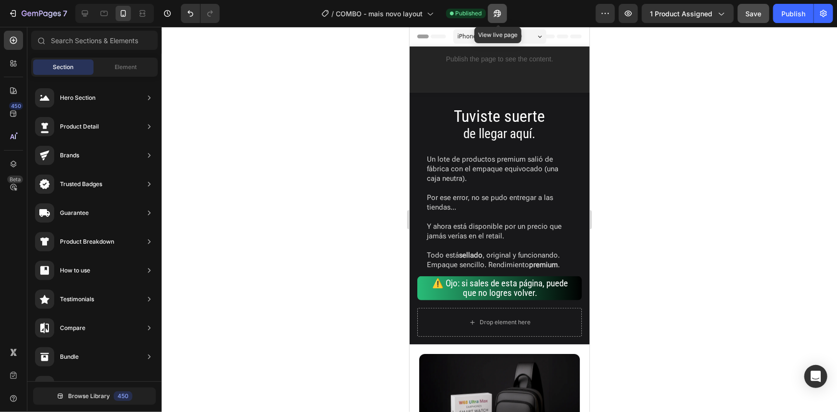
click at [500, 10] on icon "button" at bounding box center [498, 14] width 10 height 10
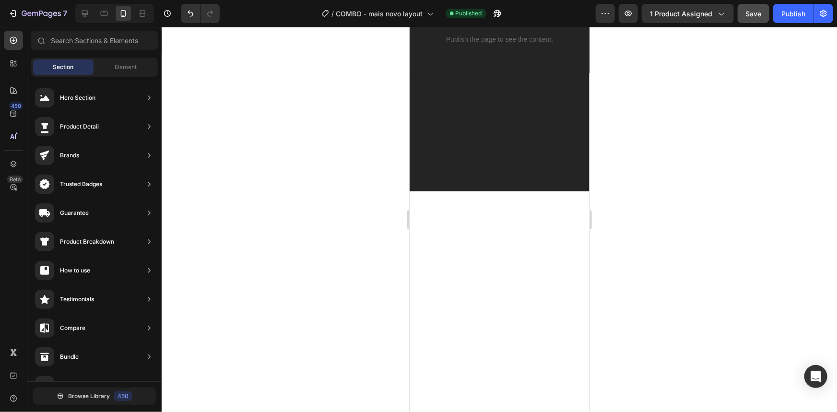
scroll to position [1482, 0]
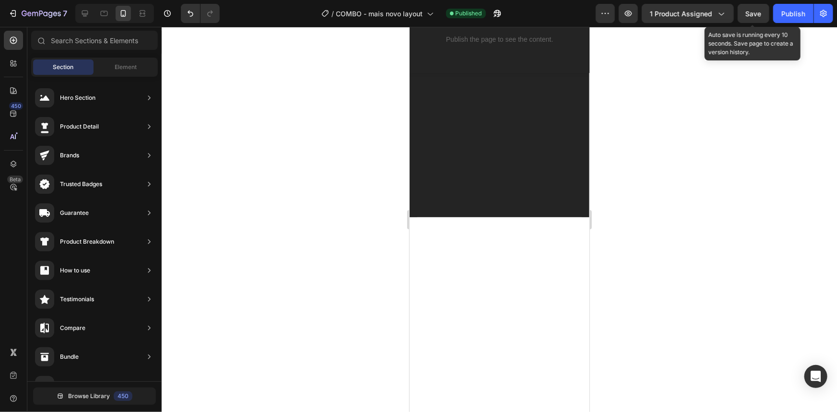
drag, startPoint x: 763, startPoint y: 15, endPoint x: 741, endPoint y: 30, distance: 26.3
click at [762, 15] on button "Save" at bounding box center [754, 13] width 32 height 19
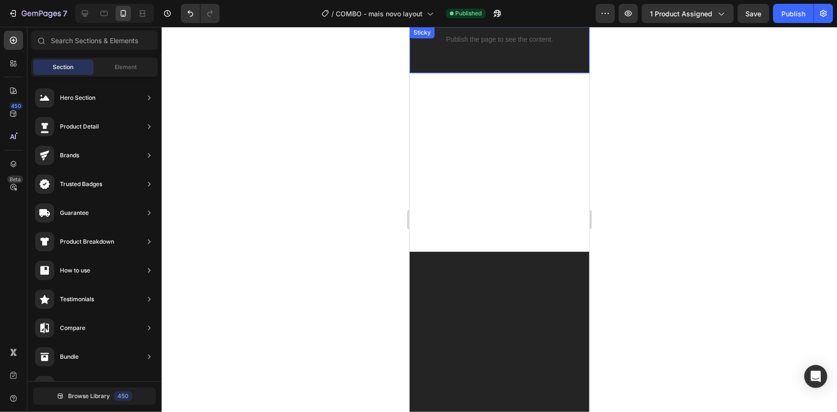
scroll to position [959, 0]
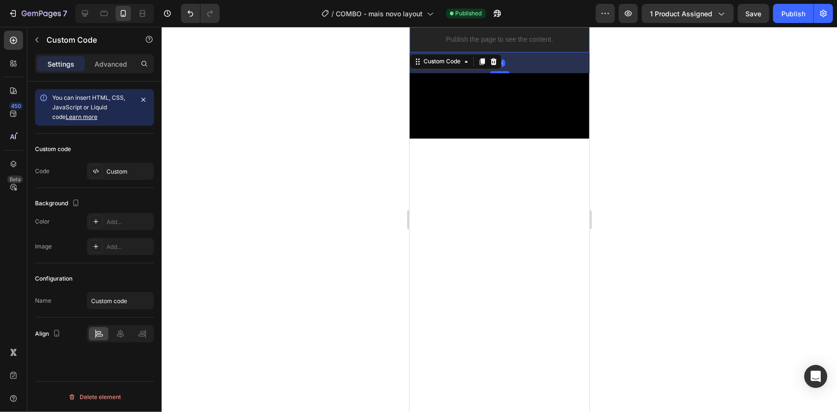
click at [473, 42] on p "Publish the page to see the content." at bounding box center [499, 39] width 180 height 10
click at [116, 171] on div "Custom" at bounding box center [129, 171] width 45 height 9
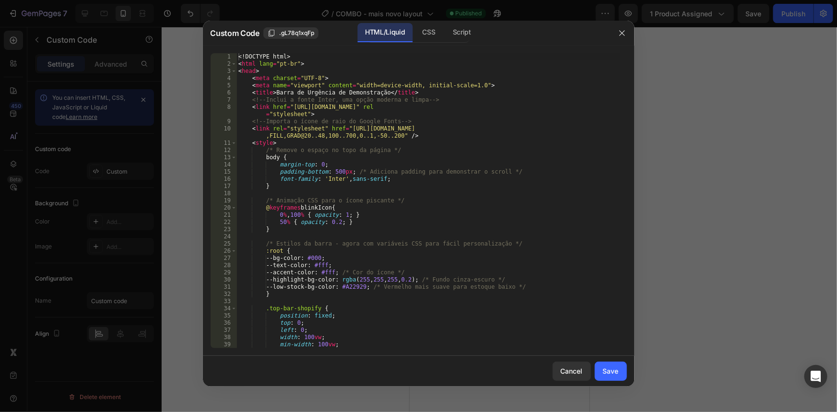
click at [441, 217] on div "<! DOCTYPE html > < html lang = "pt-br" > < head > < meta charset = "UTF-8" > <…" at bounding box center [428, 207] width 383 height 309
type textarea "</html>"
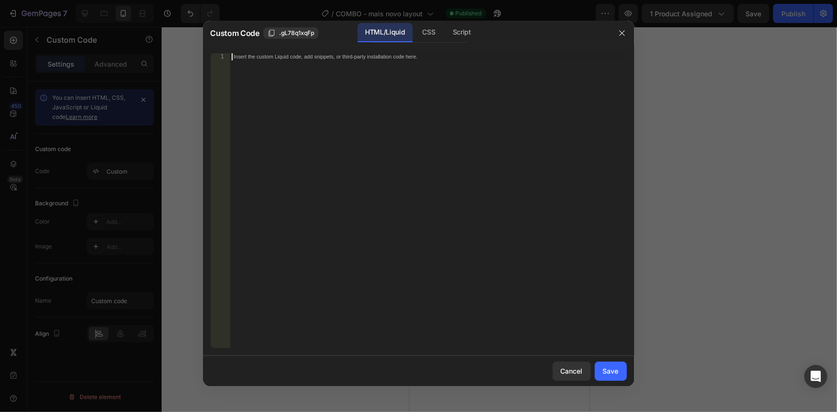
scroll to position [1324, 0]
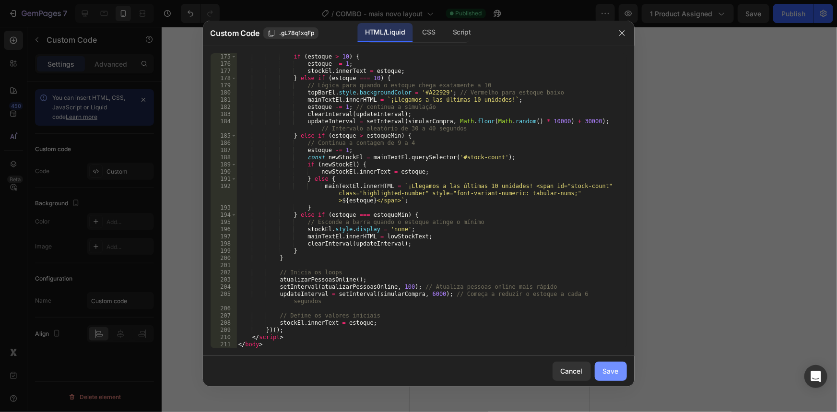
click at [610, 375] on div "Save" at bounding box center [611, 371] width 16 height 10
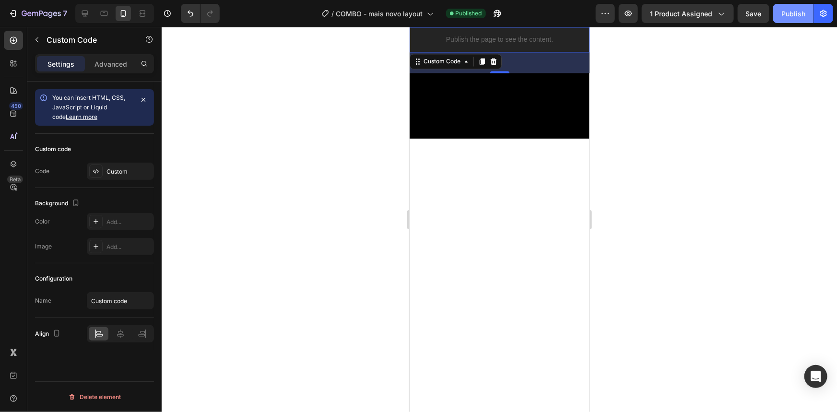
click at [786, 16] on div "Publish" at bounding box center [794, 14] width 24 height 10
click at [493, 37] on p "Publish the page to see the content." at bounding box center [499, 39] width 180 height 10
click at [118, 311] on div "Configuration Name Custom code" at bounding box center [94, 290] width 119 height 54
drag, startPoint x: 115, startPoint y: 302, endPoint x: 120, endPoint y: 300, distance: 5.0
click at [116, 302] on input "Custom code" at bounding box center [120, 300] width 67 height 17
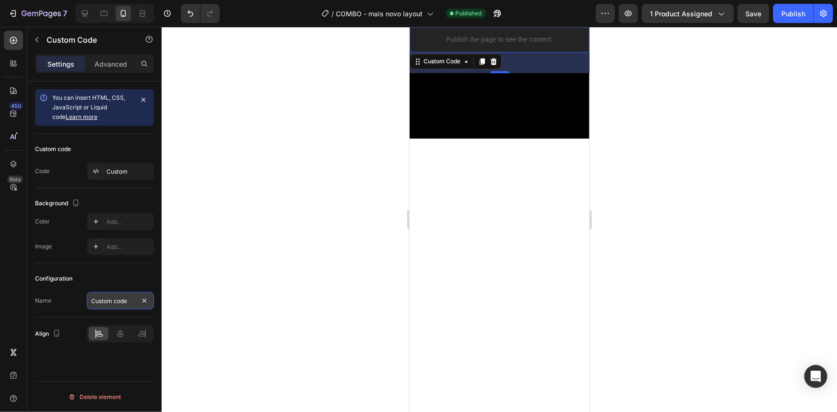
click at [110, 302] on input "Custom code" at bounding box center [120, 300] width 67 height 17
click at [137, 279] on div "Configuration" at bounding box center [94, 278] width 119 height 15
click at [117, 176] on div "Custom" at bounding box center [120, 171] width 67 height 17
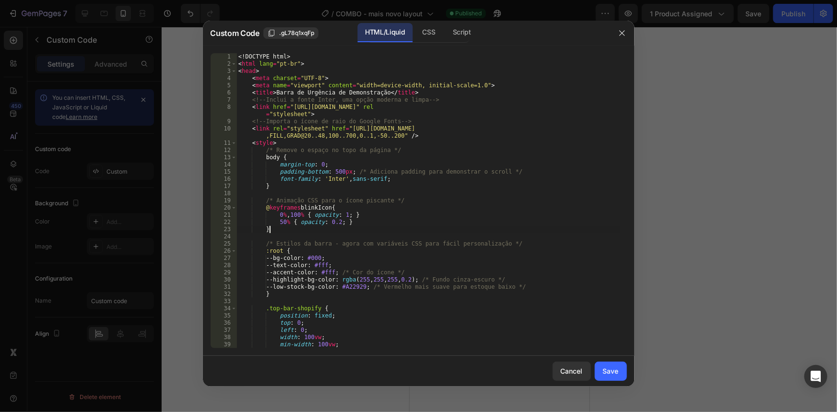
click at [415, 228] on div "<! DOCTYPE html > < html lang = "pt-br" > < head > < meta charset = "UTF-8" > <…" at bounding box center [428, 207] width 383 height 309
type textarea "</html>"
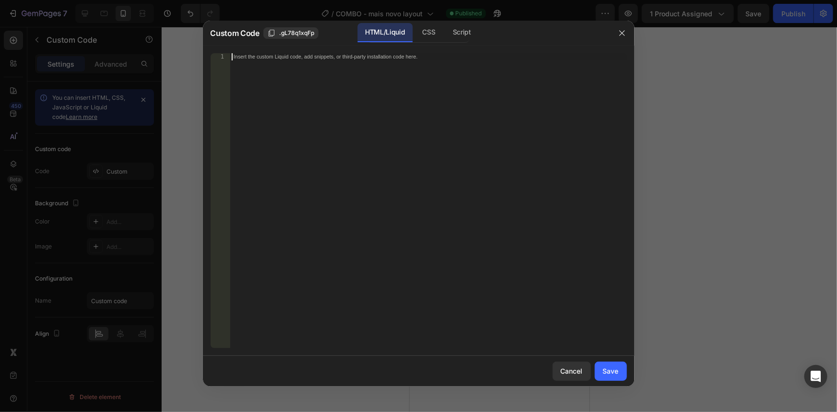
scroll to position [1338, 0]
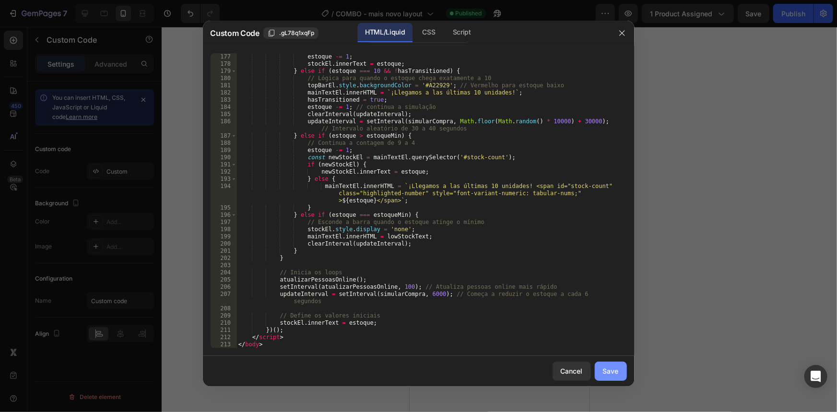
drag, startPoint x: 612, startPoint y: 374, endPoint x: 604, endPoint y: 371, distance: 8.8
click at [609, 373] on div "Save" at bounding box center [611, 371] width 16 height 10
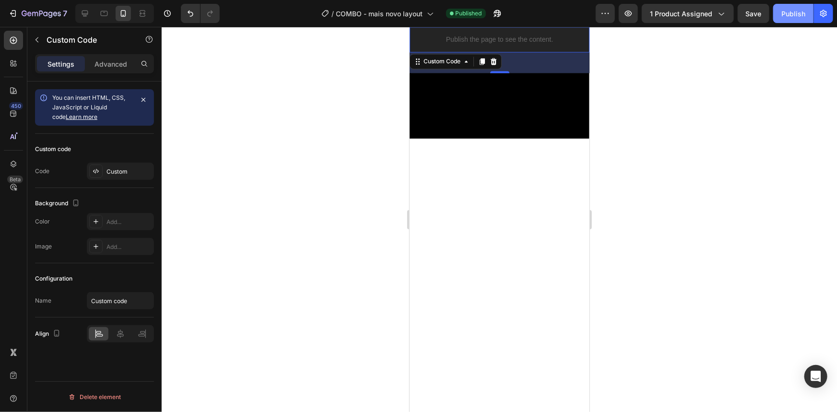
click at [785, 10] on div "Publish" at bounding box center [794, 14] width 24 height 10
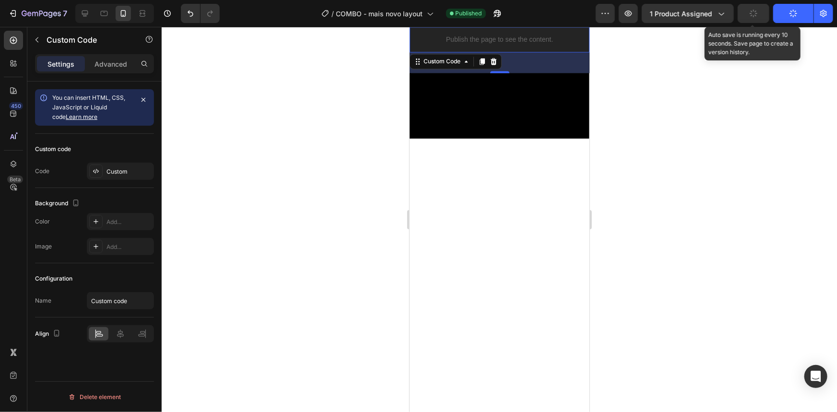
click at [763, 14] on button "button" at bounding box center [754, 13] width 32 height 19
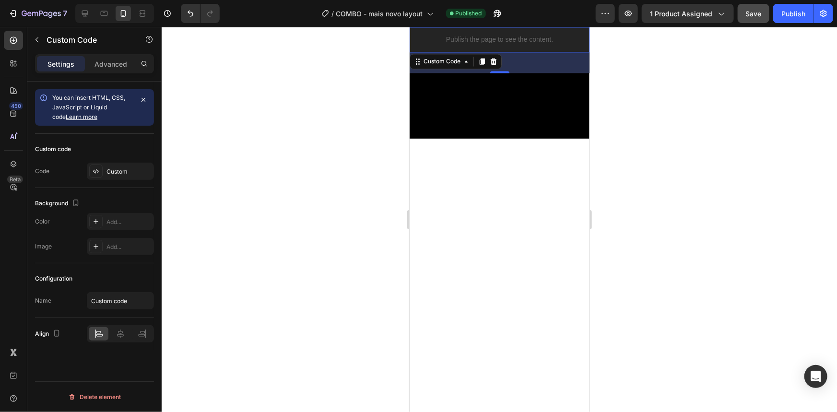
click at [489, 38] on p "Publish the page to see the content." at bounding box center [499, 39] width 180 height 10
click at [119, 180] on div "Custom code Code Custom" at bounding box center [94, 161] width 119 height 54
click at [119, 176] on div "Custom" at bounding box center [120, 171] width 67 height 17
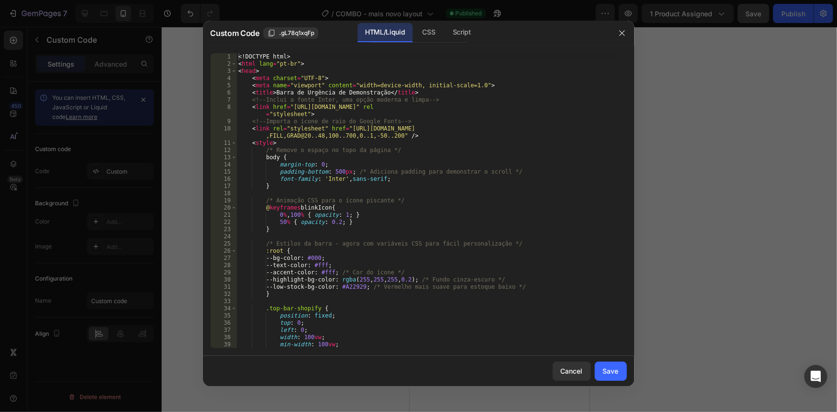
click at [386, 220] on div "<! DOCTYPE html > < html lang = "pt-br" > < head > < meta charset = "UTF-8" > <…" at bounding box center [428, 207] width 383 height 309
type textarea "</html>"
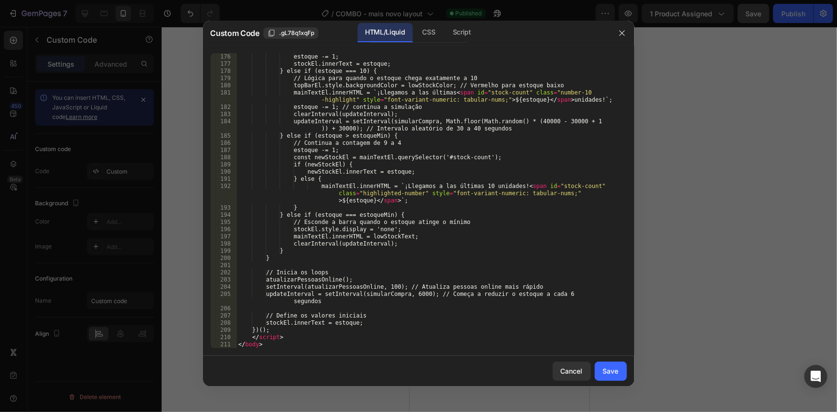
scroll to position [1331, 0]
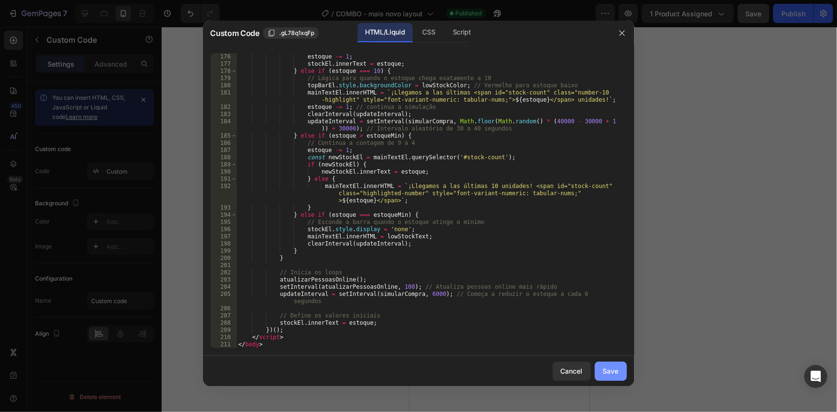
click at [609, 369] on div "Save" at bounding box center [611, 371] width 16 height 10
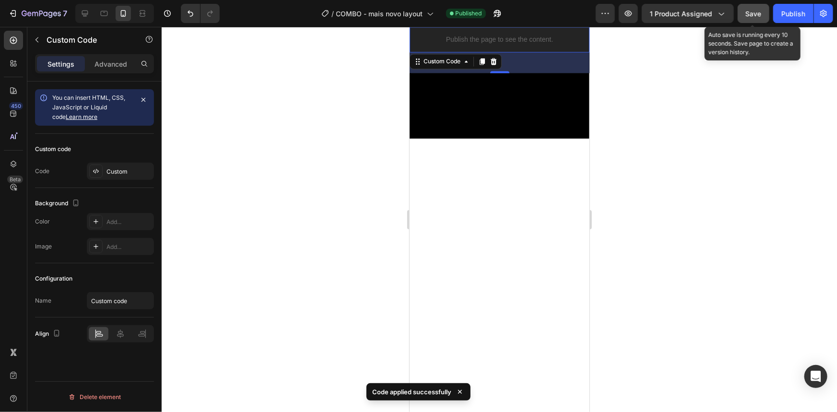
click at [763, 20] on button "Save" at bounding box center [754, 13] width 32 height 19
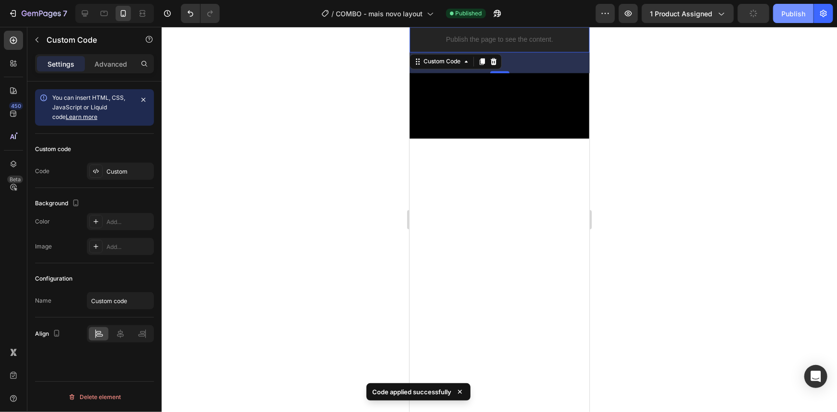
click at [792, 15] on div "Publish" at bounding box center [794, 14] width 24 height 10
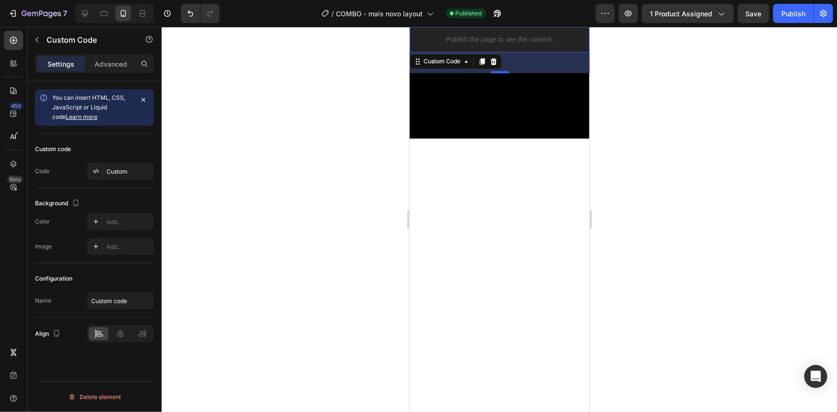
drag, startPoint x: 495, startPoint y: 36, endPoint x: 756, endPoint y: 107, distance: 270.1
click at [495, 36] on p "Publish the page to see the content." at bounding box center [499, 39] width 180 height 10
click at [122, 173] on div "Custom" at bounding box center [129, 171] width 45 height 9
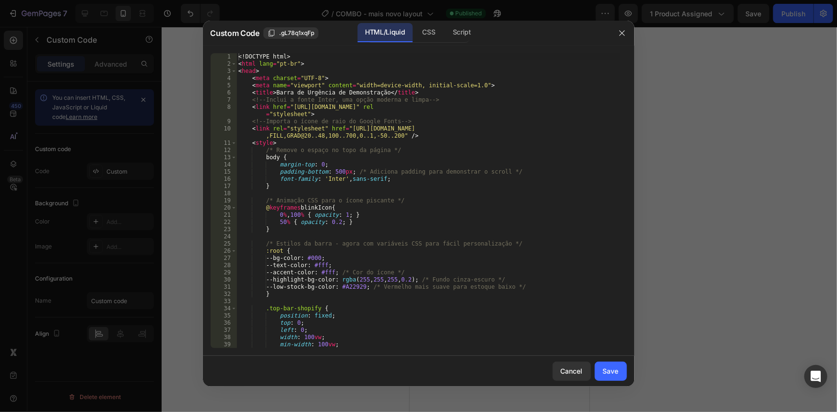
click at [448, 132] on div "<! DOCTYPE html > < html lang = "pt-br" > < head > < meta charset = "UTF-8" > <…" at bounding box center [428, 207] width 383 height 309
type textarea "</html>"
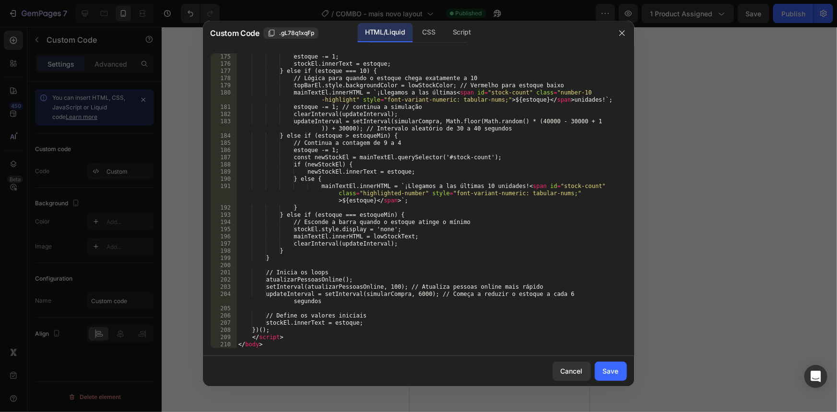
scroll to position [1324, 0]
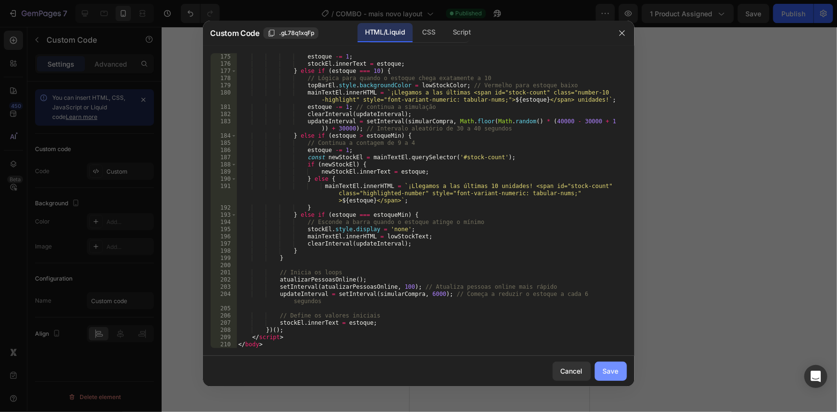
click at [618, 374] on div "Save" at bounding box center [611, 371] width 16 height 10
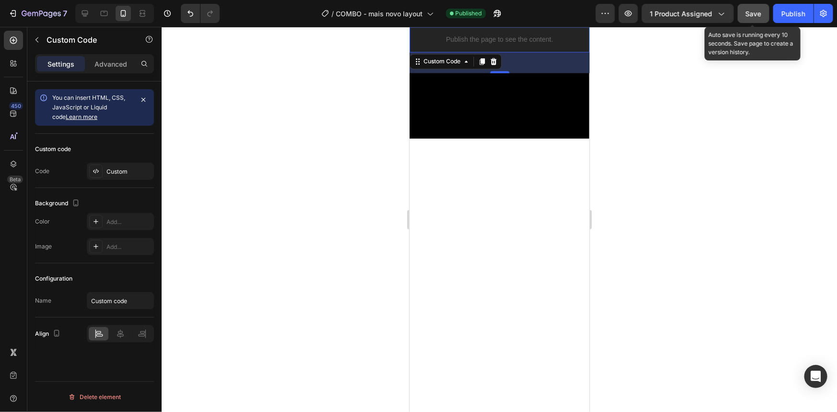
click at [753, 11] on span "Save" at bounding box center [754, 14] width 16 height 8
click at [796, 12] on div "Publish" at bounding box center [794, 14] width 24 height 10
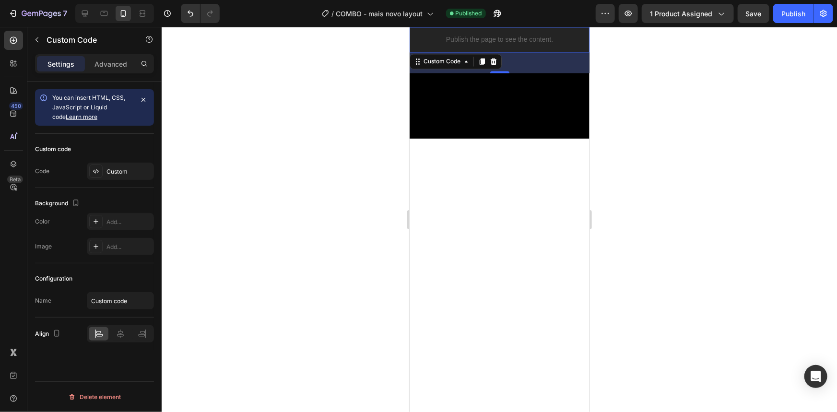
click at [554, 38] on p "Publish the page to see the content." at bounding box center [499, 39] width 180 height 10
click at [479, 37] on p "Publish the page to see the content." at bounding box center [499, 39] width 180 height 10
click at [115, 170] on div "Custom" at bounding box center [129, 171] width 45 height 9
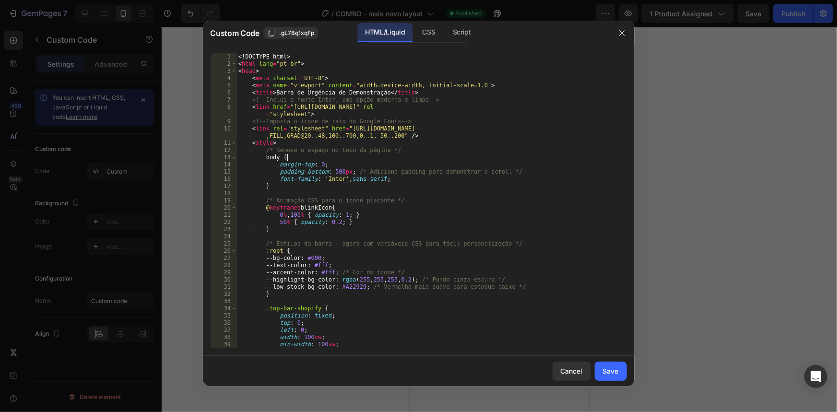
click at [390, 156] on div "<! DOCTYPE html > < html lang = "pt-br" > < head > < meta charset = "UTF-8" > <…" at bounding box center [428, 207] width 383 height 309
type textarea "</html>"
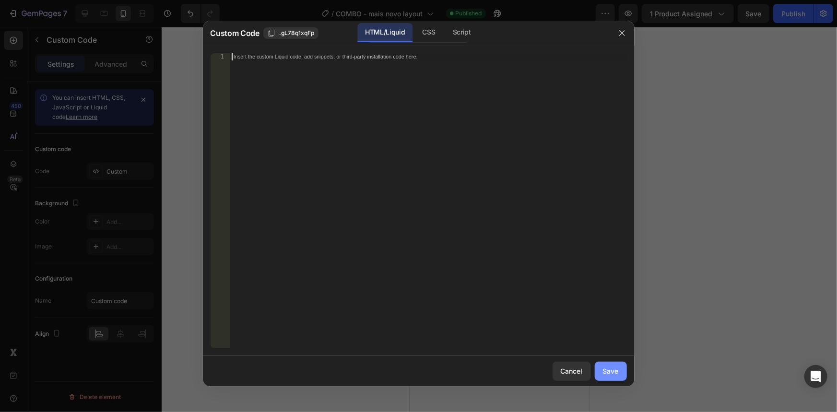
click at [611, 369] on div "Save" at bounding box center [611, 371] width 16 height 10
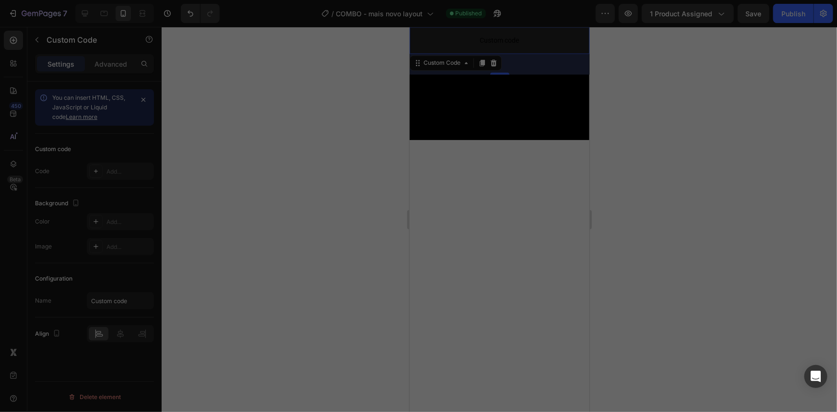
scroll to position [960, 0]
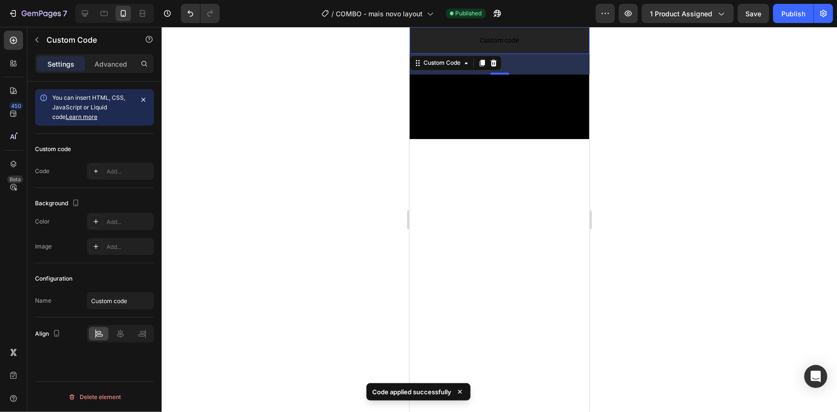
click at [482, 35] on span "Custom code" at bounding box center [499, 40] width 180 height 12
click at [120, 169] on div "Add..." at bounding box center [129, 171] width 45 height 9
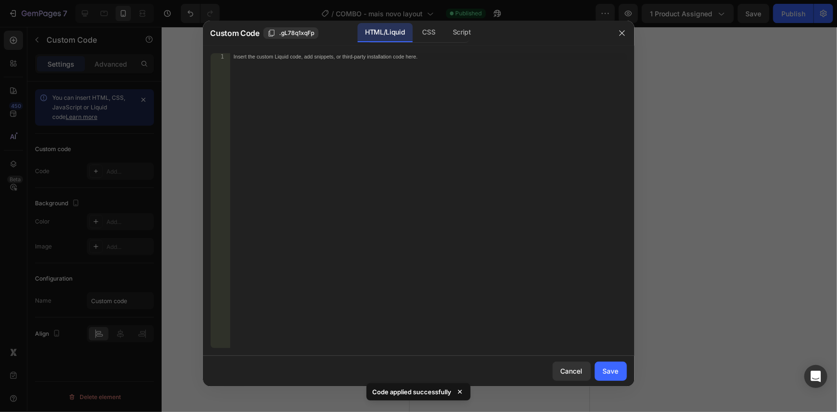
drag, startPoint x: 365, startPoint y: 101, endPoint x: 367, endPoint y: 96, distance: 5.2
click at [365, 99] on div "Insert the custom Liquid code, add snippets, or third-party installation code h…" at bounding box center [428, 207] width 397 height 309
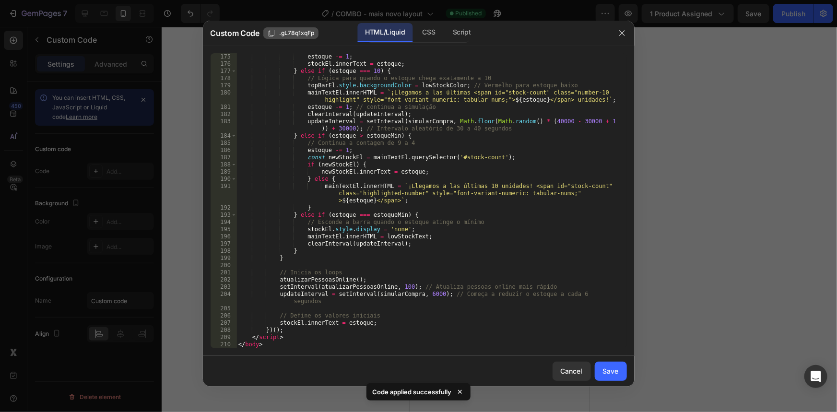
click at [291, 34] on span ".gL78q1xqFp" at bounding box center [296, 33] width 35 height 9
click at [291, 33] on span "Copied" at bounding box center [288, 33] width 19 height 9
click at [339, 139] on div "estoque -= 1 ; stockEl . innerText = estoque ; } else if ( estoque === 10 ) { /…" at bounding box center [428, 207] width 383 height 309
type textarea "</html>"
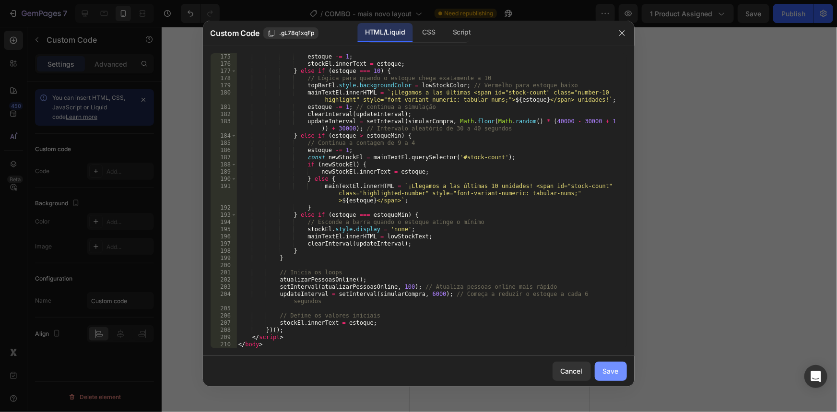
drag, startPoint x: 622, startPoint y: 374, endPoint x: 615, endPoint y: 373, distance: 7.8
click at [622, 374] on button "Save" at bounding box center [611, 371] width 32 height 19
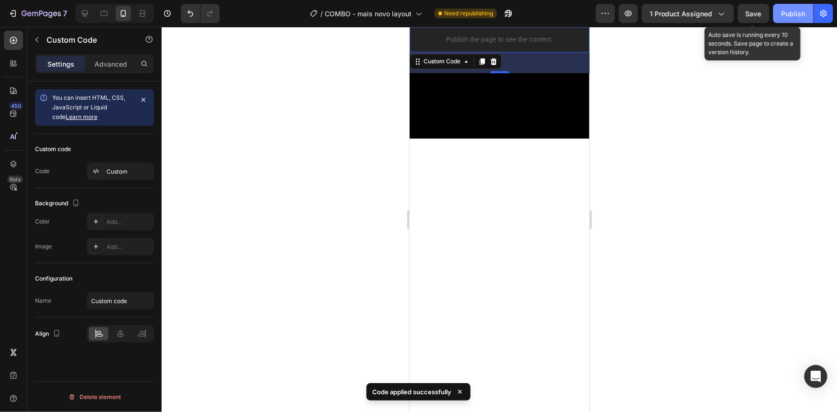
click at [784, 17] on div "Publish" at bounding box center [794, 14] width 24 height 10
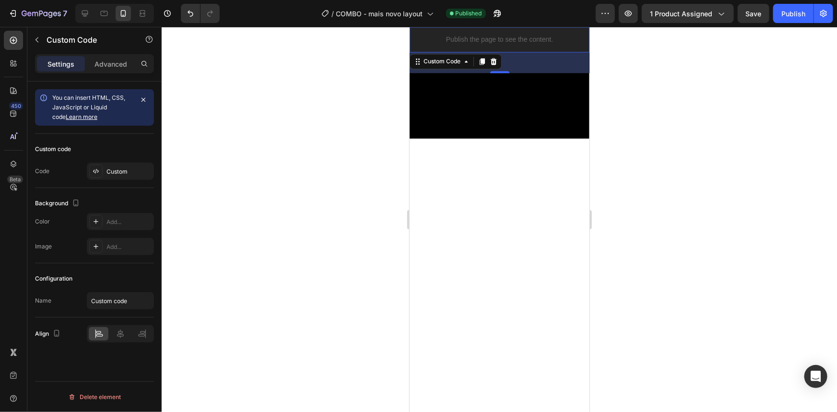
click at [461, 35] on p "Publish the page to see the content." at bounding box center [499, 39] width 180 height 10
click at [121, 176] on div "Custom" at bounding box center [120, 171] width 67 height 17
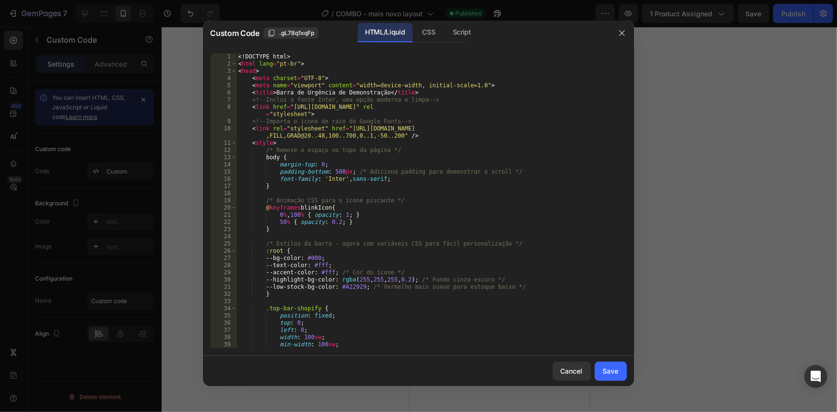
click at [354, 188] on div "<! DOCTYPE html > < html lang = "pt-br" > < head > < meta charset = "UTF-8" > <…" at bounding box center [428, 207] width 383 height 309
type textarea "</html>"
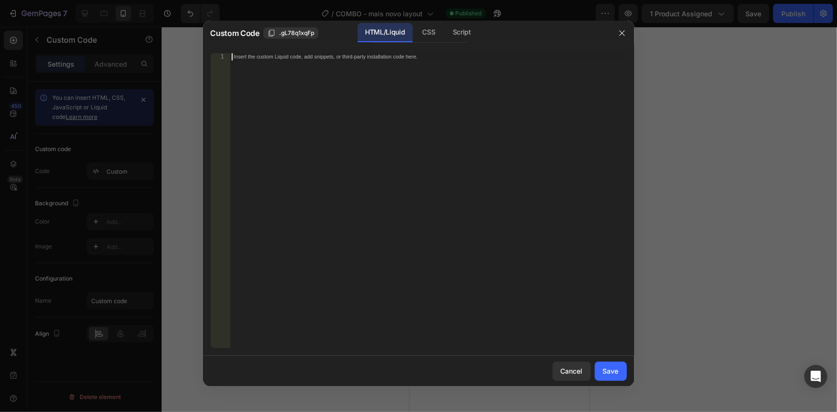
scroll to position [1324, 0]
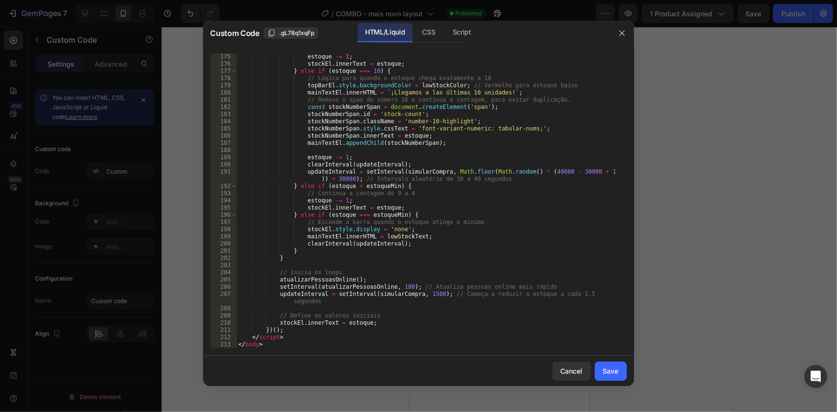
drag, startPoint x: 613, startPoint y: 372, endPoint x: 671, endPoint y: 259, distance: 126.8
click at [613, 370] on div "Save" at bounding box center [611, 371] width 16 height 10
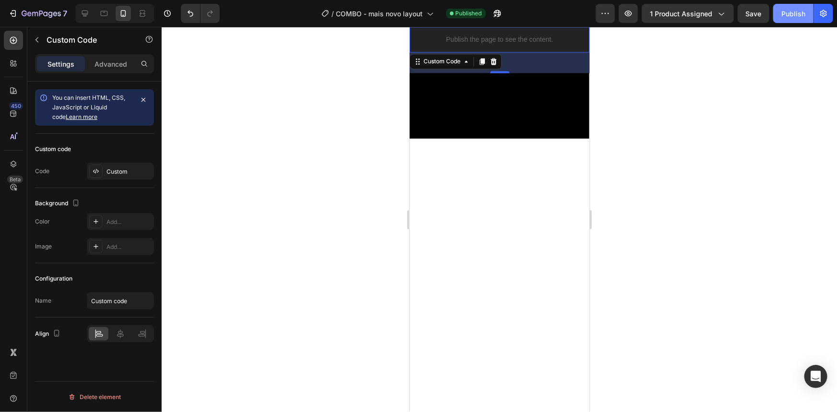
drag, startPoint x: 795, startPoint y: 14, endPoint x: 780, endPoint y: 13, distance: 15.9
click at [793, 13] on div "Publish" at bounding box center [794, 14] width 24 height 10
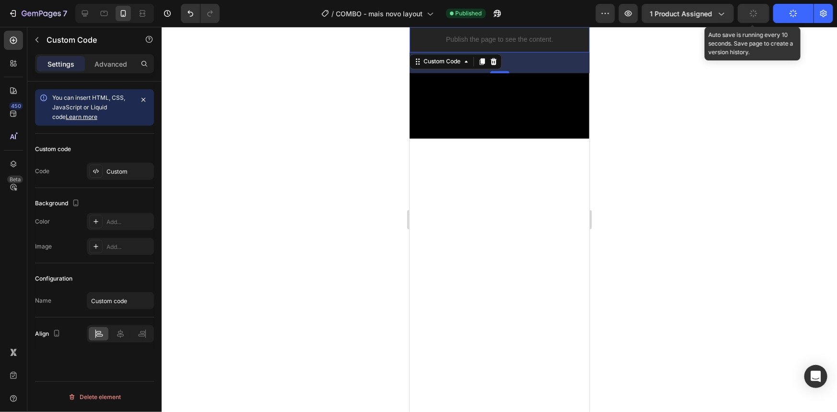
drag, startPoint x: 762, startPoint y: 14, endPoint x: 732, endPoint y: 0, distance: 33.3
click at [755, 15] on icon "button" at bounding box center [754, 14] width 10 height 10
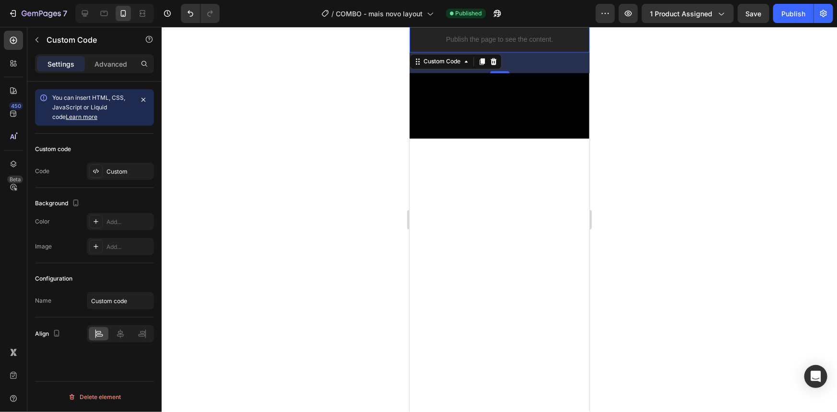
click at [537, 31] on div "Publish the page to see the content." at bounding box center [499, 38] width 180 height 25
click at [92, 169] on div at bounding box center [95, 171] width 13 height 13
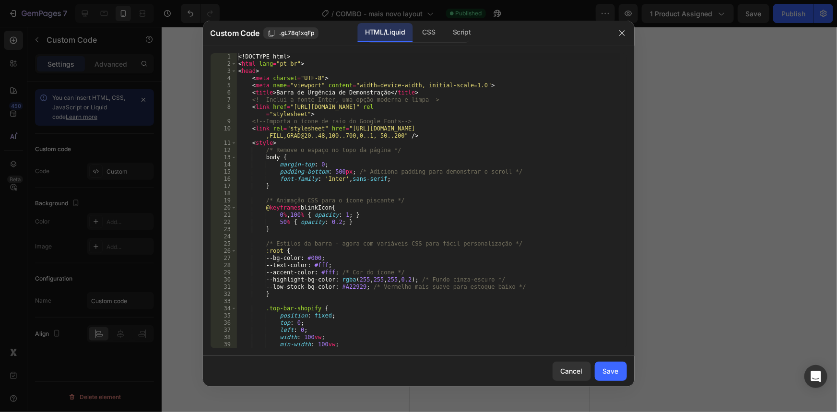
click at [403, 162] on div "<! DOCTYPE html > < html lang = "pt-br" > < head > < meta charset = "UTF-8" > <…" at bounding box center [428, 207] width 383 height 309
type textarea "</html>"
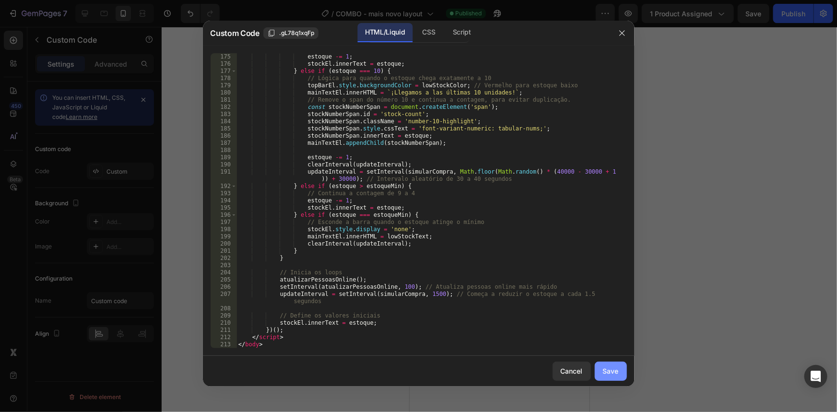
click at [614, 369] on div "Save" at bounding box center [611, 371] width 16 height 10
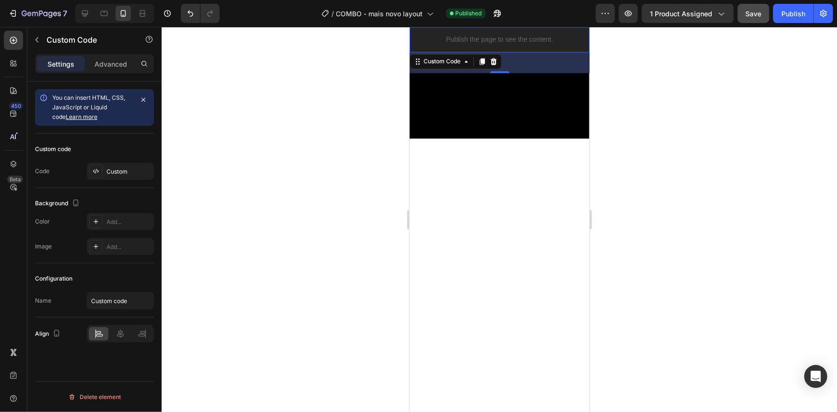
drag, startPoint x: 790, startPoint y: 16, endPoint x: 765, endPoint y: 15, distance: 25.0
click at [787, 16] on div "Publish" at bounding box center [794, 14] width 24 height 10
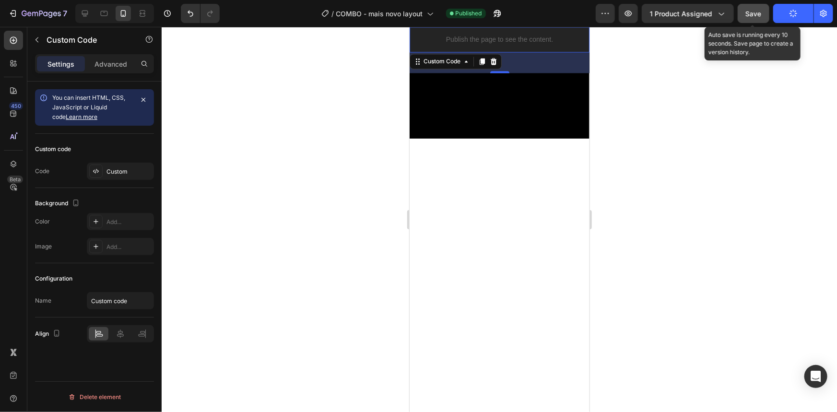
click at [762, 14] on button "Save" at bounding box center [754, 13] width 32 height 19
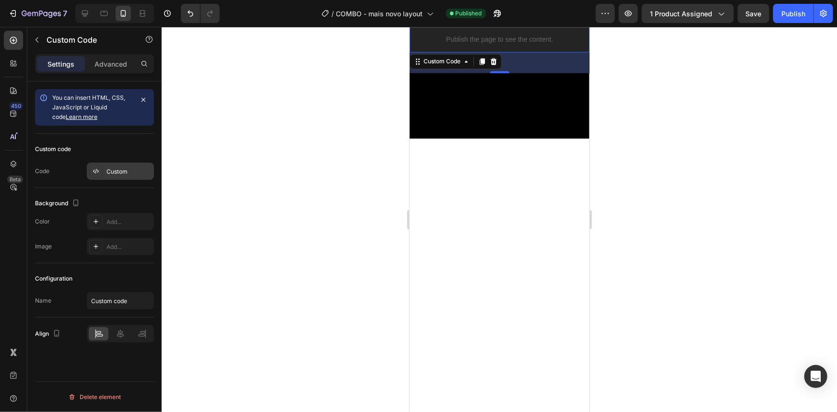
click at [121, 172] on div "Custom" at bounding box center [129, 171] width 45 height 9
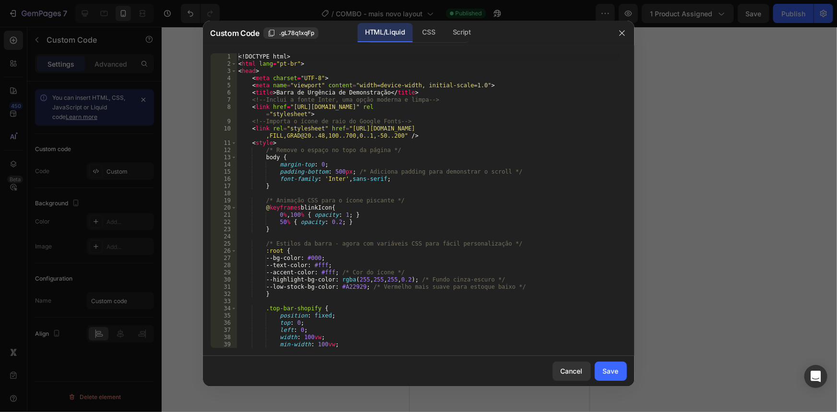
click at [329, 173] on div "<! DOCTYPE html > < html lang = "pt-br" > < head > < meta charset = "UTF-8" > <…" at bounding box center [428, 207] width 383 height 309
type textarea "</html>"
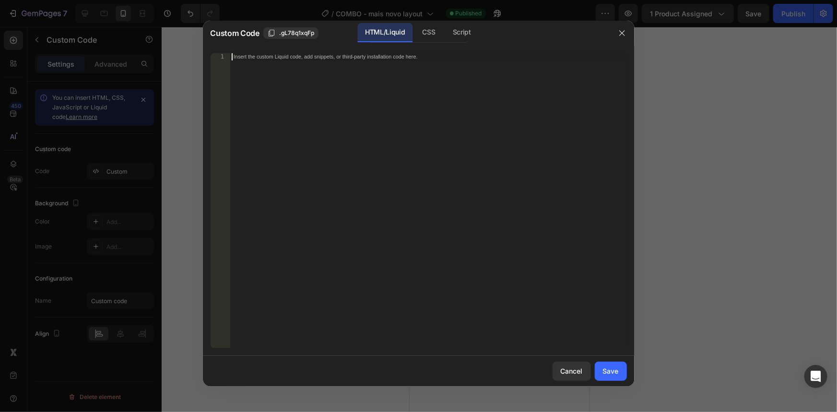
scroll to position [1338, 0]
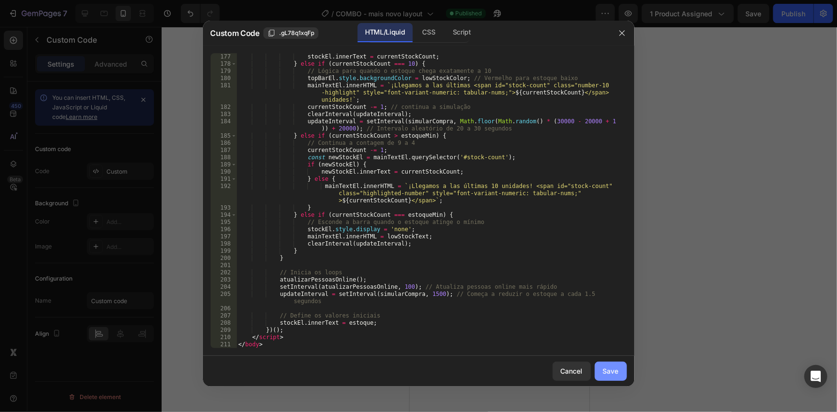
click at [609, 370] on div "Save" at bounding box center [611, 371] width 16 height 10
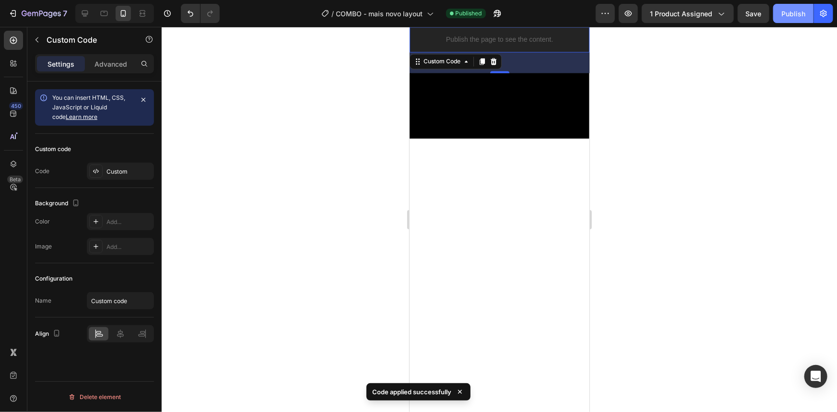
drag, startPoint x: 791, startPoint y: 14, endPoint x: 780, endPoint y: 16, distance: 11.3
click at [791, 14] on div "Publish" at bounding box center [794, 14] width 24 height 10
